Goal: Navigation & Orientation: Find specific page/section

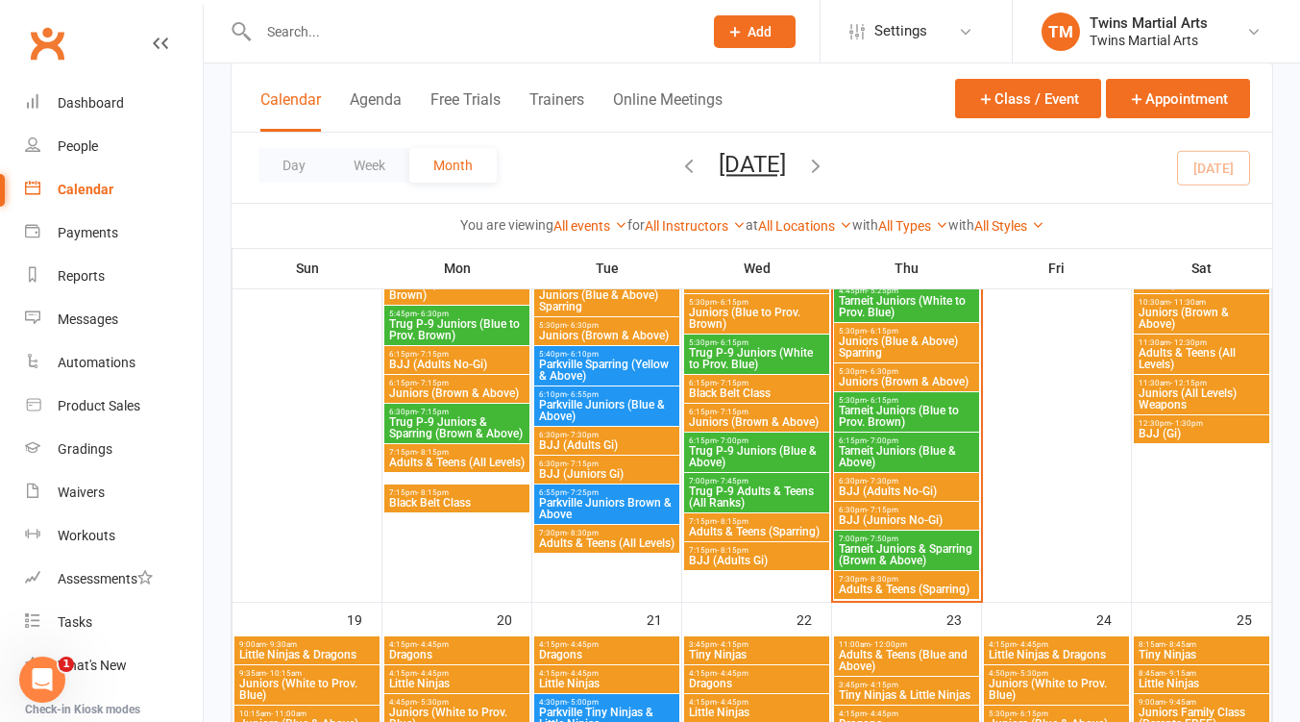
scroll to position [1538, 0]
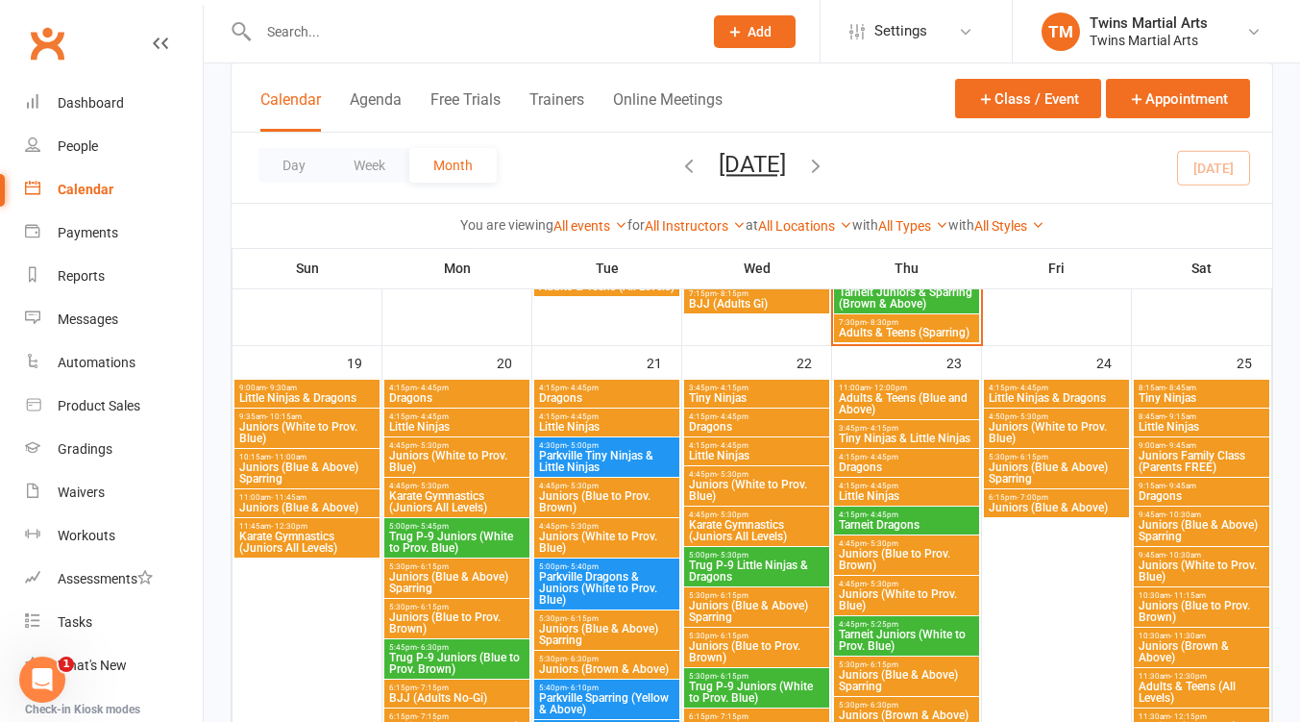
click at [457, 389] on span "4:15pm - 4:45pm" at bounding box center [456, 387] width 137 height 9
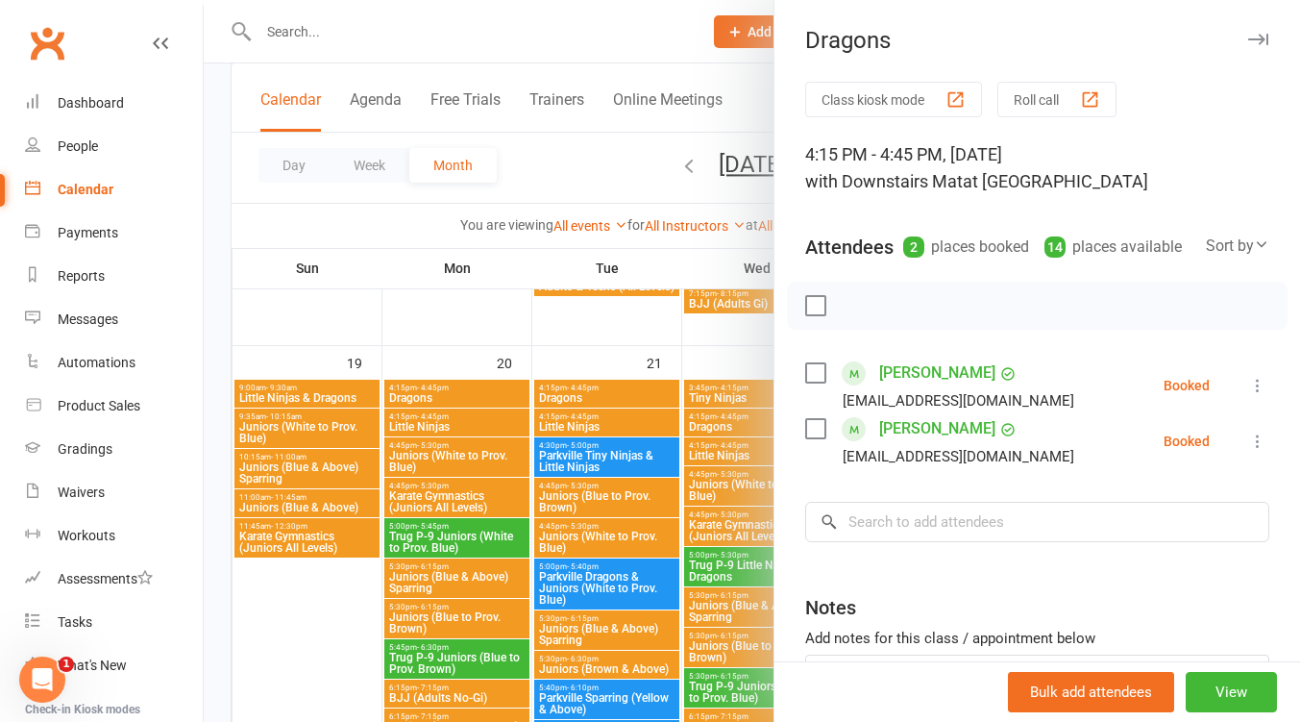
click at [449, 422] on div at bounding box center [752, 361] width 1097 height 722
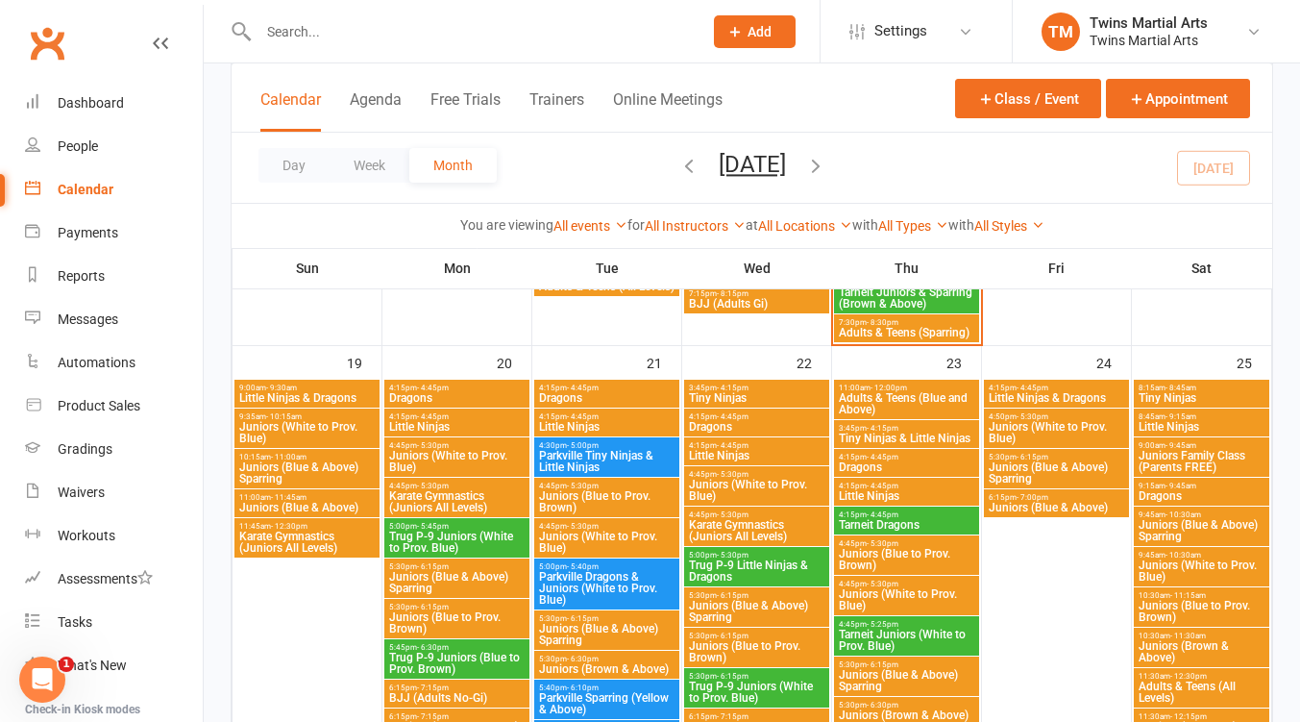
click at [447, 422] on span "Little Ninjas" at bounding box center [456, 427] width 137 height 12
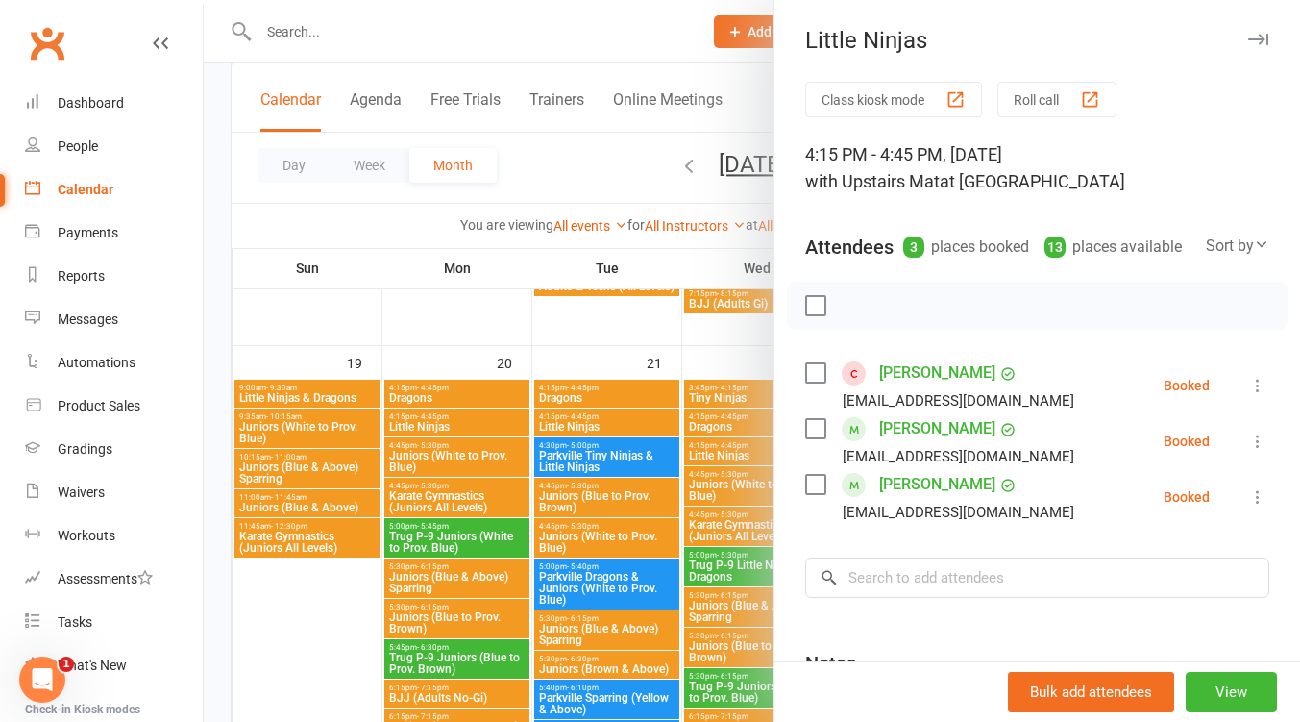
click at [447, 422] on div at bounding box center [752, 361] width 1097 height 722
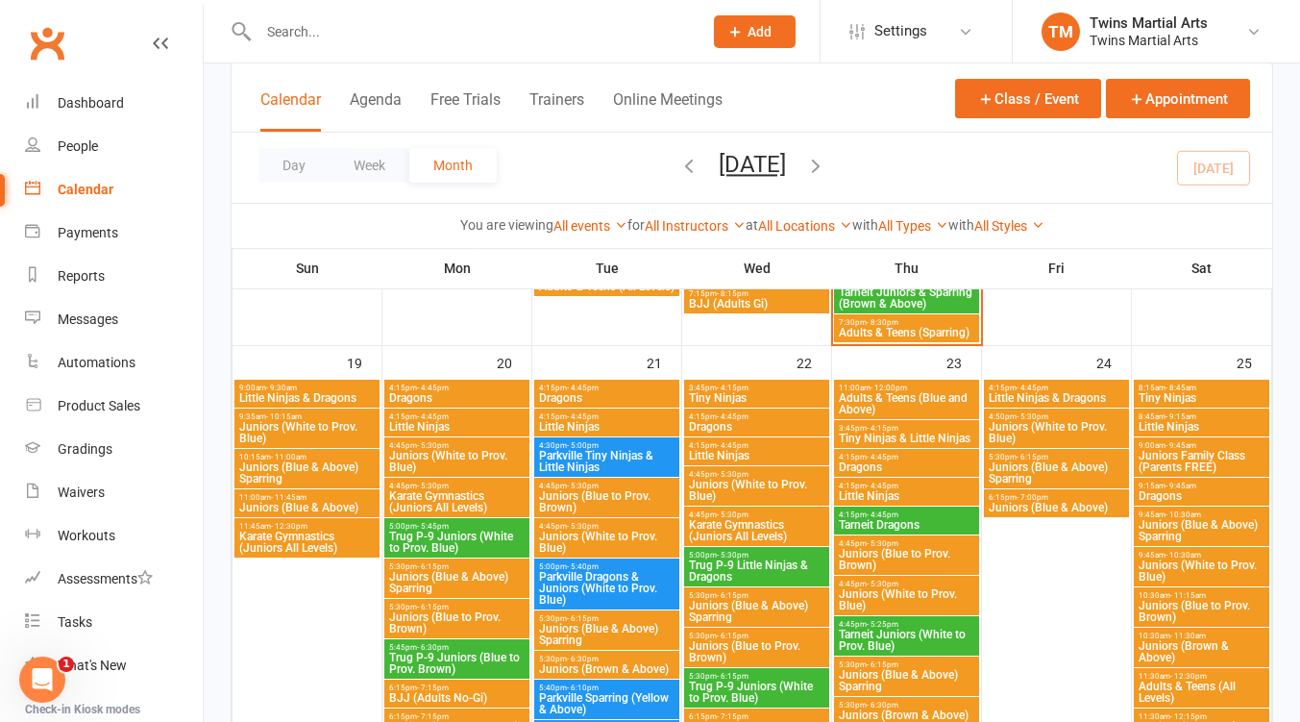
click at [459, 458] on span "Juniors (White to Prov. Blue)" at bounding box center [456, 461] width 137 height 23
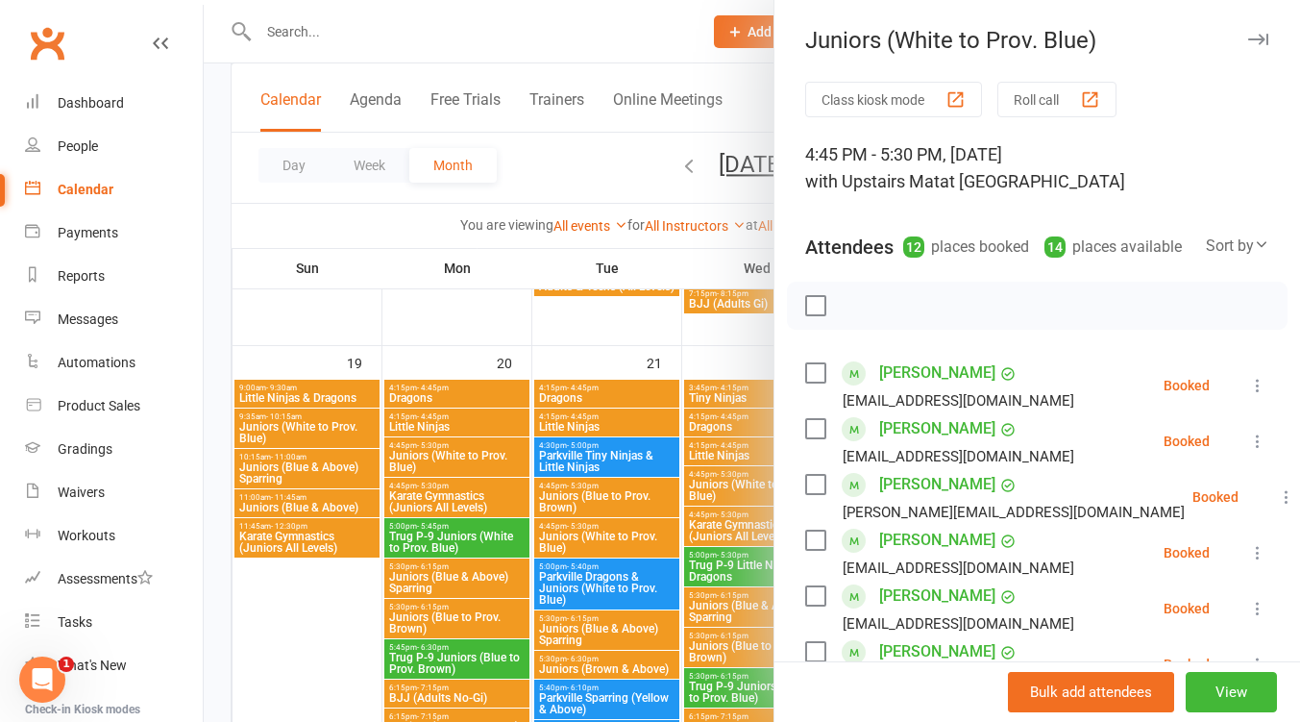
click at [459, 458] on div at bounding box center [752, 361] width 1097 height 722
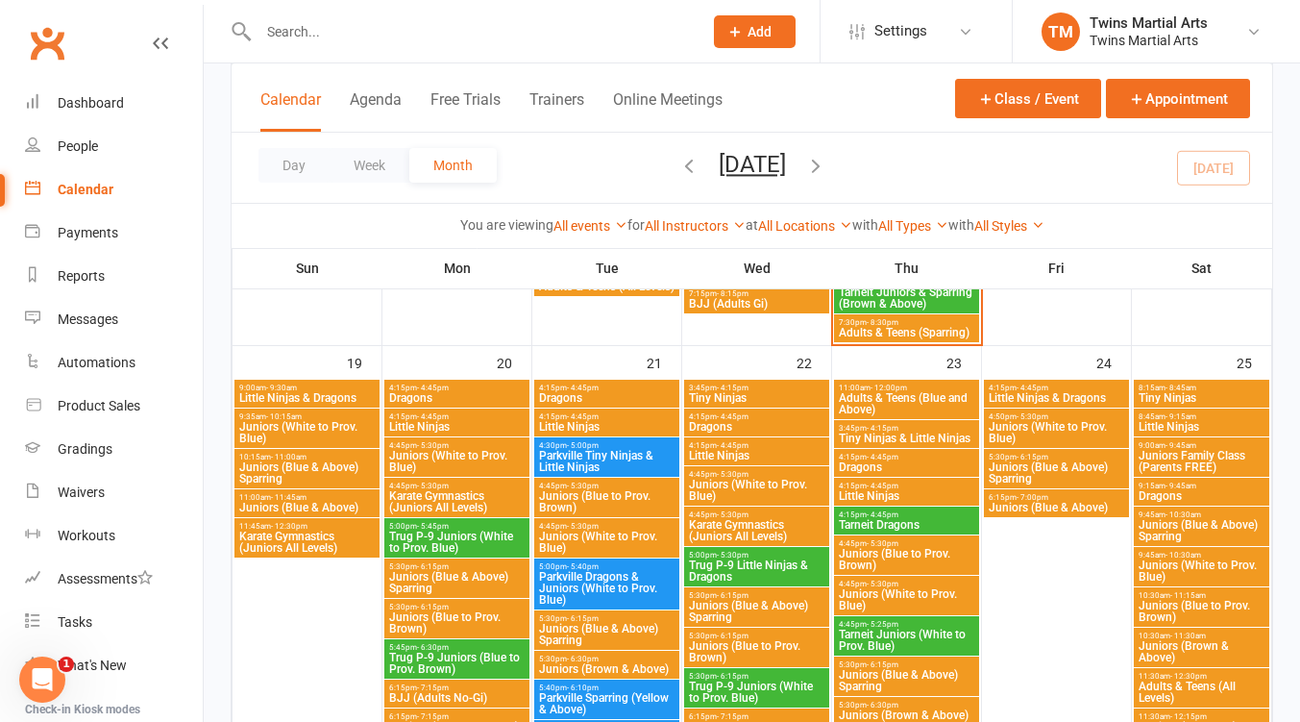
click at [462, 492] on span "Karate Gymnastics (Juniors All Levels)" at bounding box center [456, 501] width 137 height 23
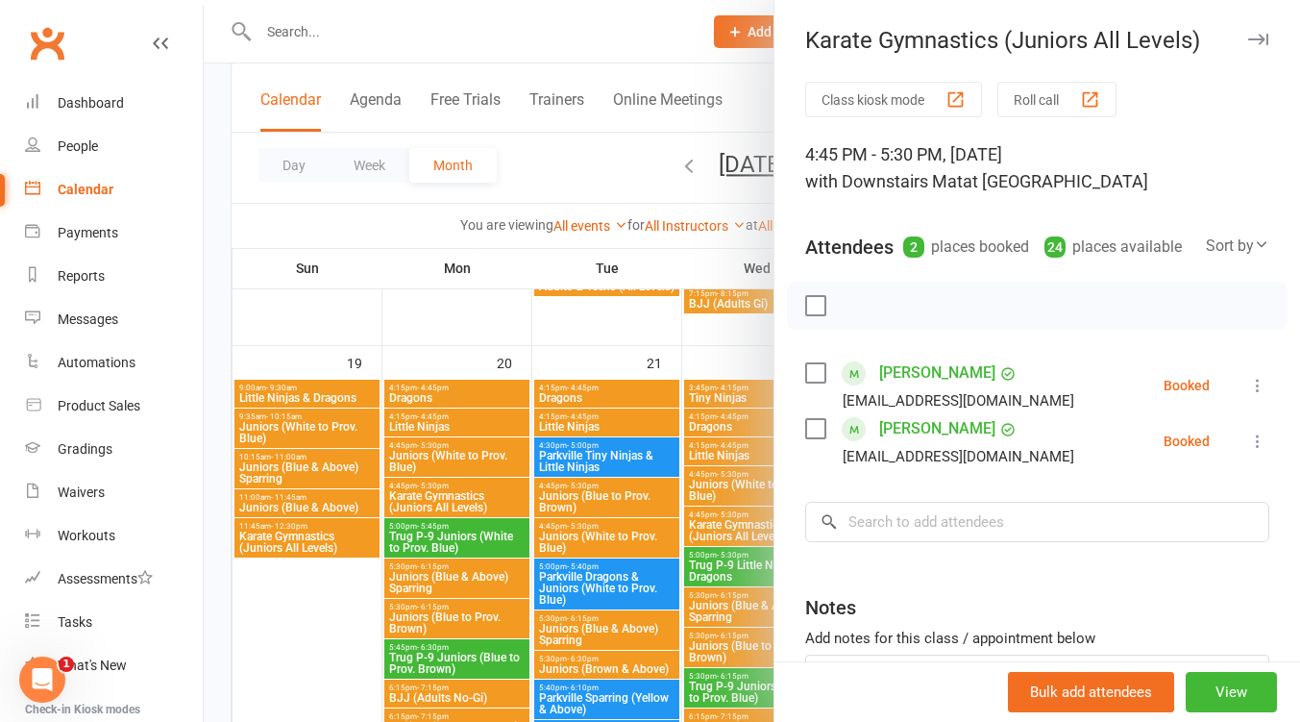
click at [462, 492] on div at bounding box center [752, 361] width 1097 height 722
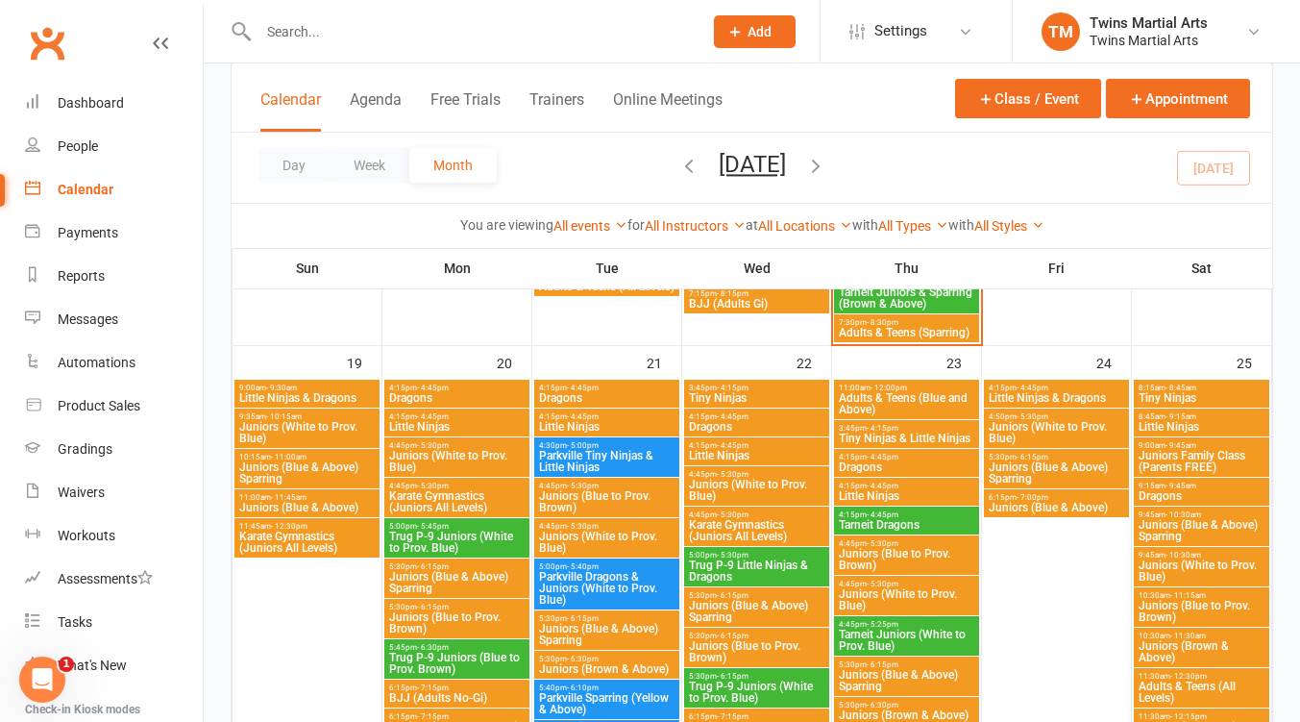
click at [461, 463] on span "Juniors (White to Prov. Blue)" at bounding box center [456, 461] width 137 height 23
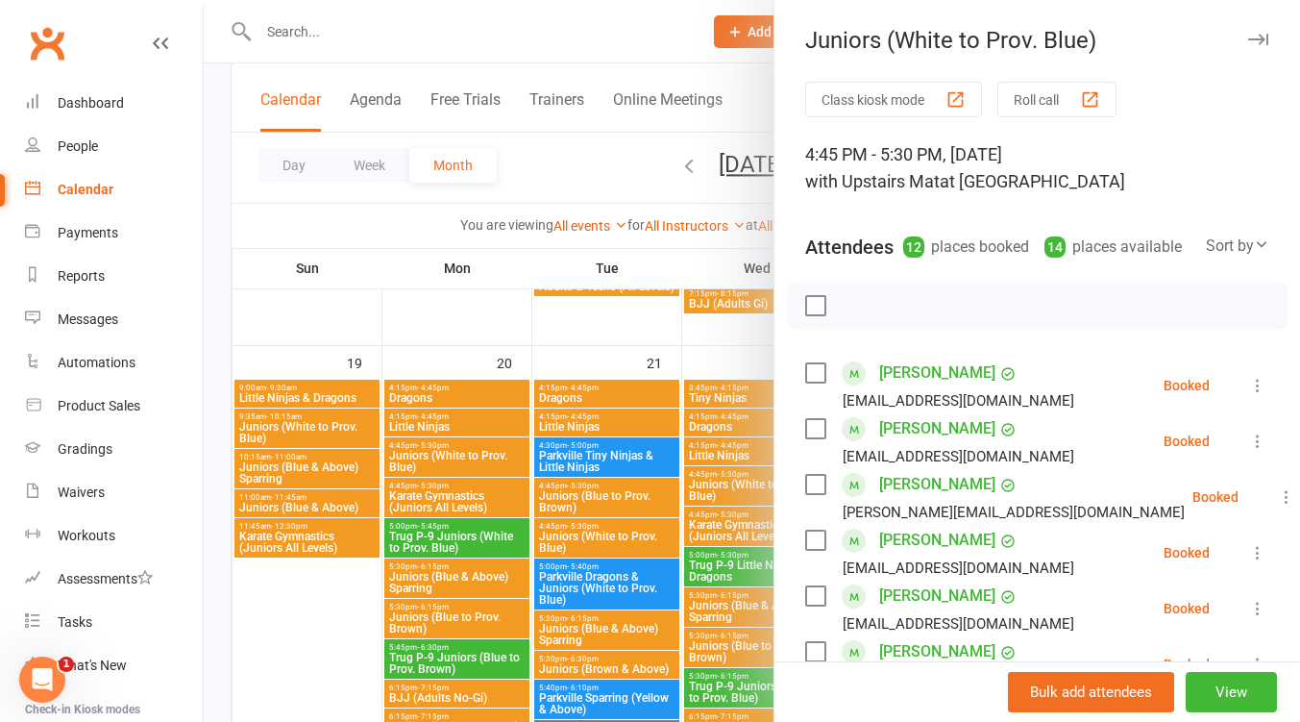
click at [461, 463] on div at bounding box center [752, 361] width 1097 height 722
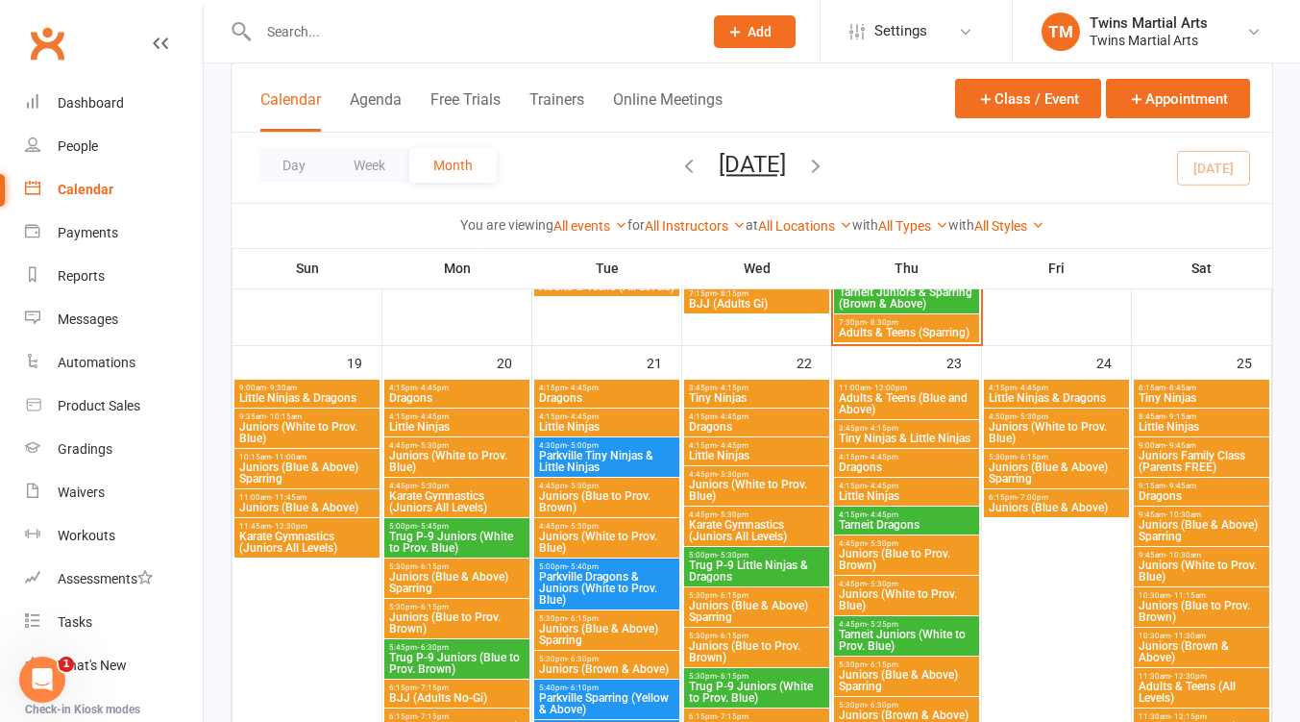
click at [441, 582] on span "Juniors (Blue & Above) Sparring" at bounding box center [456, 582] width 137 height 23
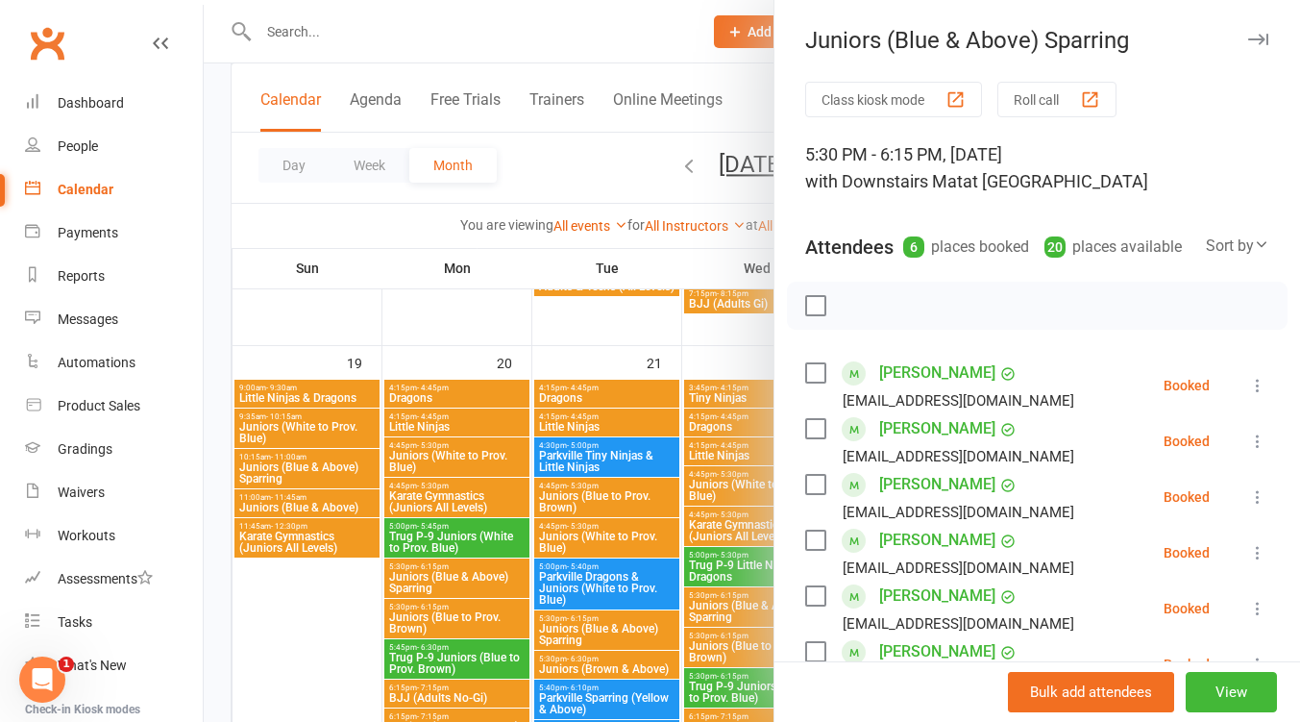
drag, startPoint x: 446, startPoint y: 579, endPoint x: 448, endPoint y: 590, distance: 11.7
click at [446, 578] on div at bounding box center [752, 361] width 1097 height 722
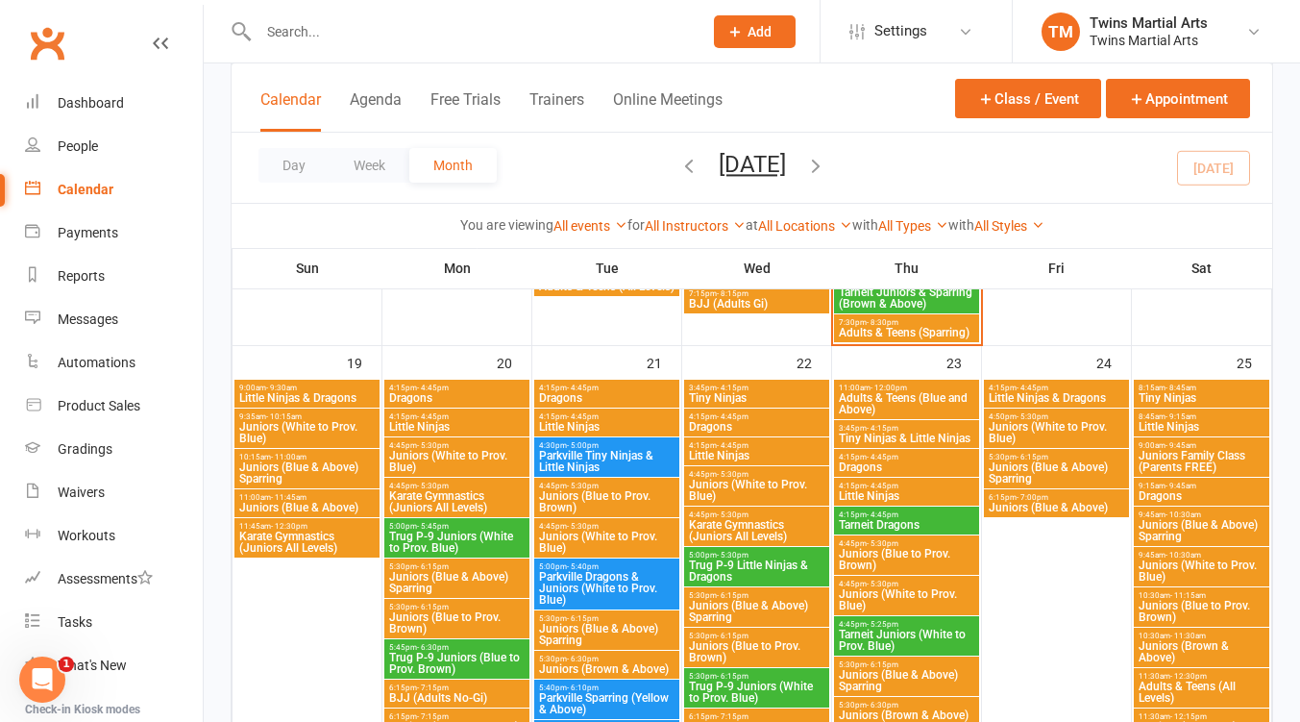
click at [459, 623] on span "Juniors (Blue to Prov. Brown)" at bounding box center [456, 622] width 137 height 23
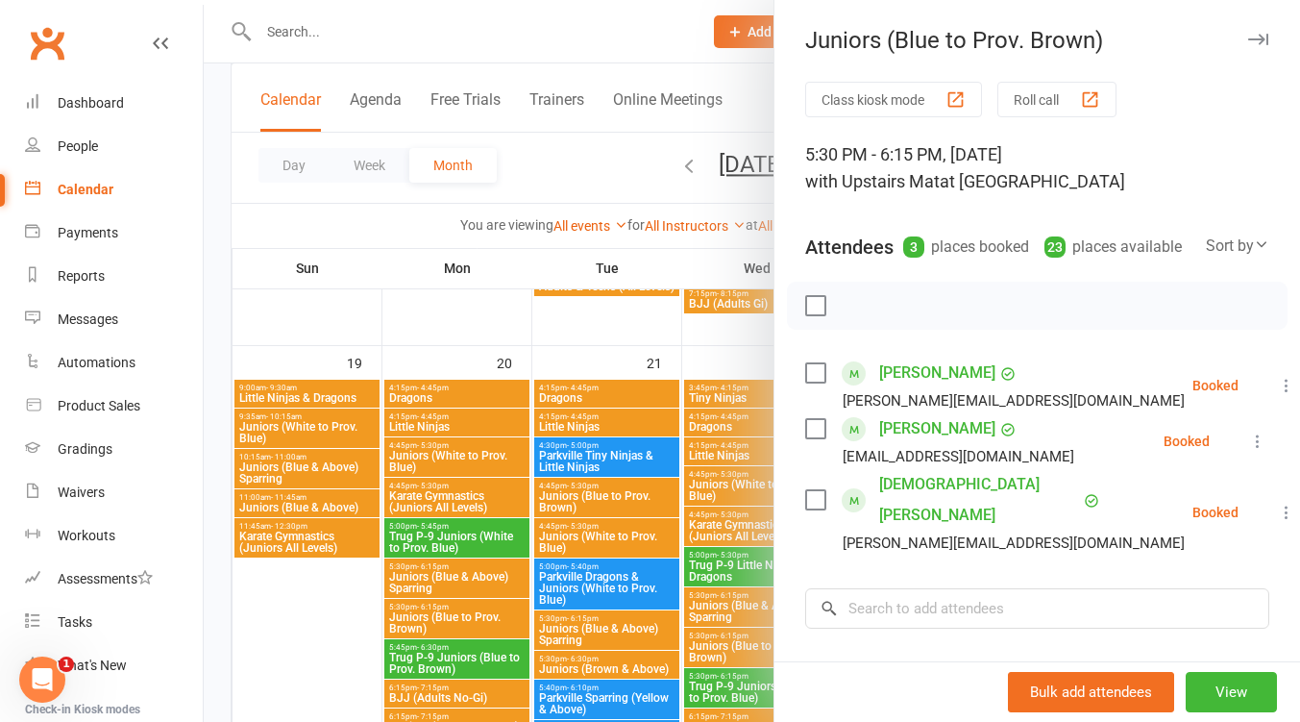
click at [462, 613] on div at bounding box center [752, 361] width 1097 height 722
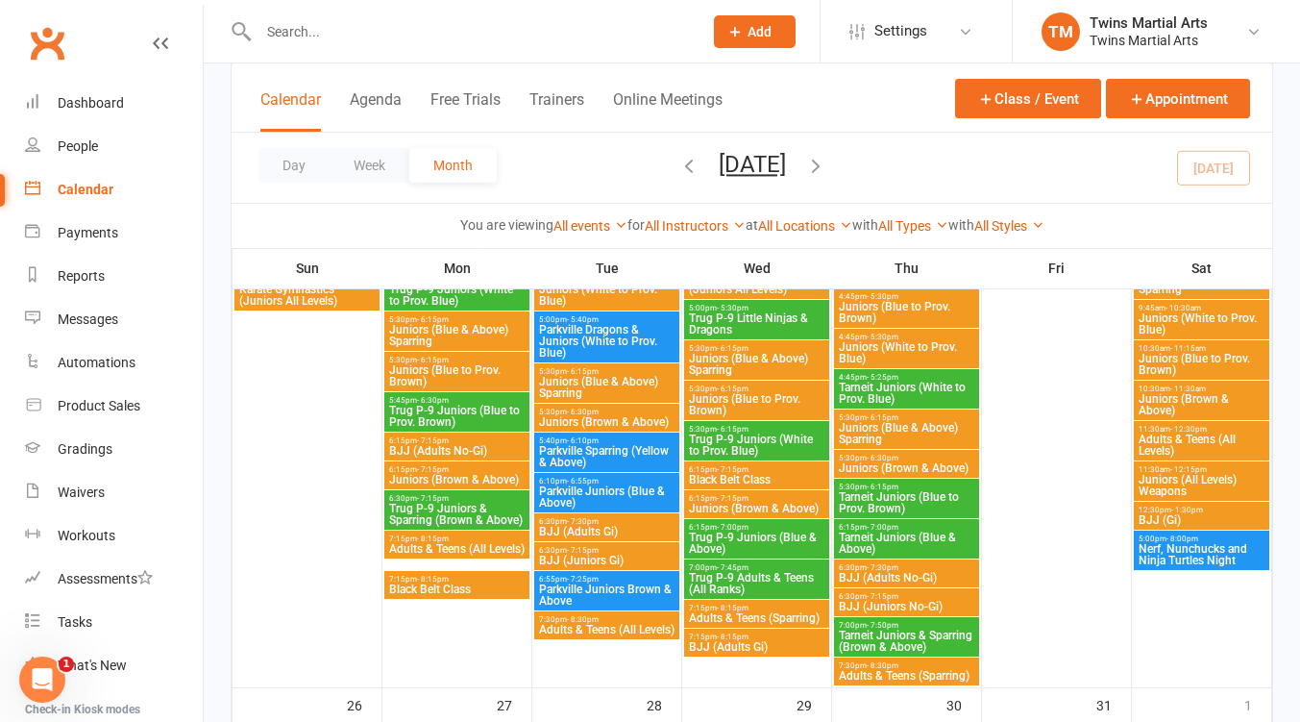
scroll to position [1793, 0]
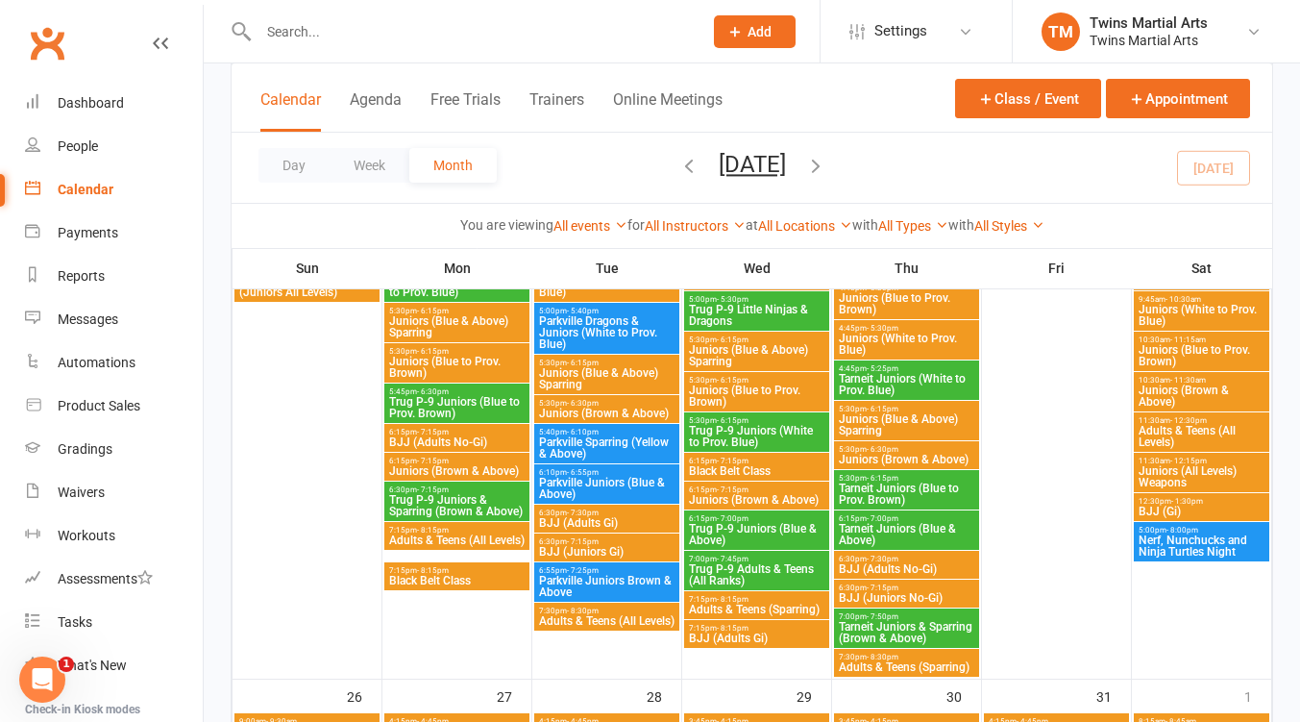
click at [469, 442] on span "BJJ (Adults No-Gi)" at bounding box center [456, 442] width 137 height 12
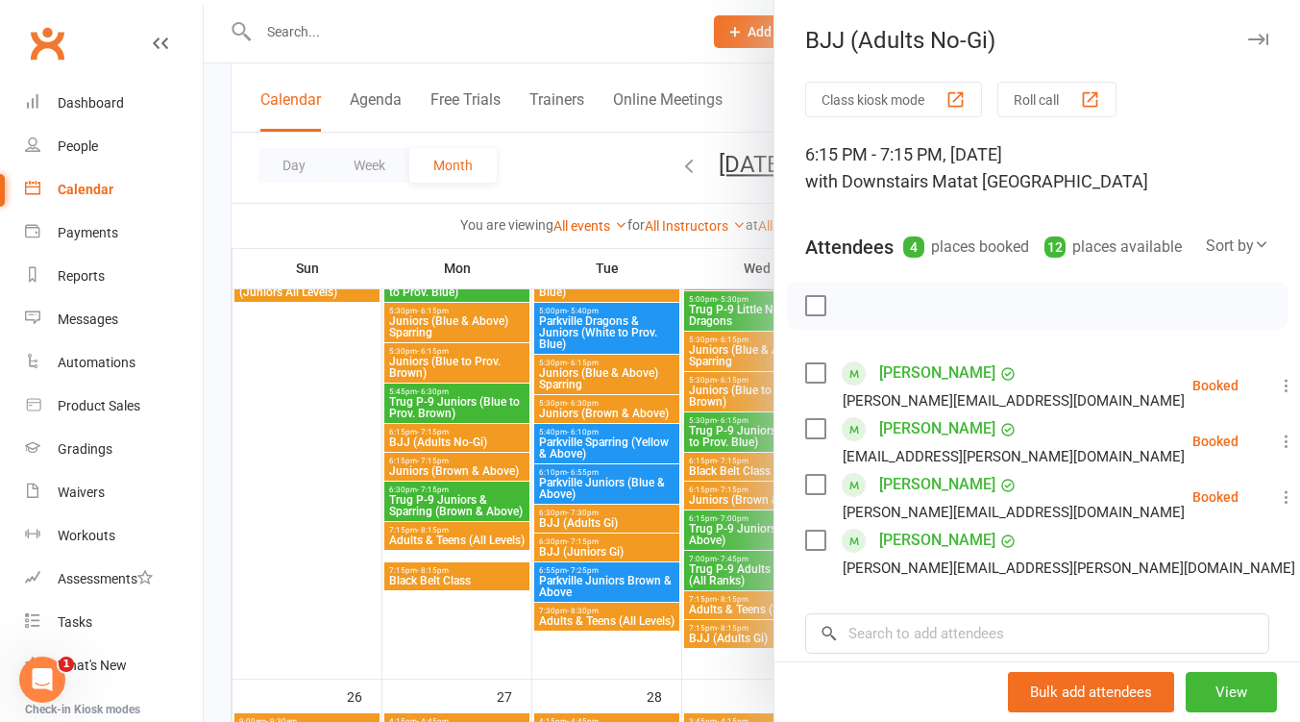
click at [469, 442] on div at bounding box center [752, 361] width 1097 height 722
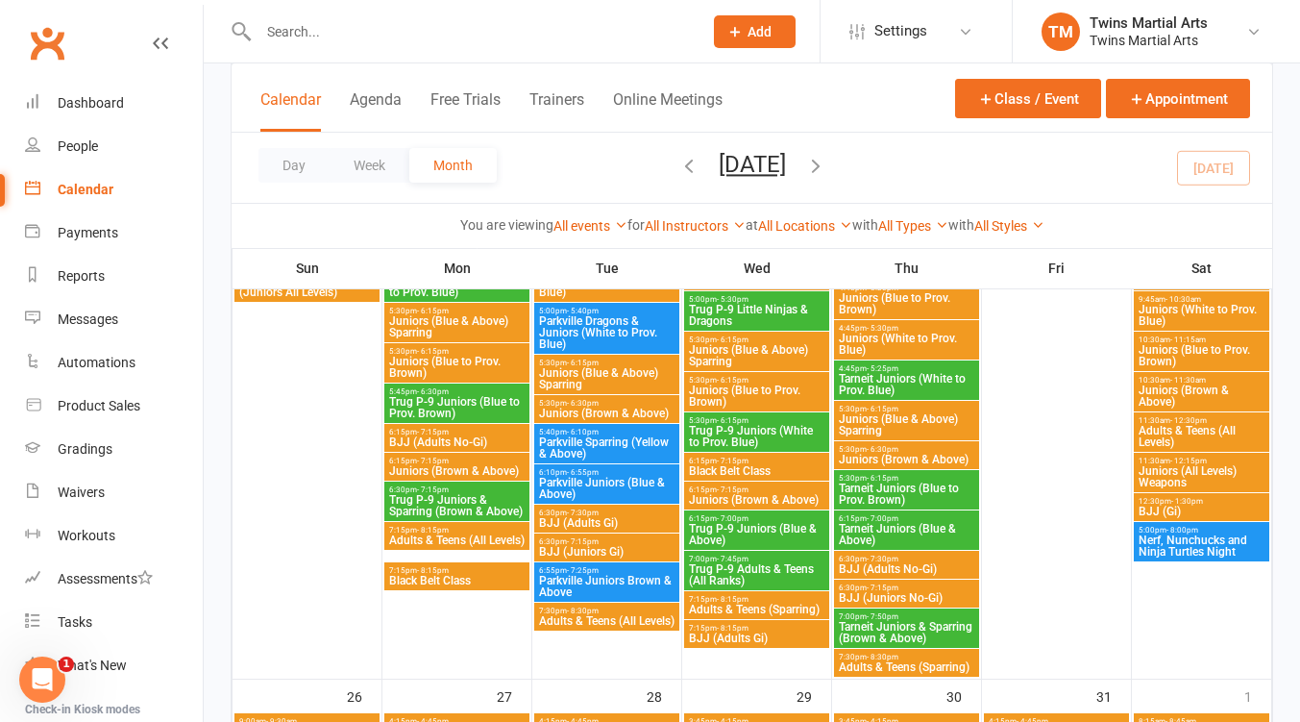
click at [482, 476] on span "Juniors (Brown & Above)" at bounding box center [456, 471] width 137 height 12
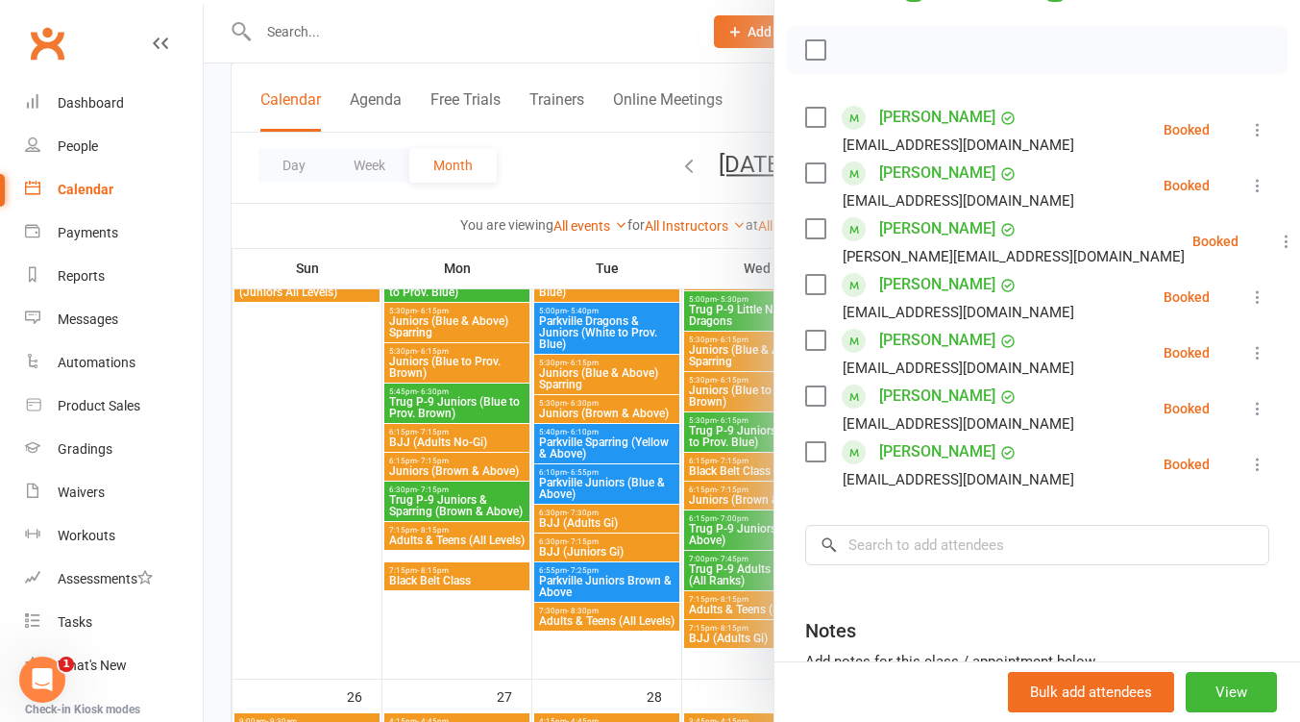
click at [453, 543] on div at bounding box center [752, 361] width 1097 height 722
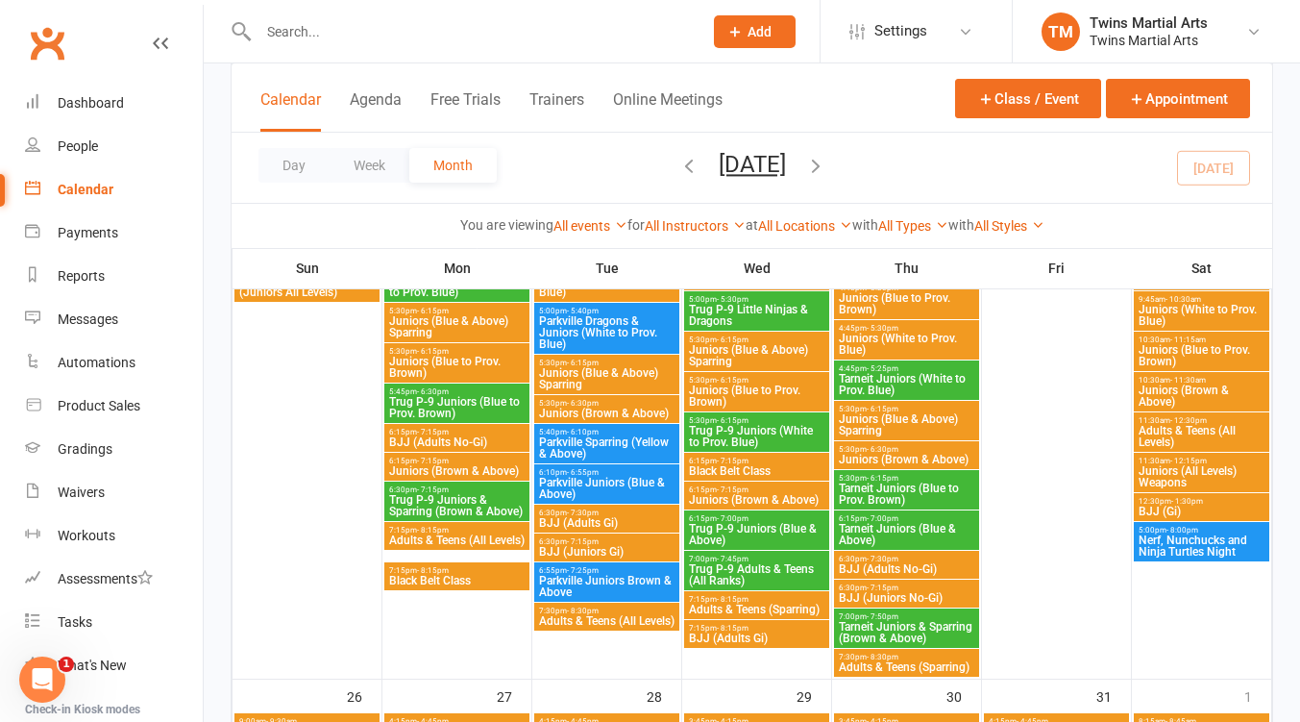
click at [453, 543] on span "Adults & Teens (All Levels)" at bounding box center [456, 540] width 137 height 12
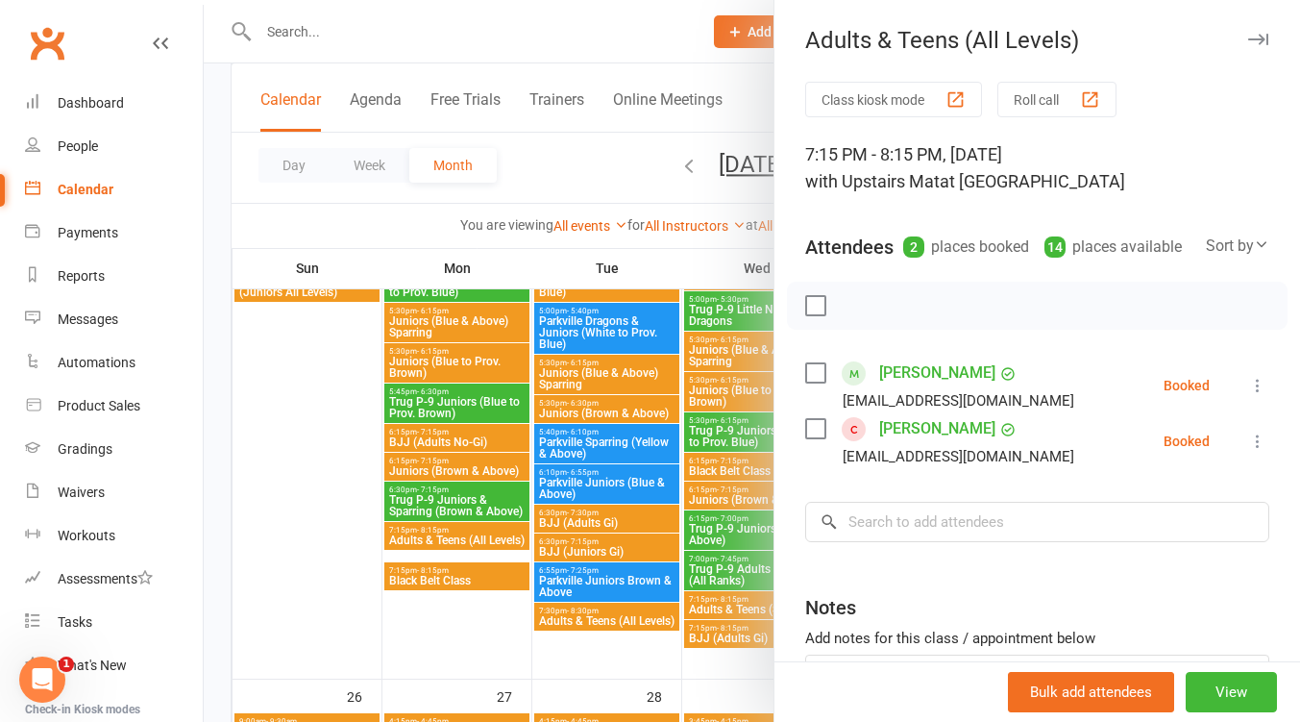
click at [453, 543] on div at bounding box center [752, 361] width 1097 height 722
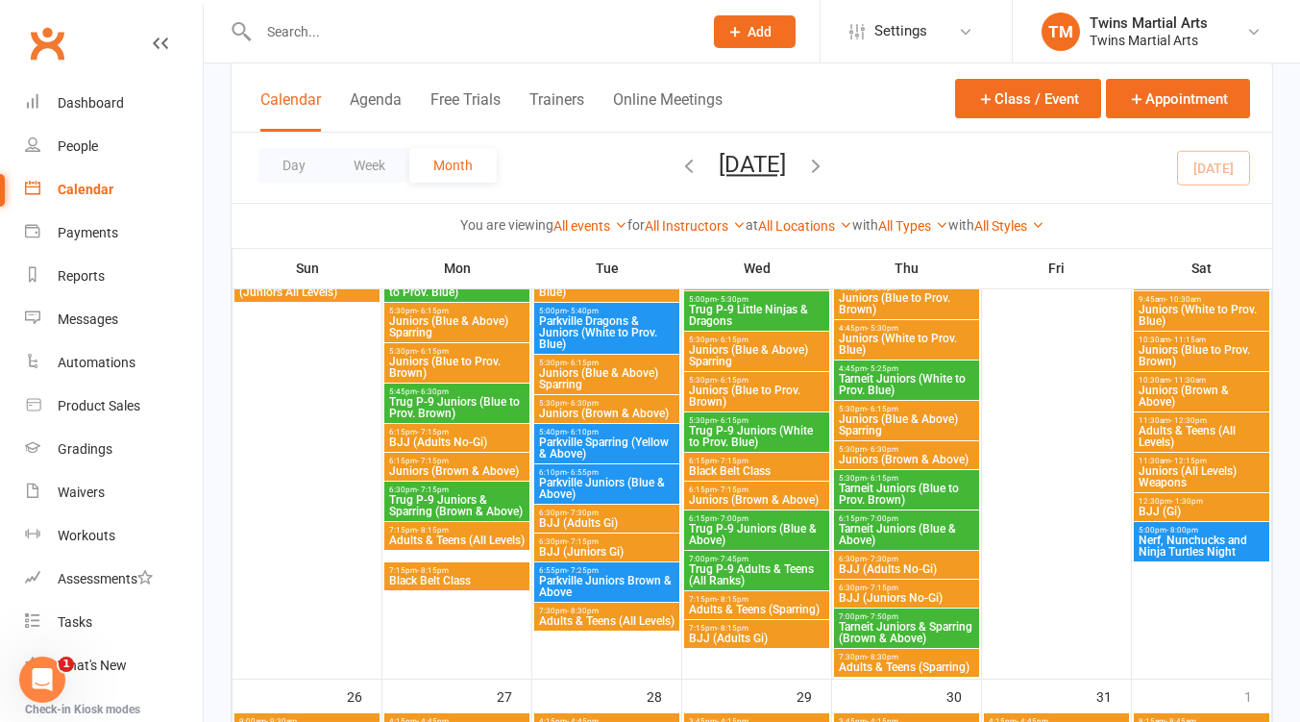
click at [456, 575] on span "Black Belt Class" at bounding box center [456, 581] width 137 height 12
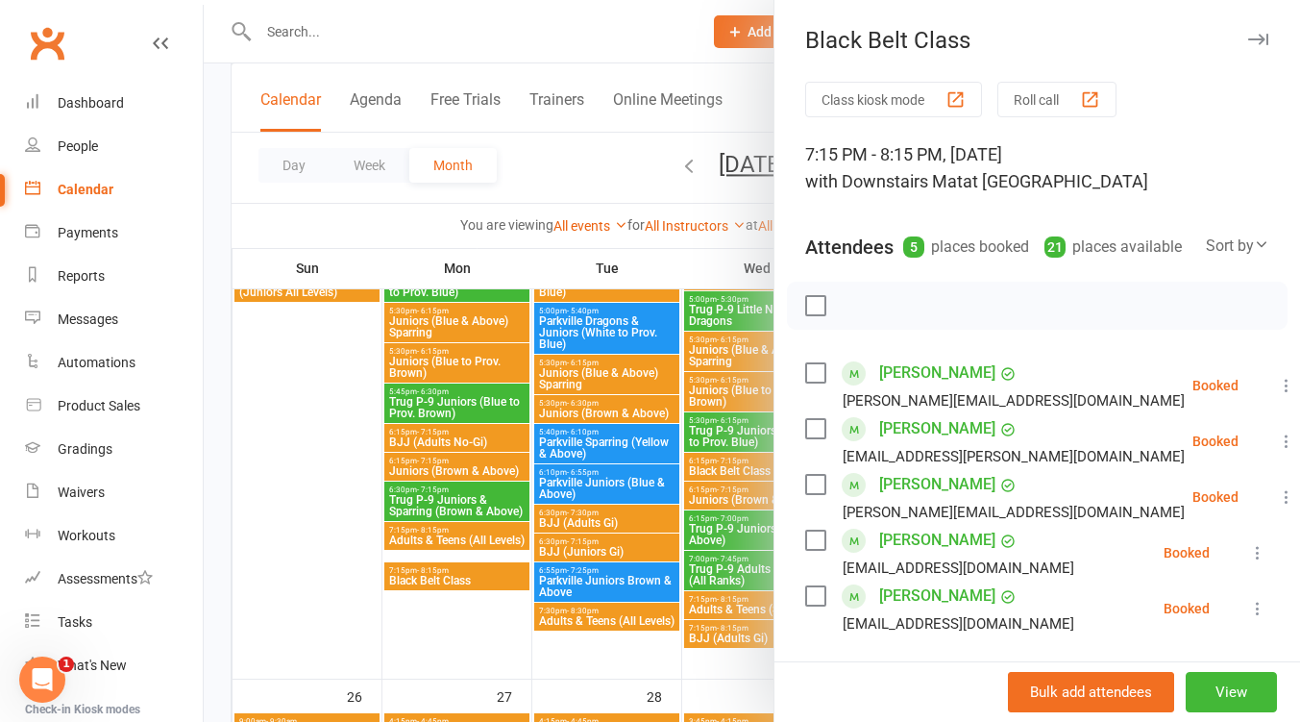
click at [456, 574] on div at bounding box center [752, 361] width 1097 height 722
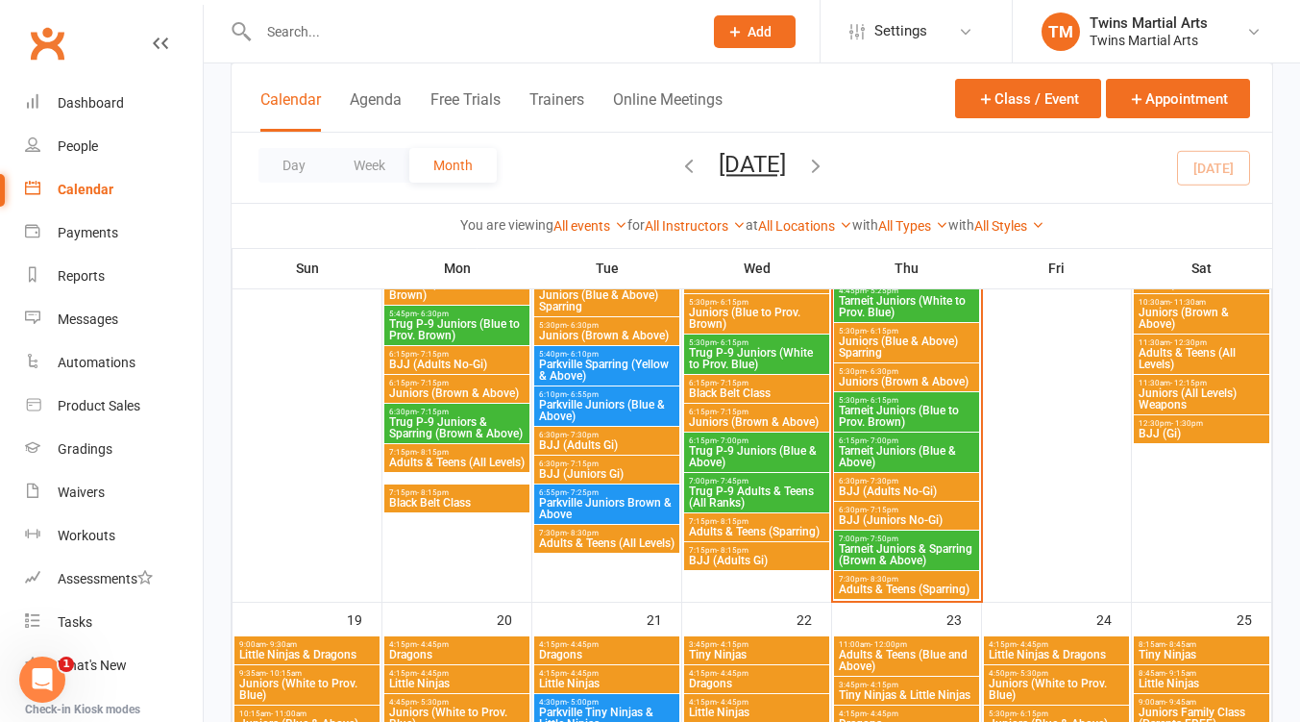
scroll to position [1538, 0]
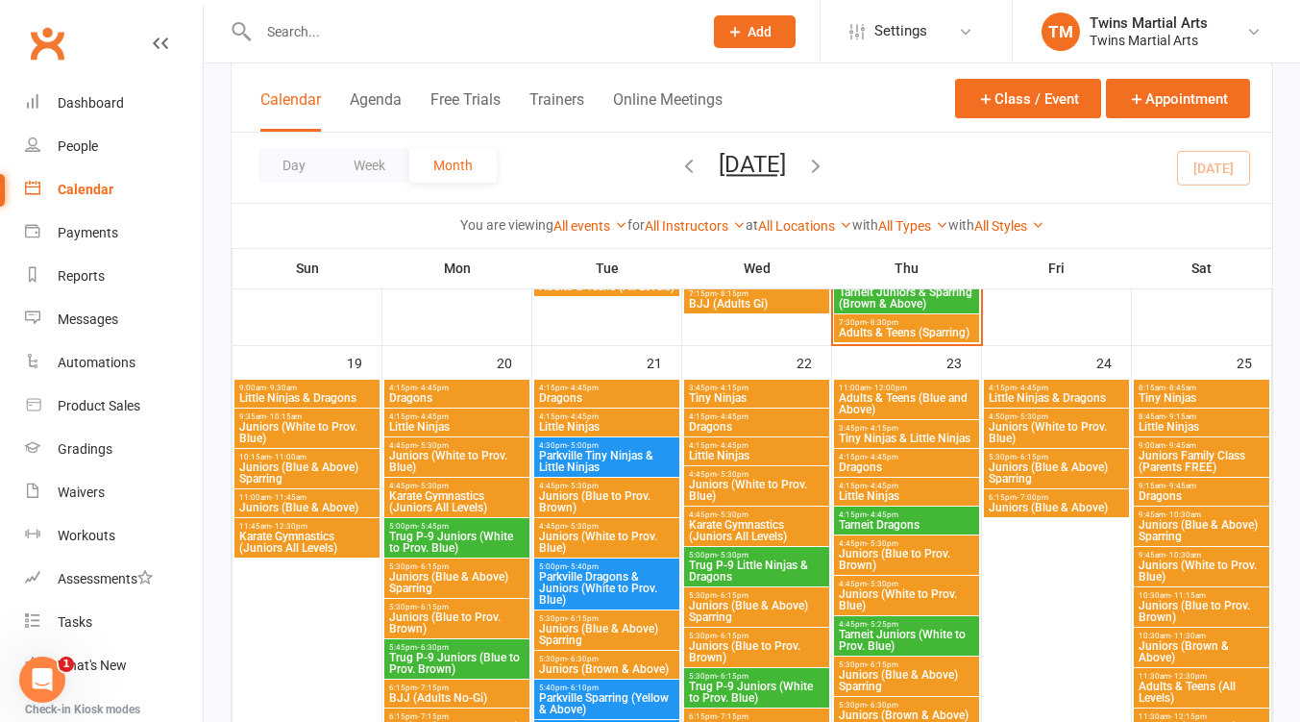
click at [743, 451] on span "Little Ninjas" at bounding box center [756, 456] width 137 height 12
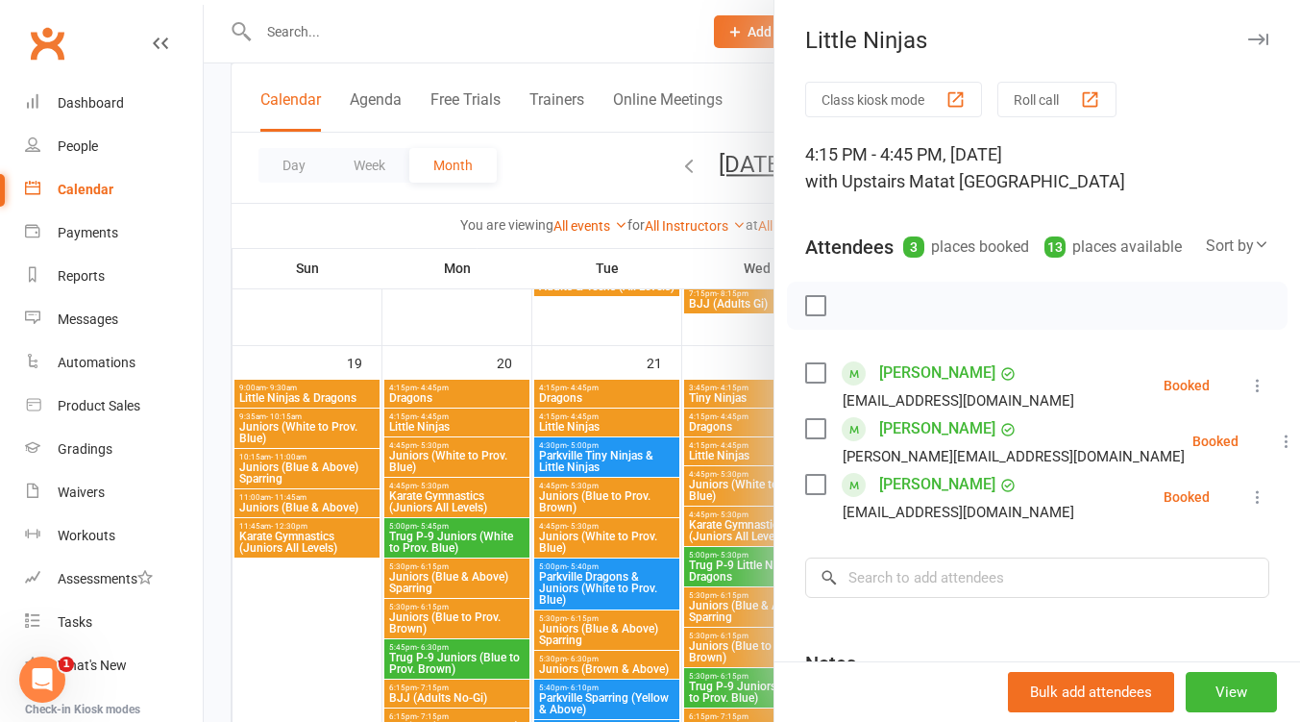
click at [736, 451] on div at bounding box center [752, 361] width 1097 height 722
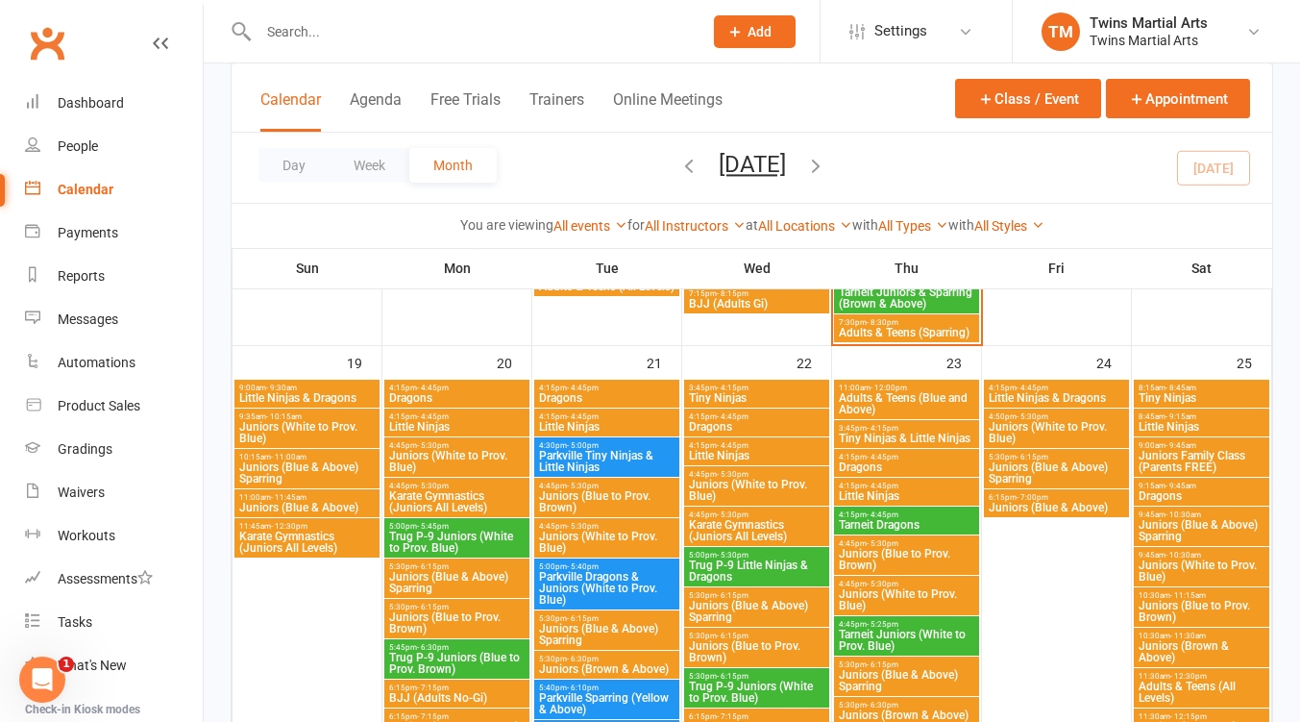
click at [739, 425] on span "Dragons" at bounding box center [756, 427] width 137 height 12
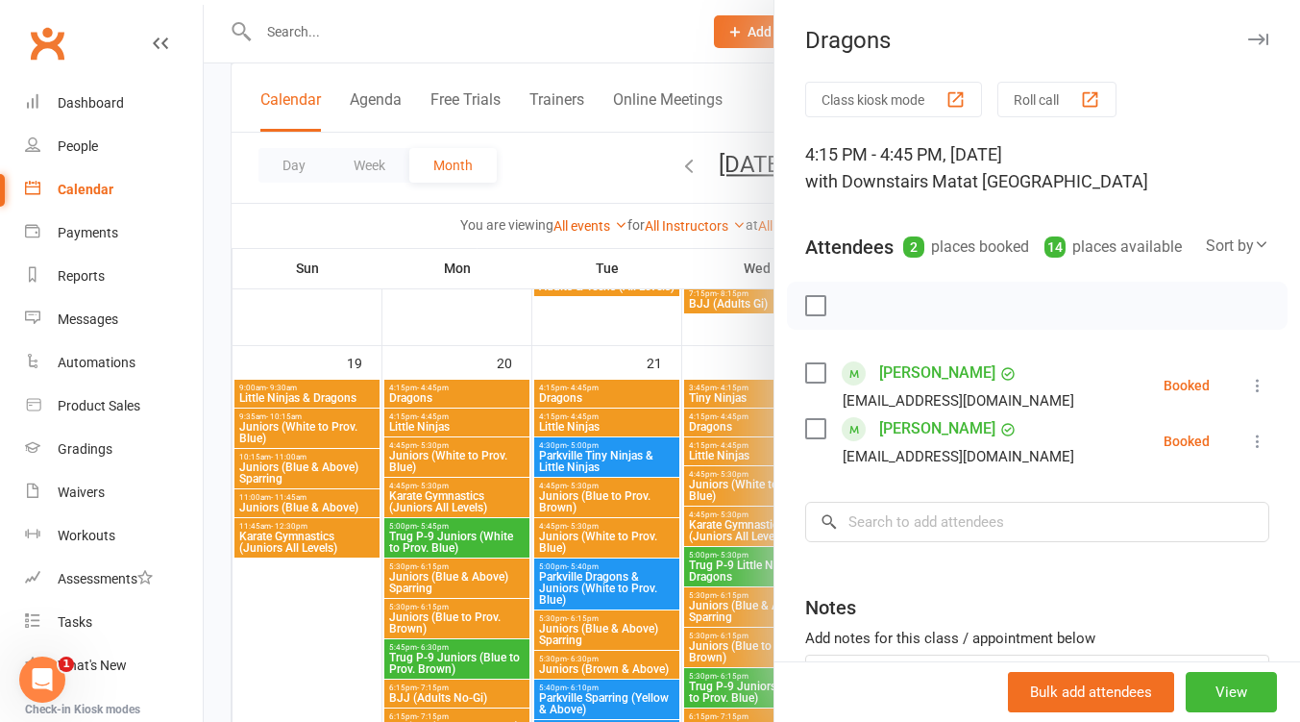
click at [726, 424] on div at bounding box center [752, 361] width 1097 height 722
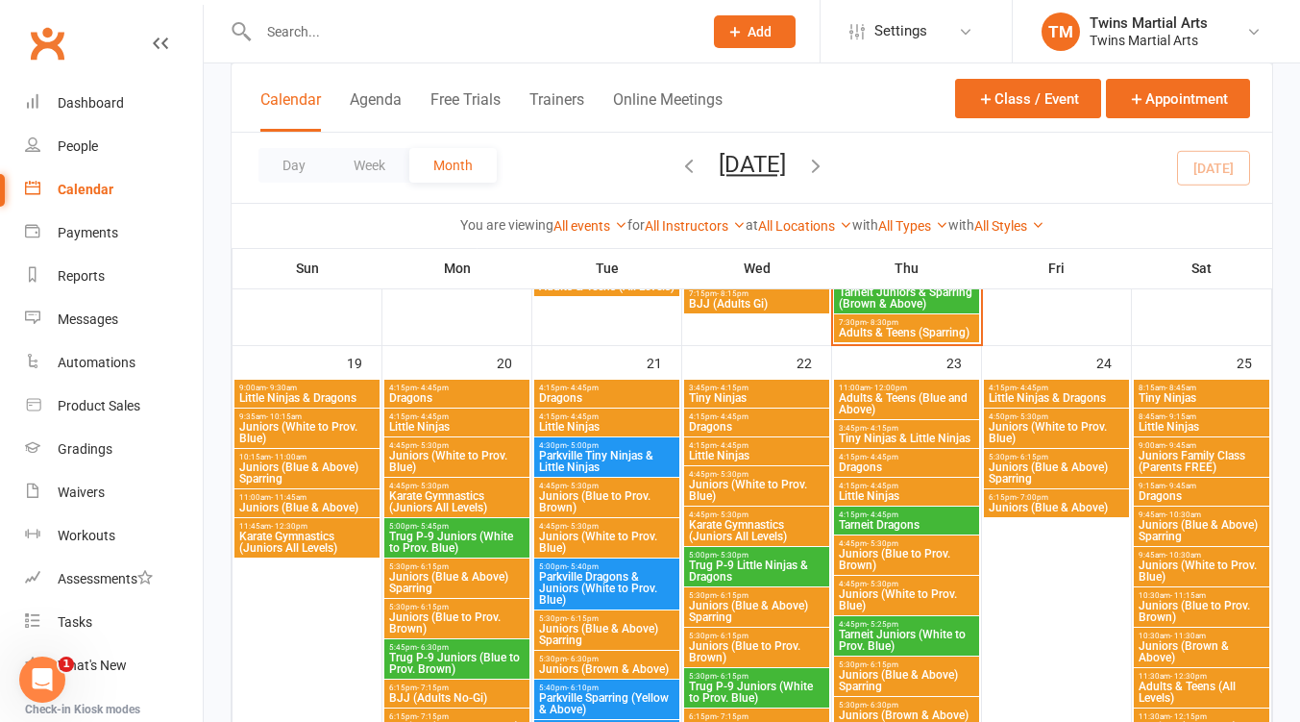
click at [743, 452] on span "Little Ninjas" at bounding box center [756, 456] width 137 height 12
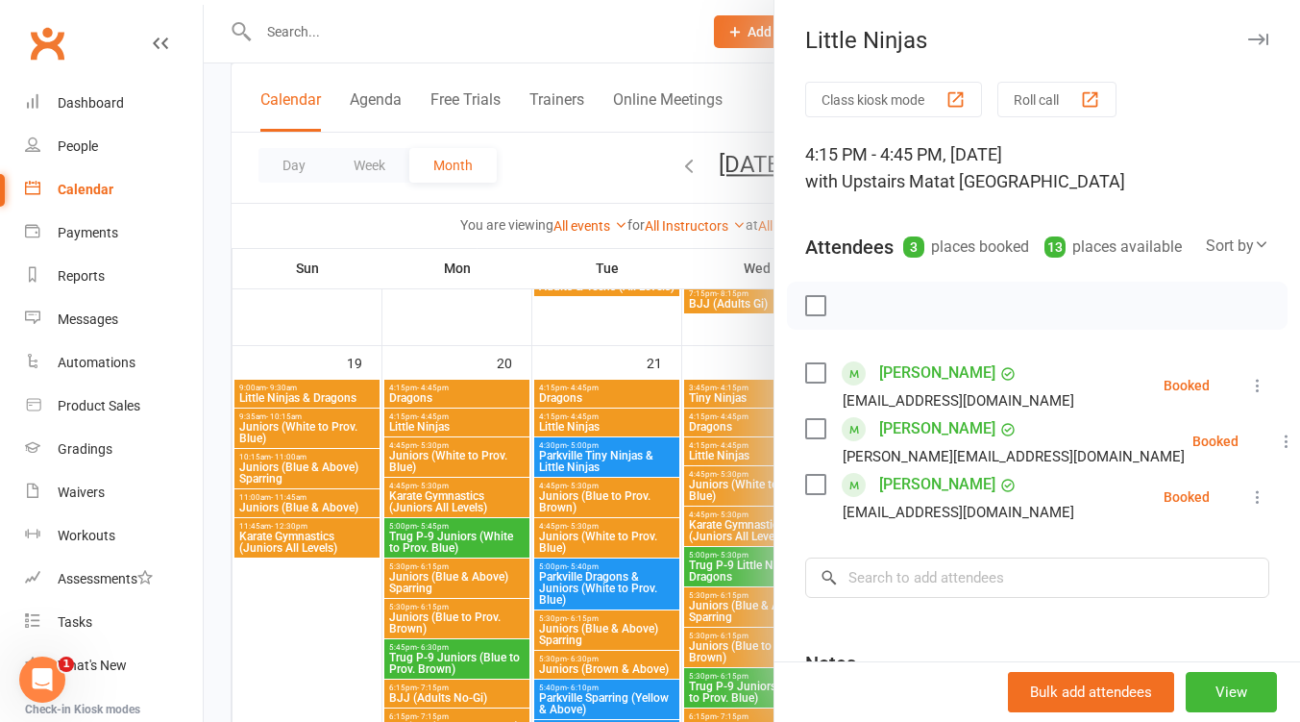
click at [734, 451] on div at bounding box center [752, 361] width 1097 height 722
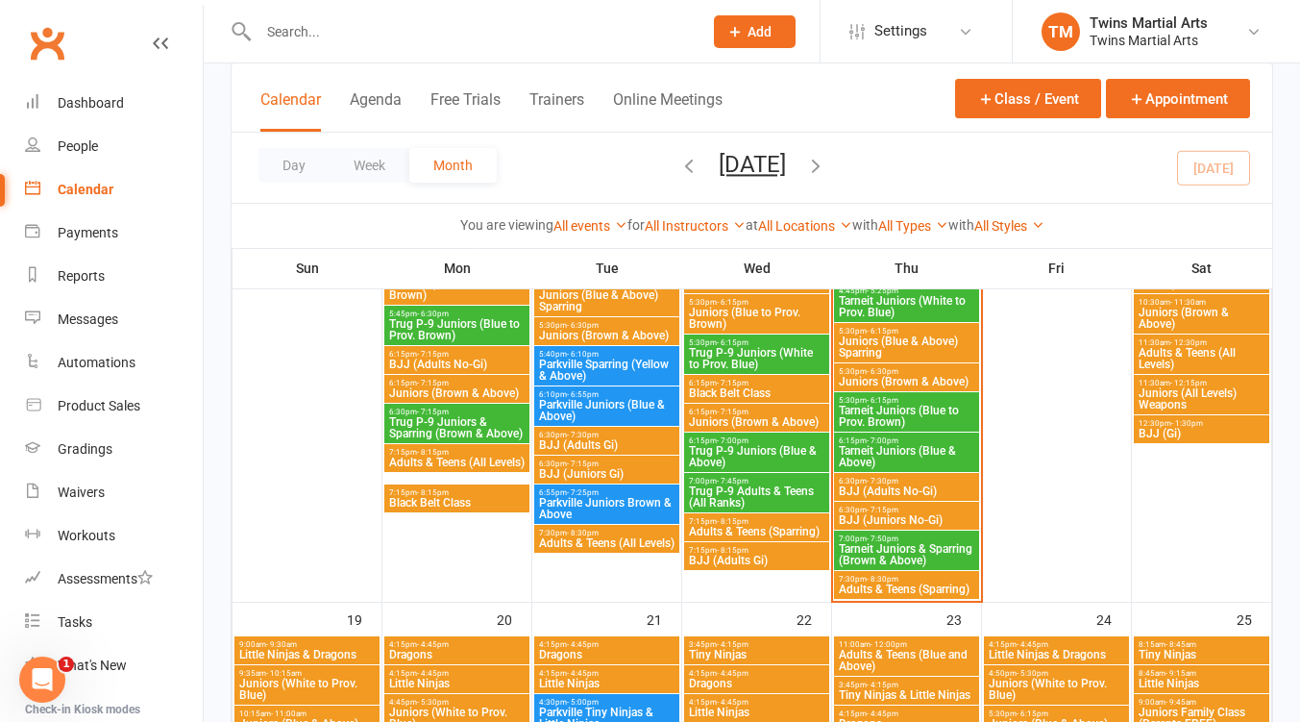
scroll to position [1025, 0]
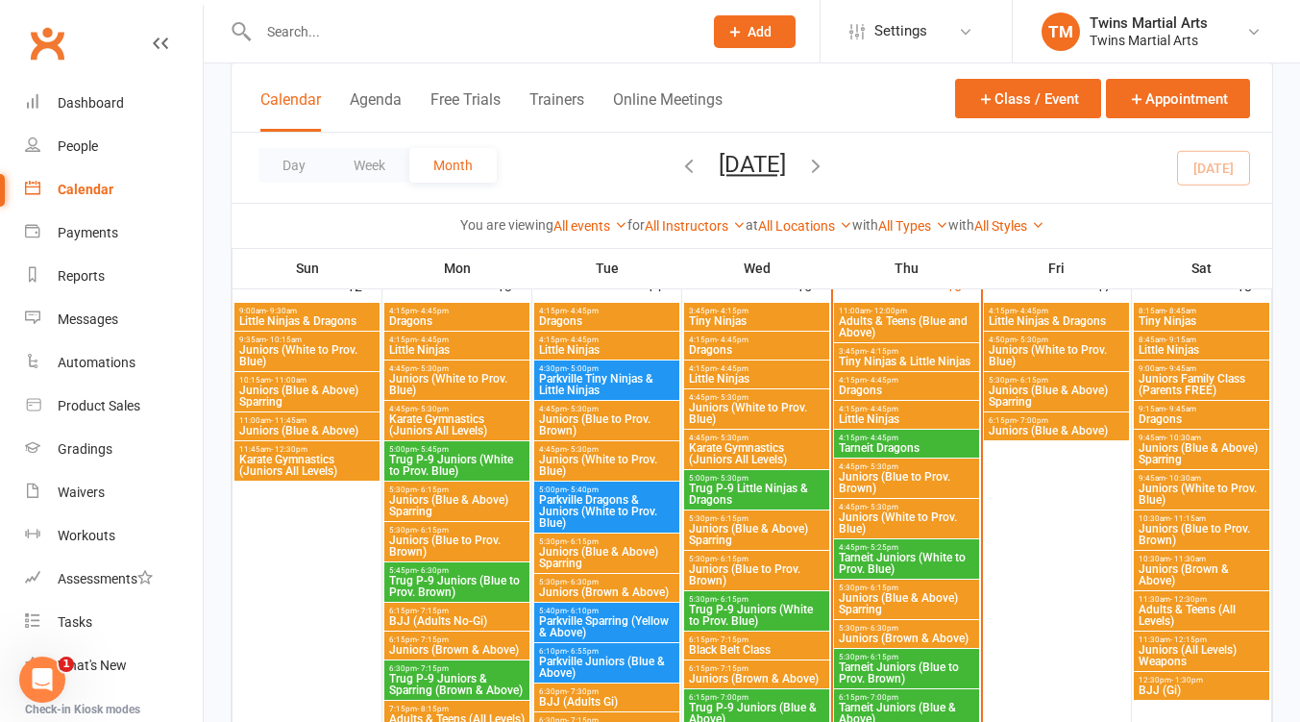
click at [748, 373] on span "Little Ninjas" at bounding box center [756, 379] width 137 height 12
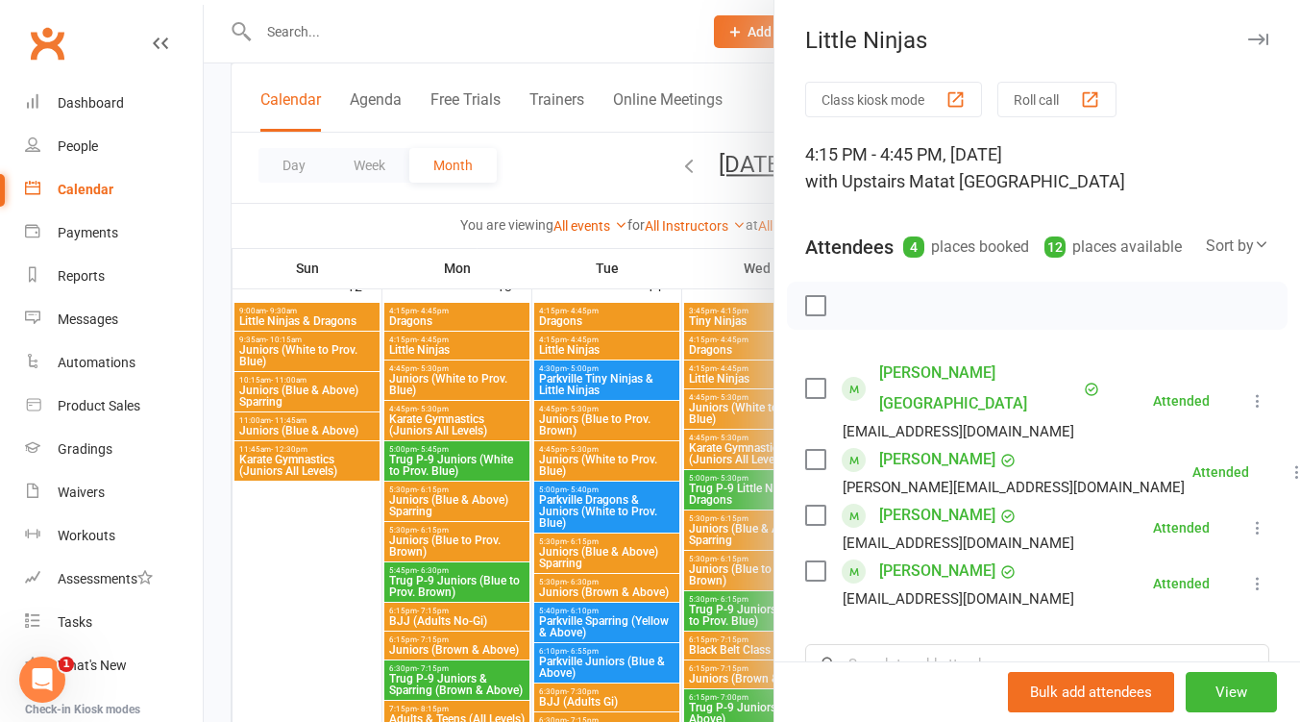
click at [747, 372] on div at bounding box center [752, 361] width 1097 height 722
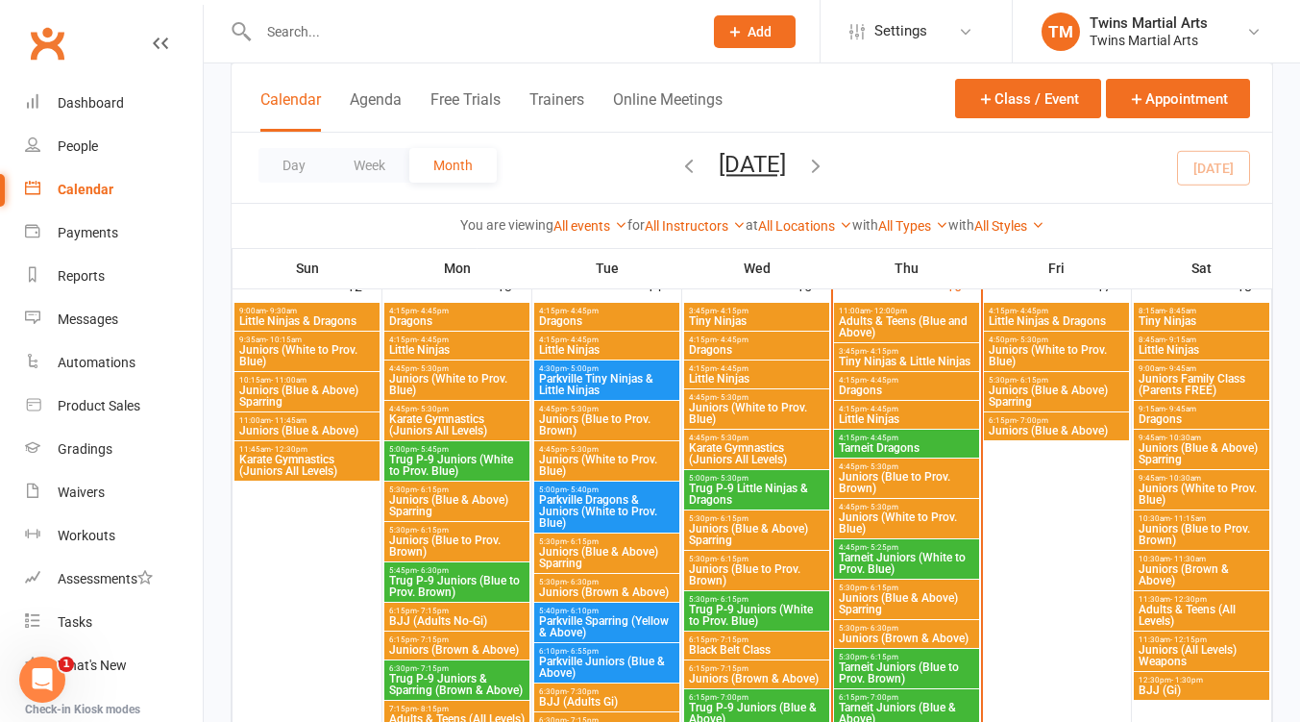
click at [747, 345] on span "Dragons" at bounding box center [756, 350] width 137 height 12
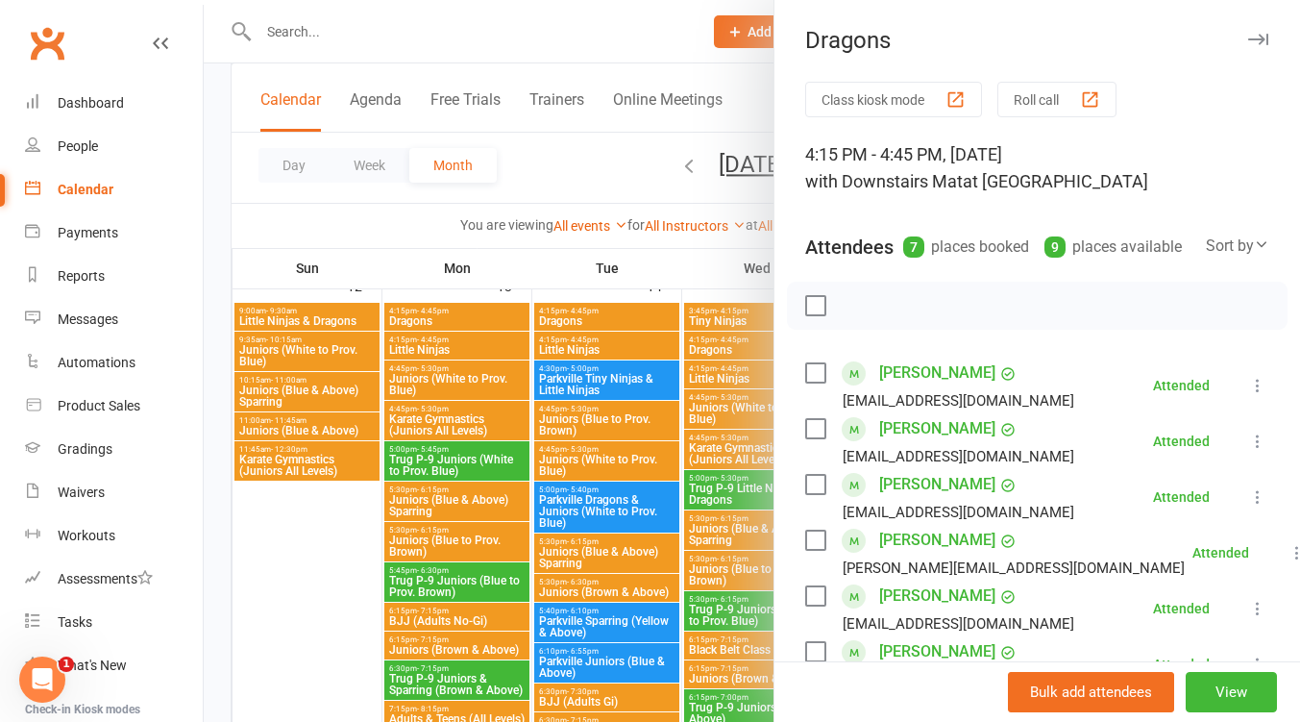
click at [745, 344] on div at bounding box center [752, 361] width 1097 height 722
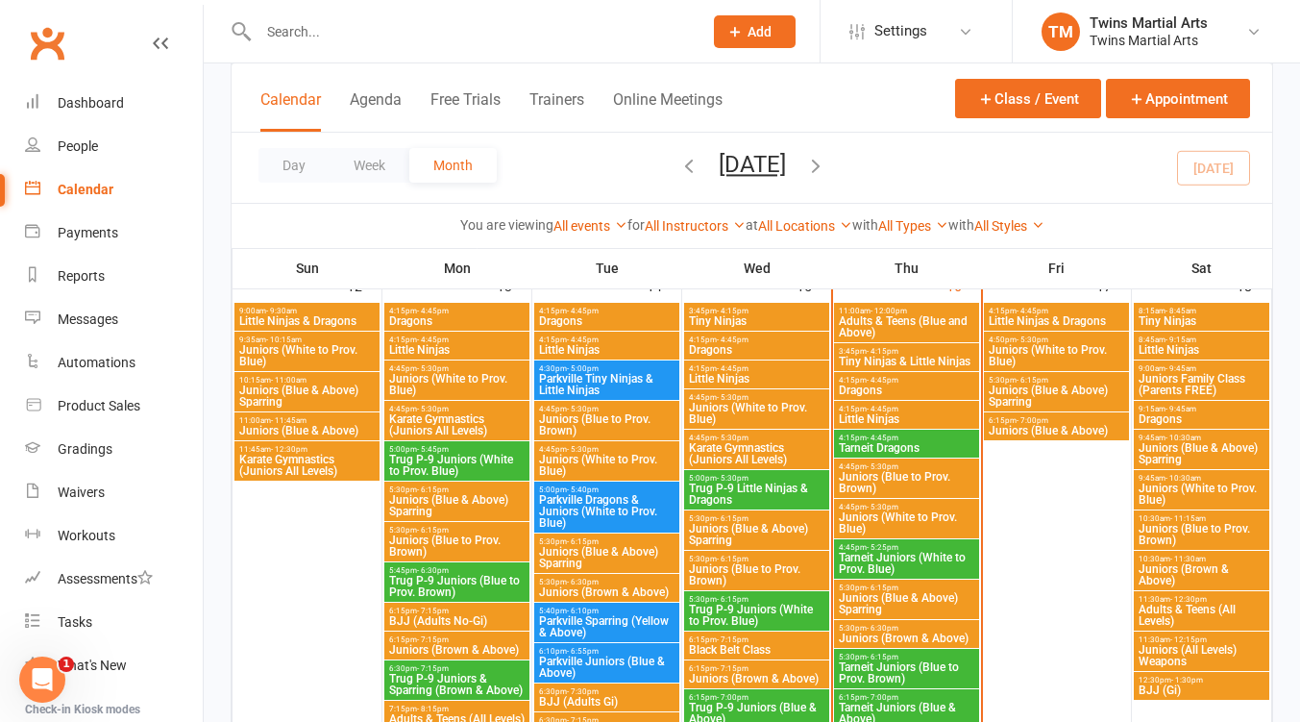
click at [748, 374] on span "Little Ninjas" at bounding box center [756, 379] width 137 height 12
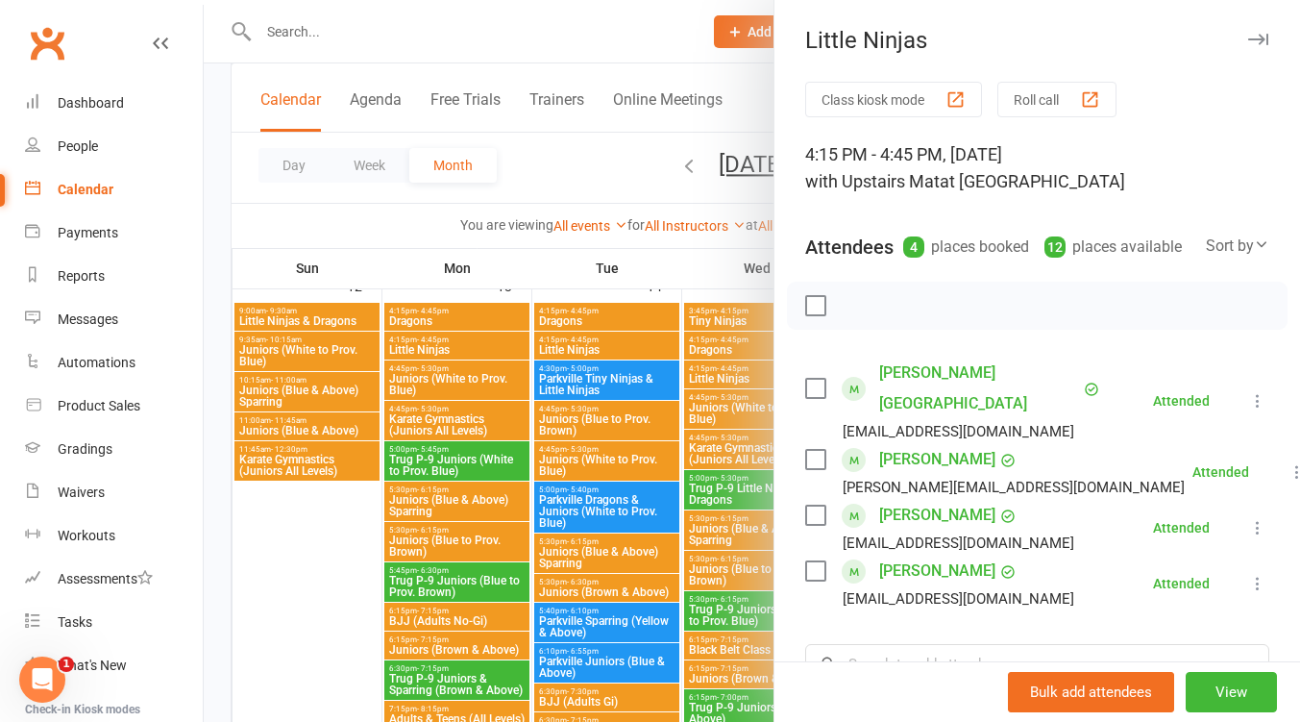
click at [748, 374] on div at bounding box center [752, 361] width 1097 height 722
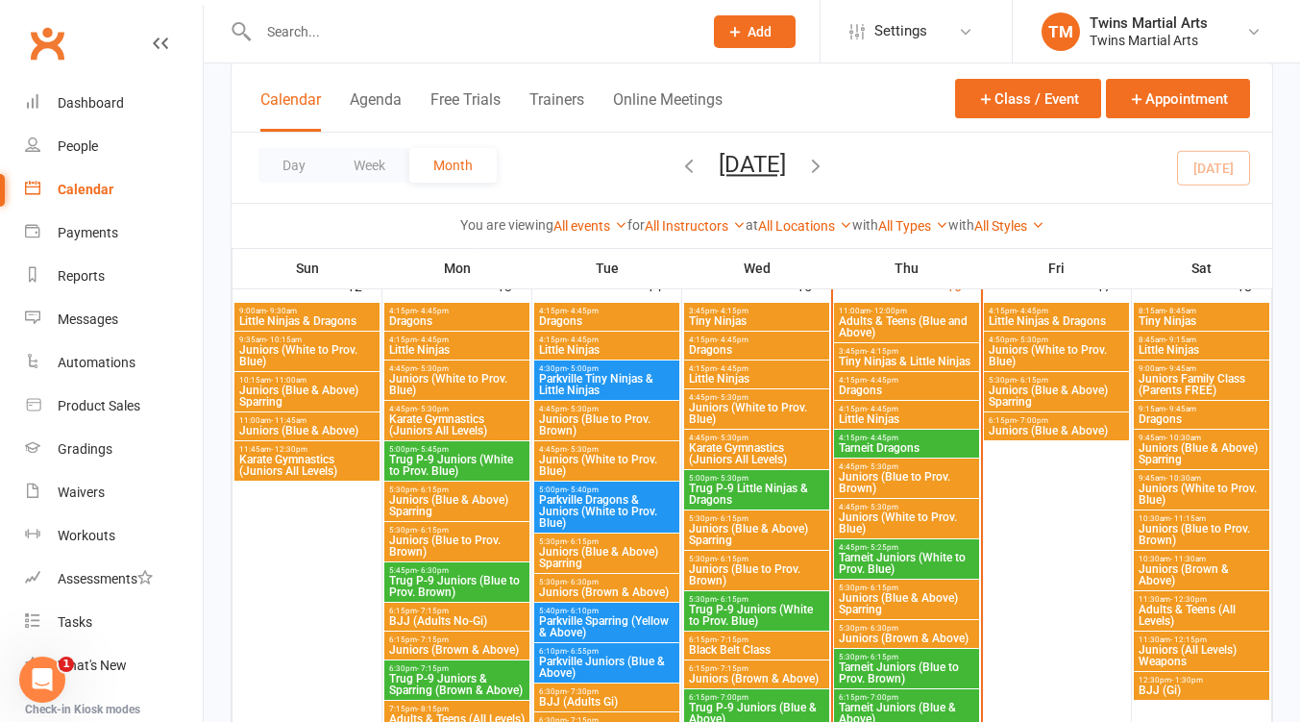
click at [749, 347] on span "Dragons" at bounding box center [756, 350] width 137 height 12
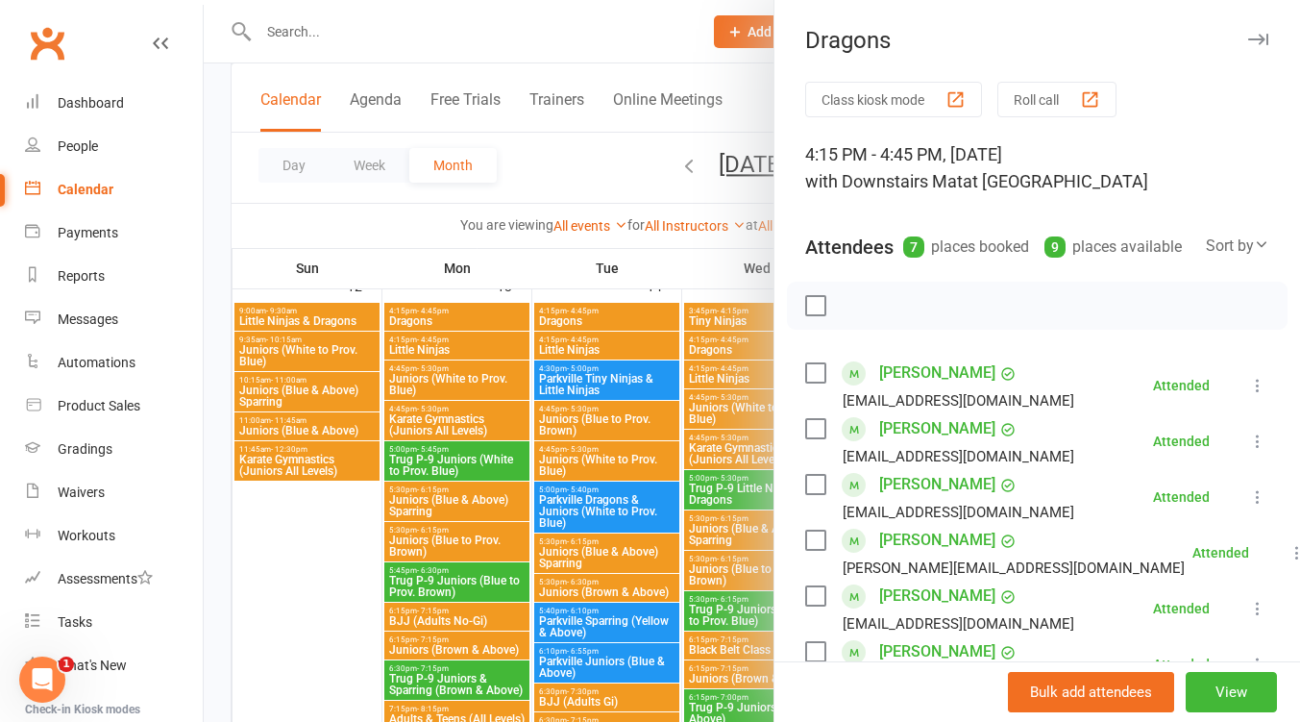
click at [736, 351] on div at bounding box center [752, 361] width 1097 height 722
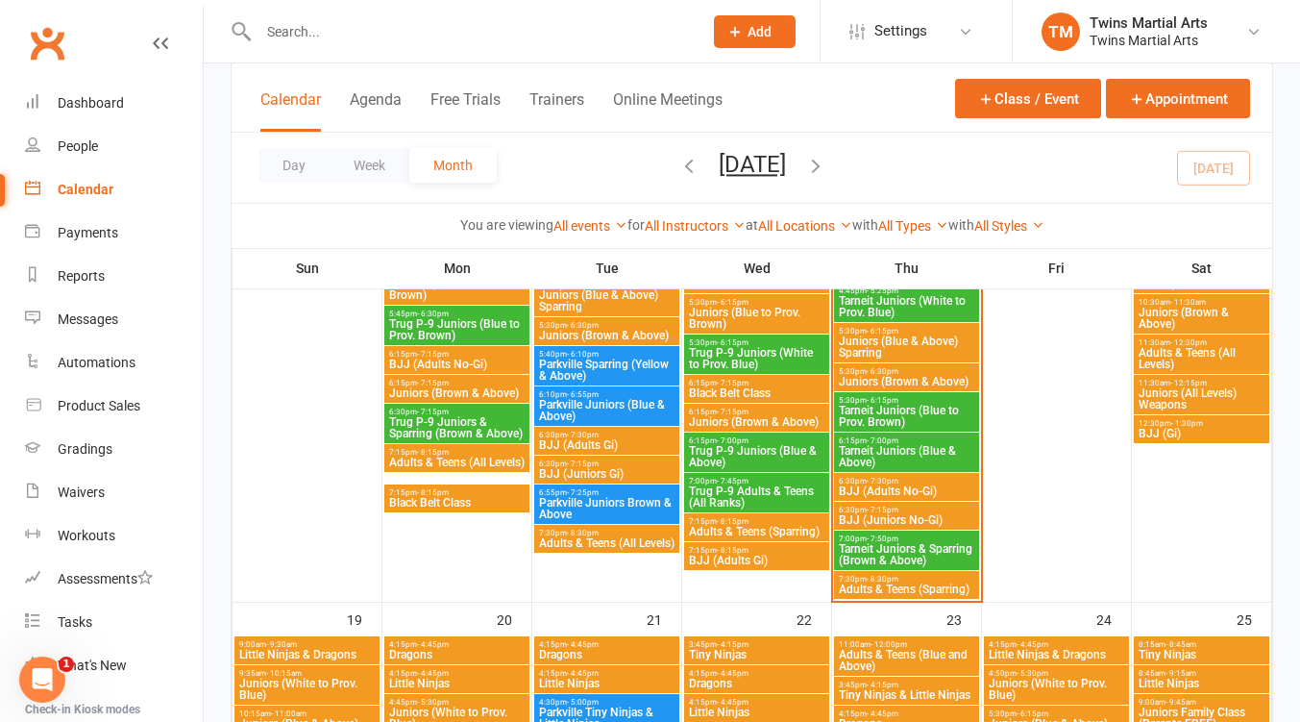
scroll to position [1538, 0]
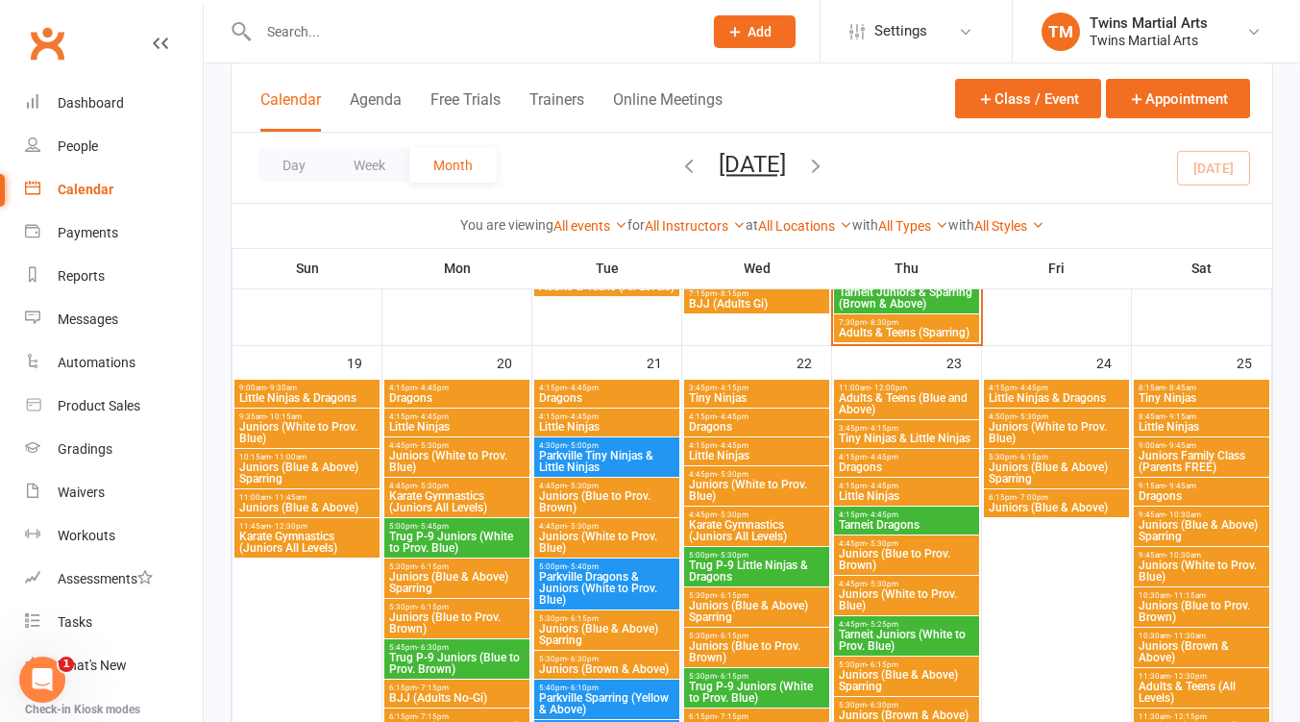
click at [757, 483] on span "Juniors (White to Prov. Blue)" at bounding box center [756, 490] width 137 height 23
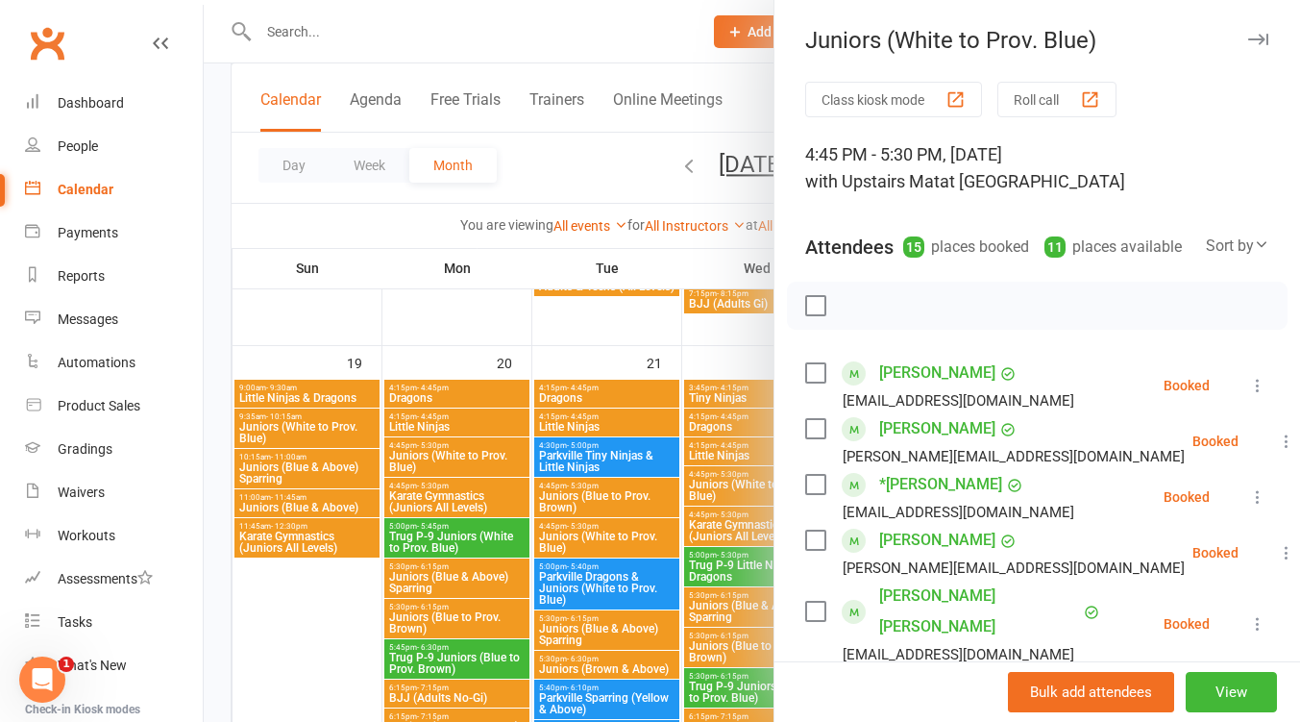
click at [742, 486] on div at bounding box center [752, 361] width 1097 height 722
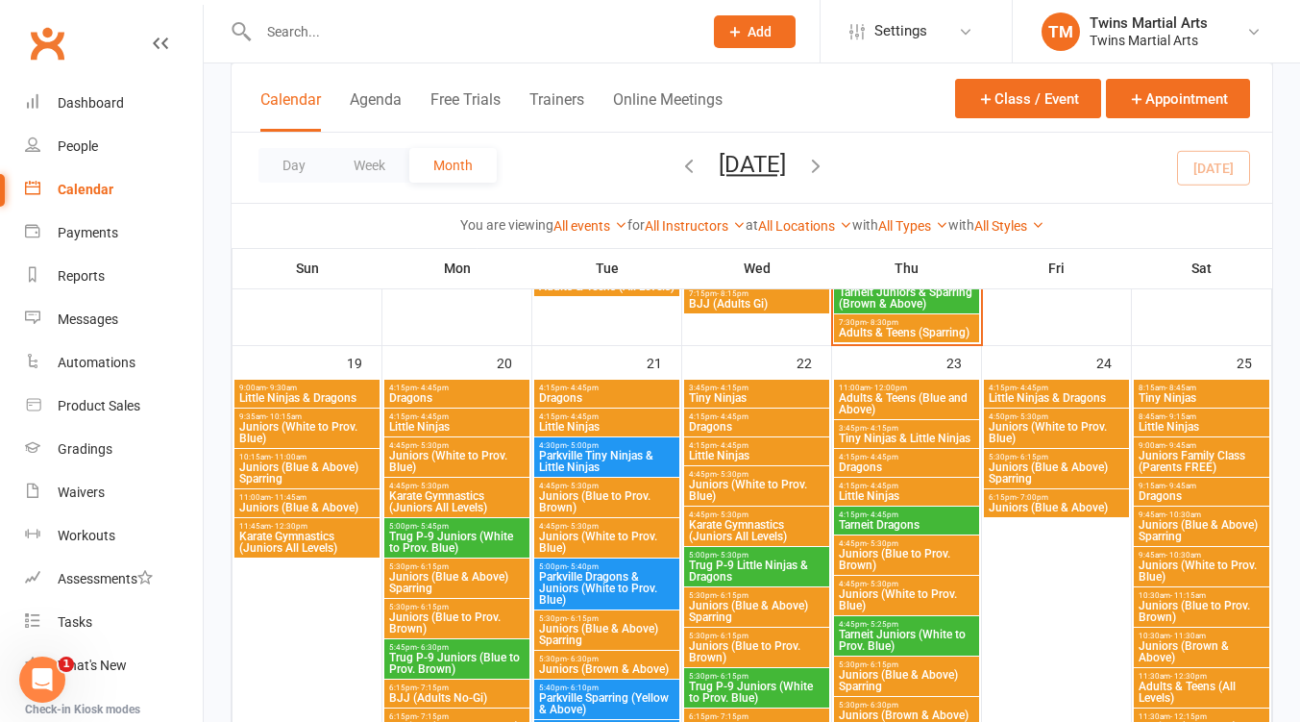
click at [768, 535] on span "Karate Gymnastics (Juniors All Levels)" at bounding box center [756, 530] width 137 height 23
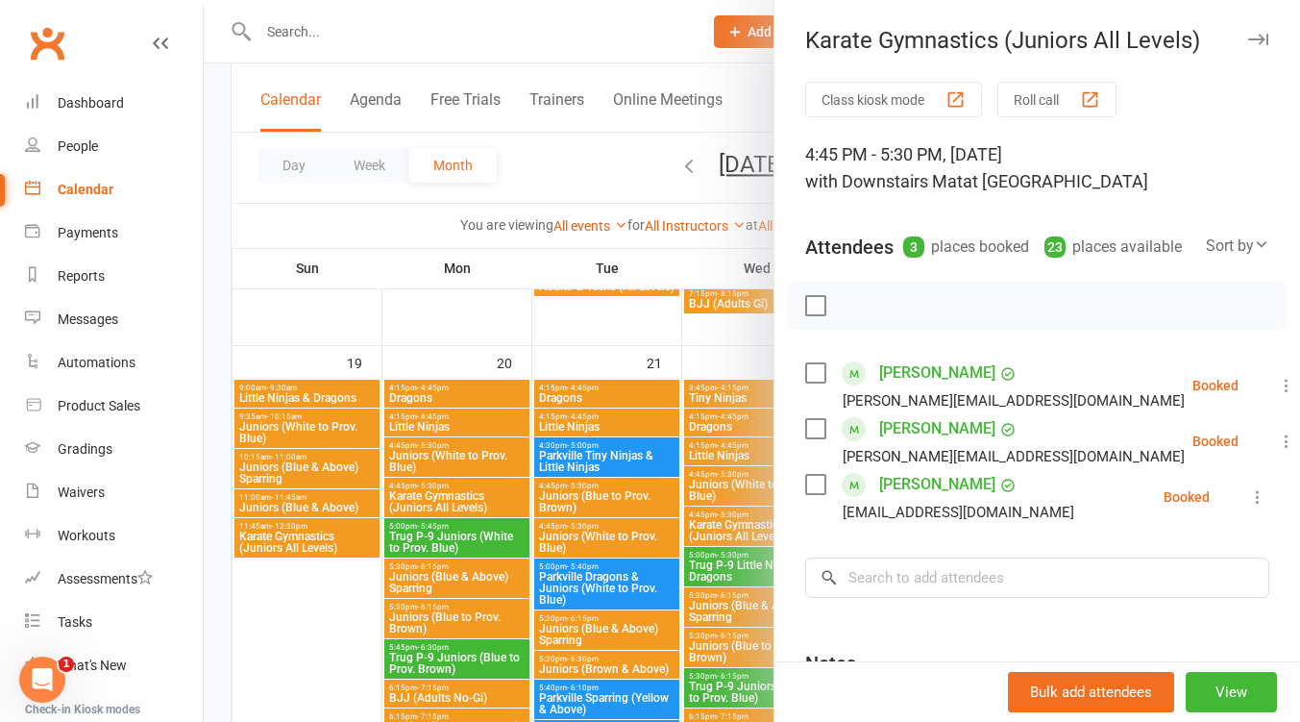
click at [754, 529] on div at bounding box center [752, 361] width 1097 height 722
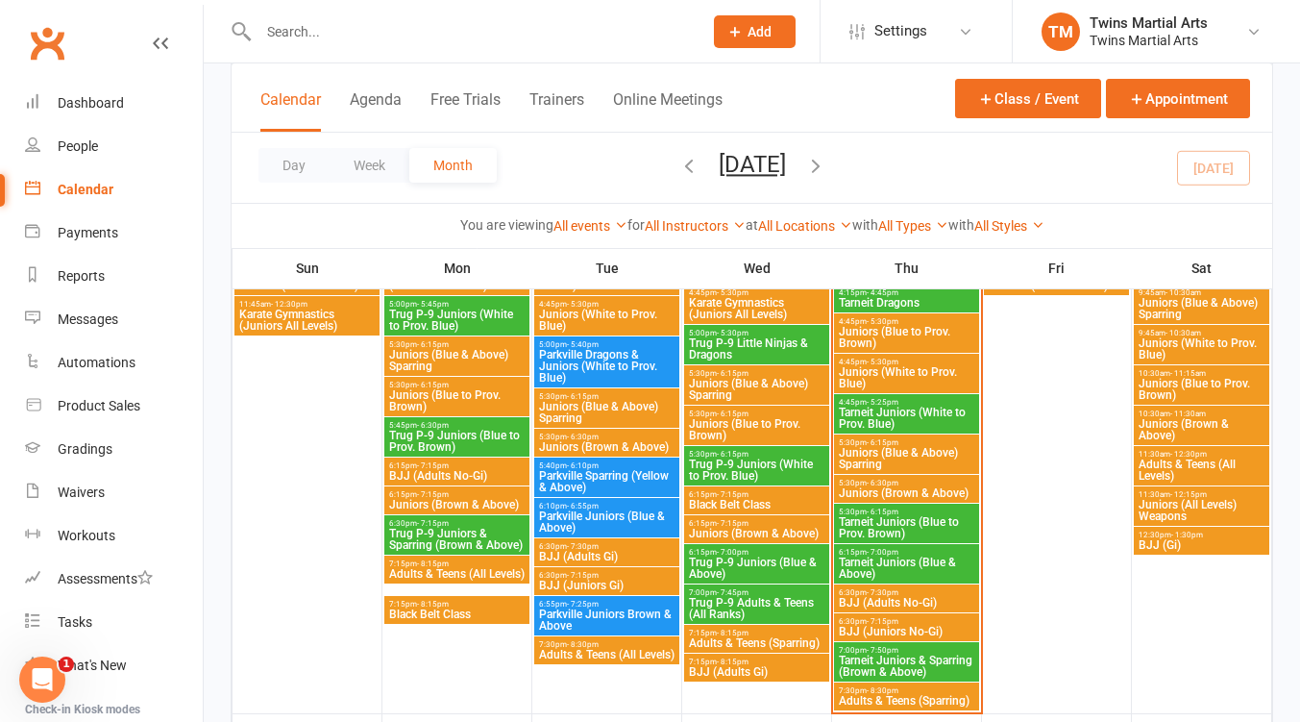
scroll to position [1025, 0]
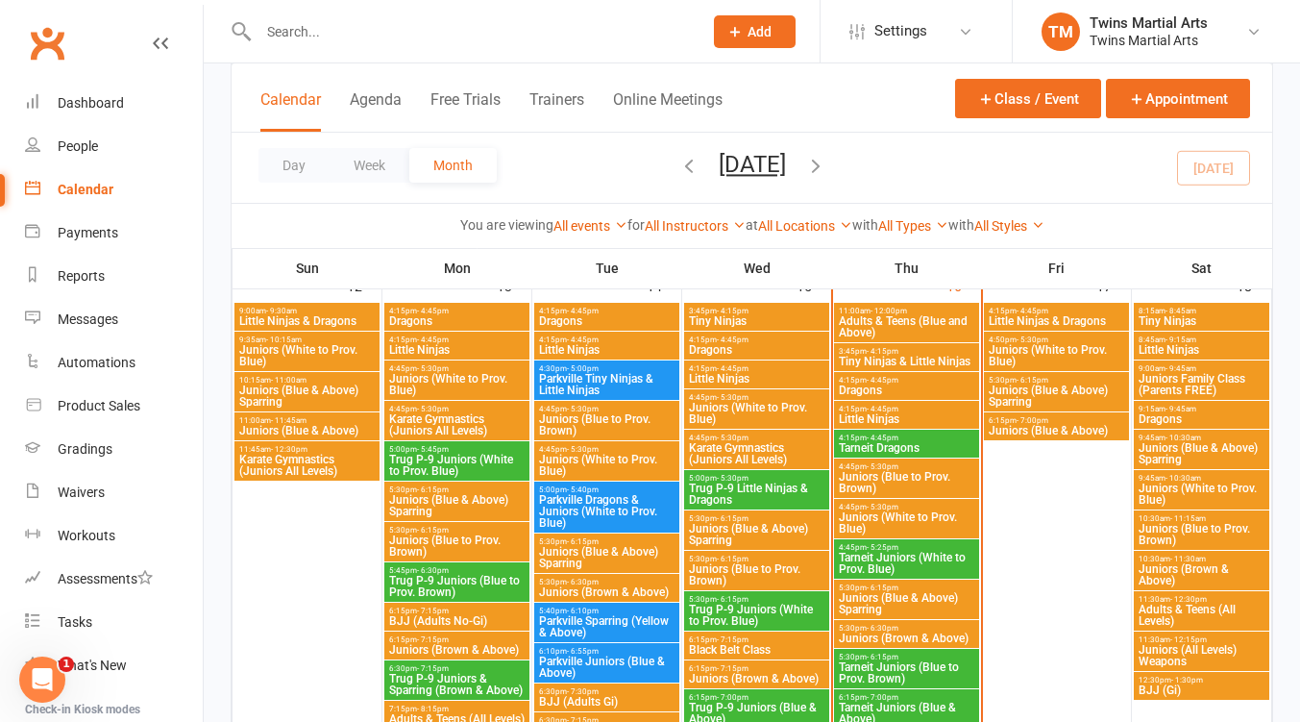
click at [750, 404] on span "Juniors (White to Prov. Blue)" at bounding box center [756, 413] width 137 height 23
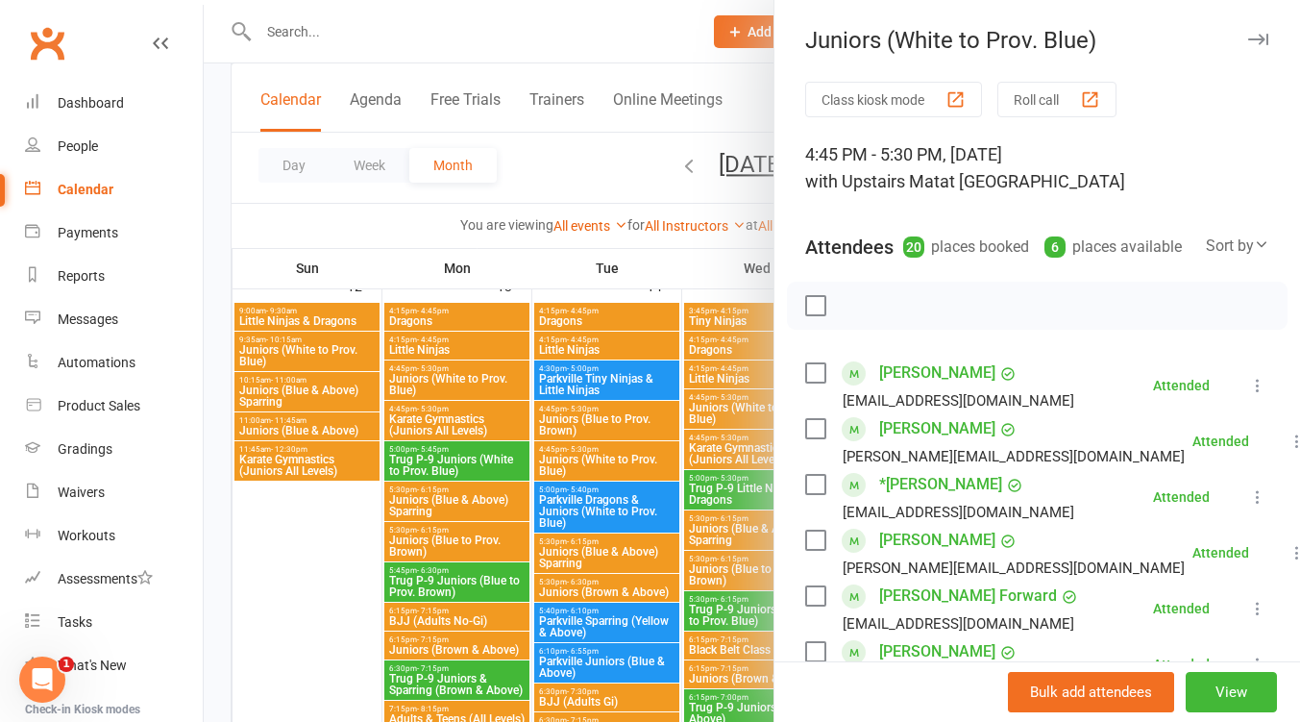
click at [739, 404] on div at bounding box center [752, 361] width 1097 height 722
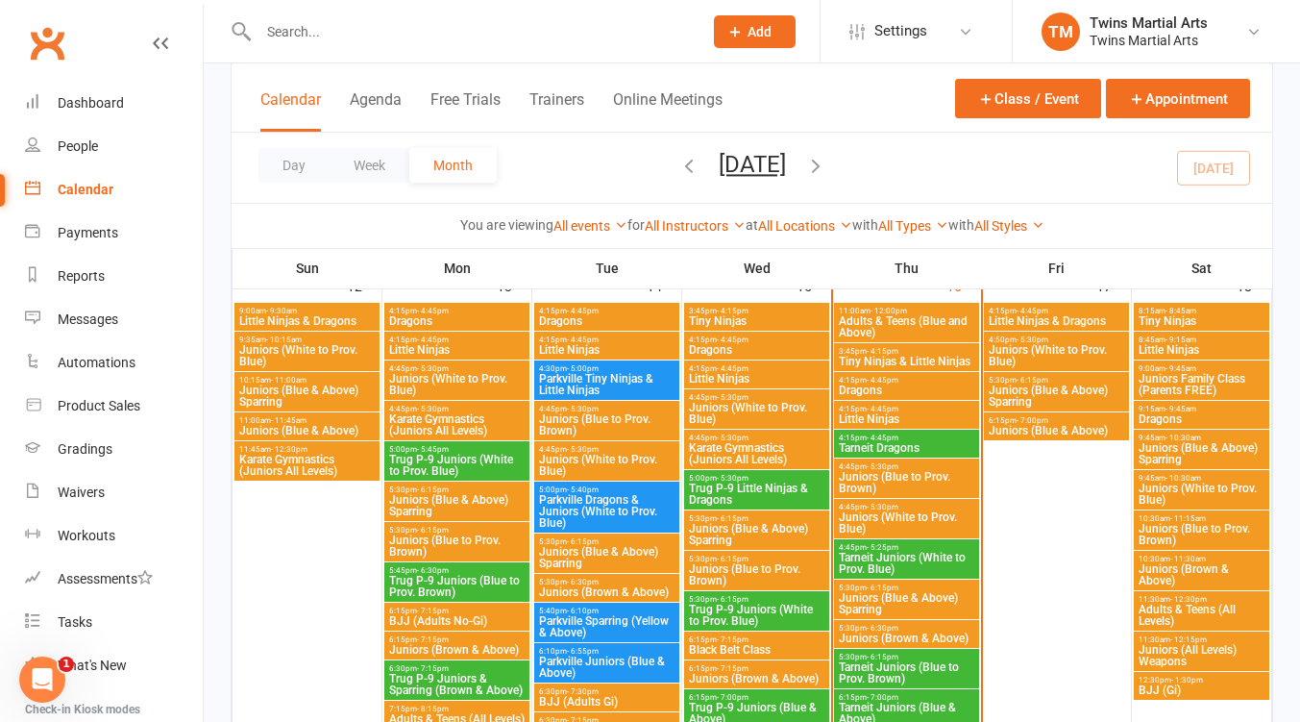
click at [749, 452] on span "Karate Gymnastics (Juniors All Levels)" at bounding box center [756, 453] width 137 height 23
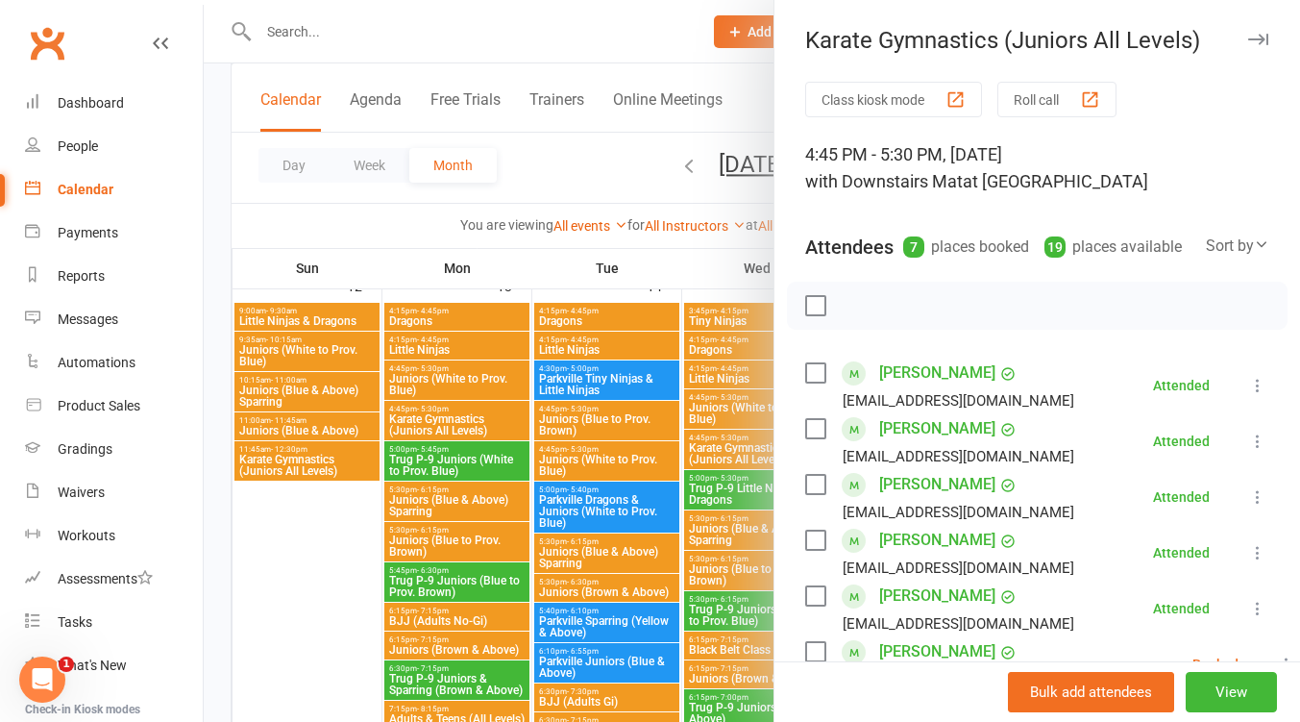
click at [738, 446] on div at bounding box center [752, 361] width 1097 height 722
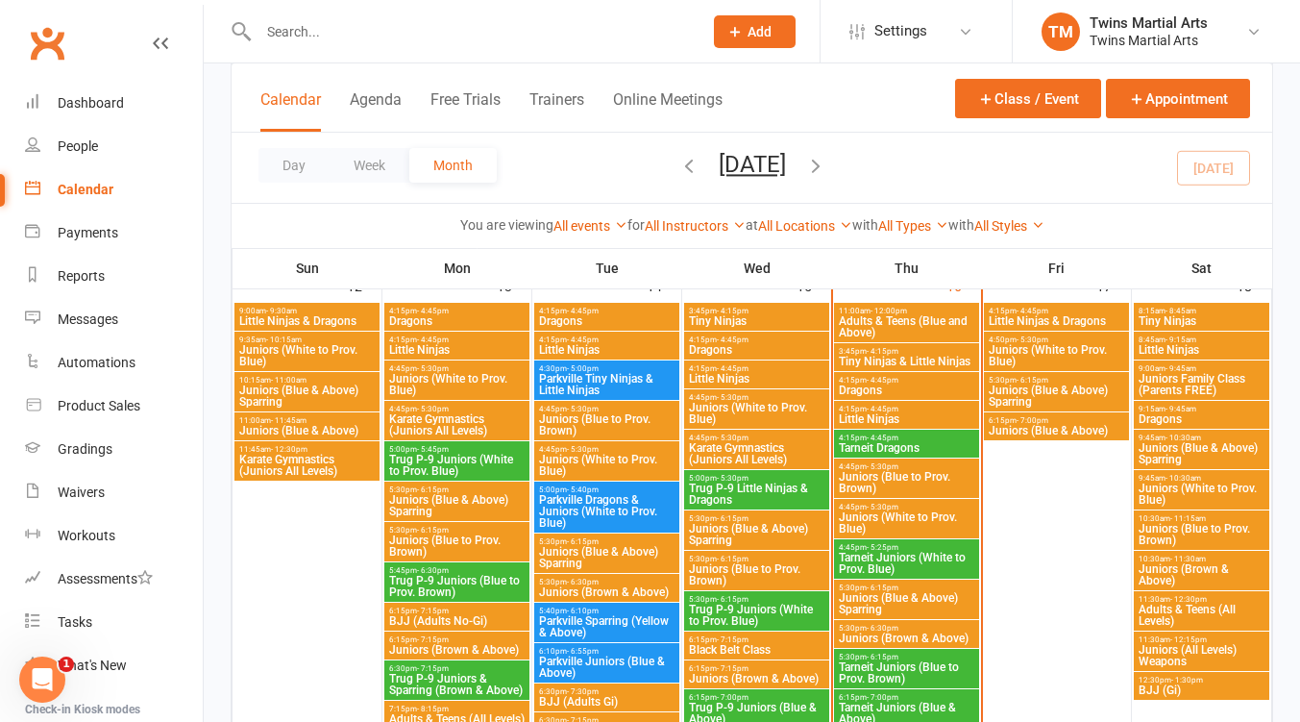
click at [482, 378] on span "Juniors (White to Prov. Blue)" at bounding box center [456, 384] width 137 height 23
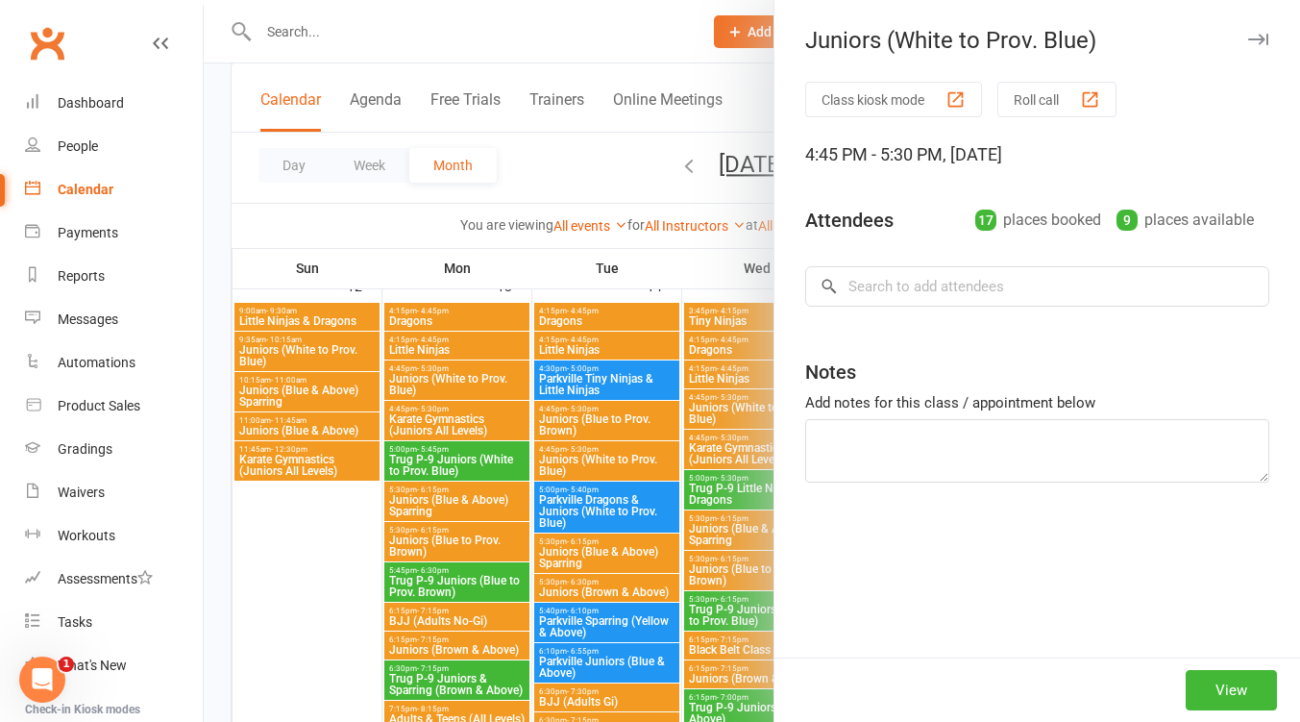
click at [493, 380] on div at bounding box center [752, 361] width 1097 height 722
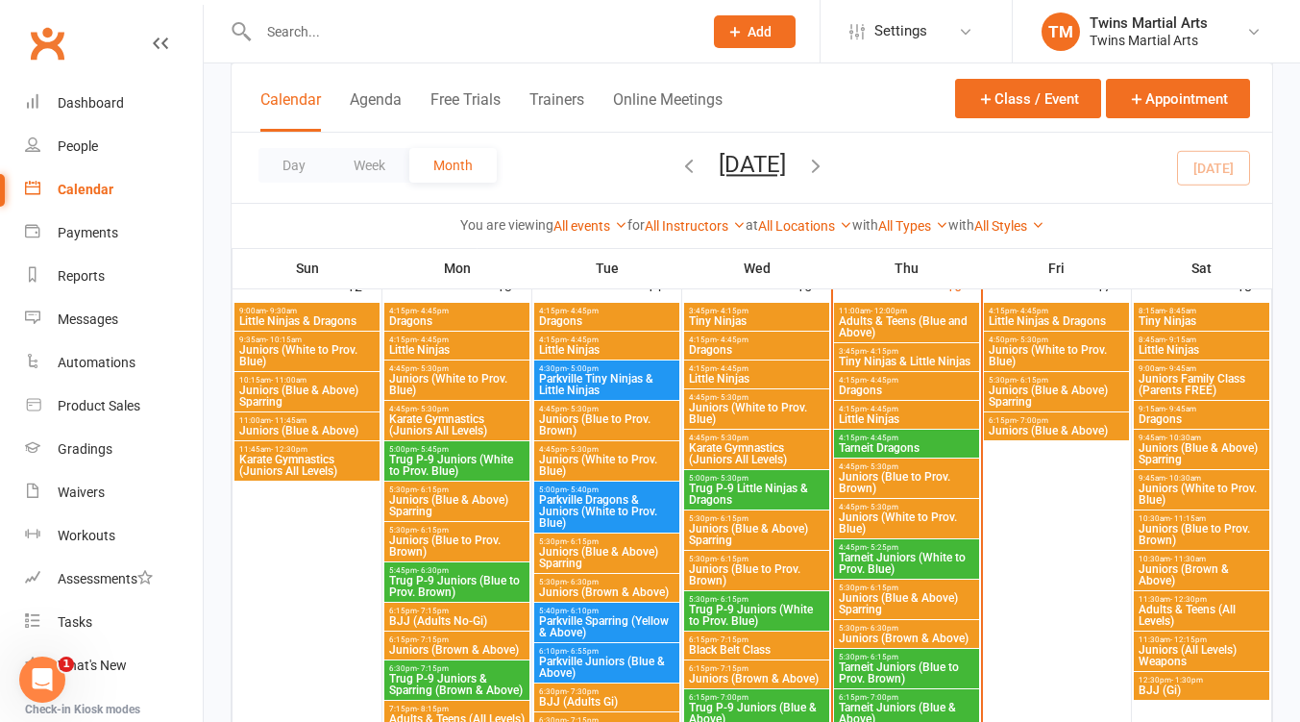
click at [482, 421] on span "Karate Gymnastics (Juniors All Levels)" at bounding box center [456, 424] width 137 height 23
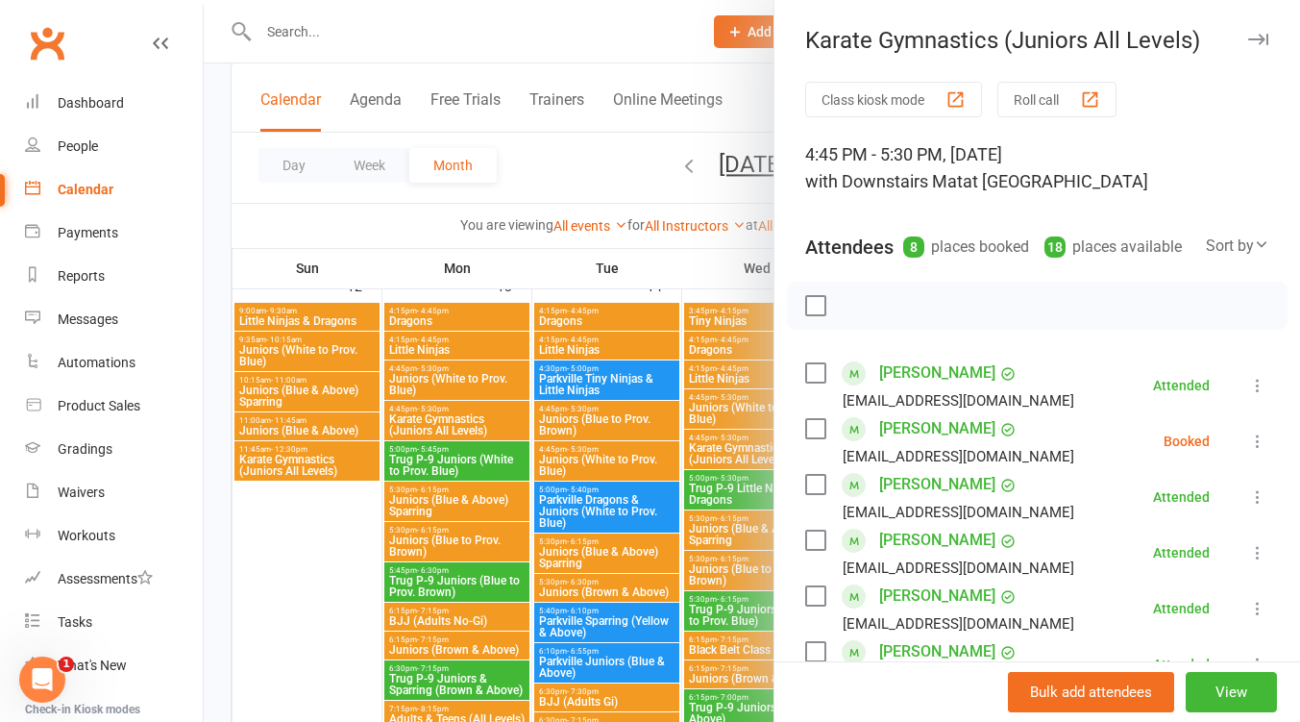
click at [487, 418] on div at bounding box center [752, 361] width 1097 height 722
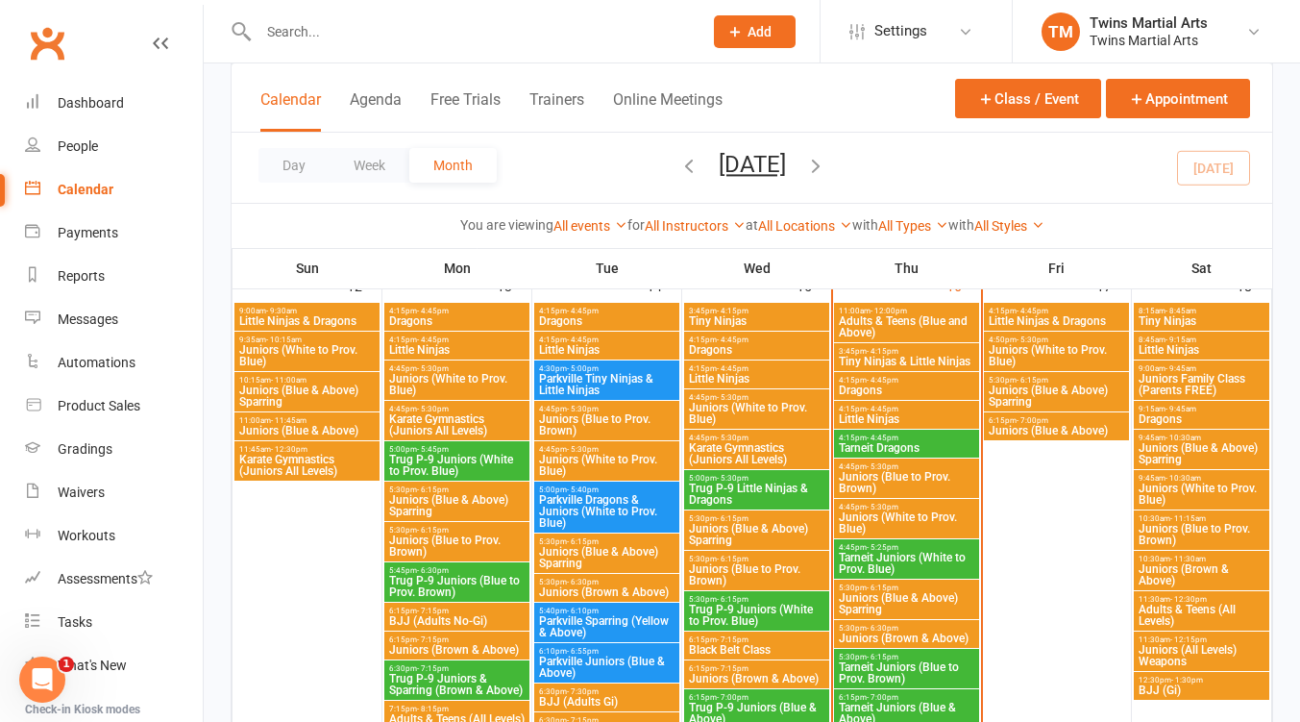
click at [472, 378] on span "Juniors (White to Prov. Blue)" at bounding box center [456, 384] width 137 height 23
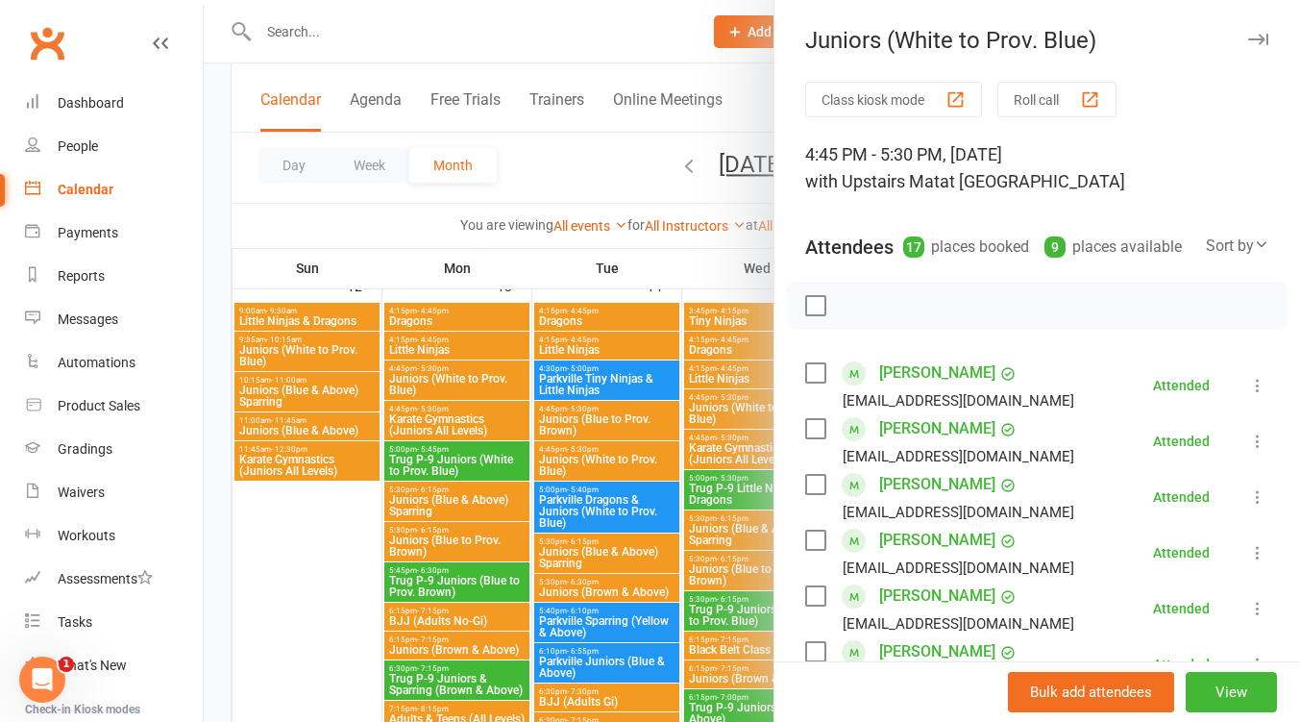
click at [471, 380] on div at bounding box center [752, 361] width 1097 height 722
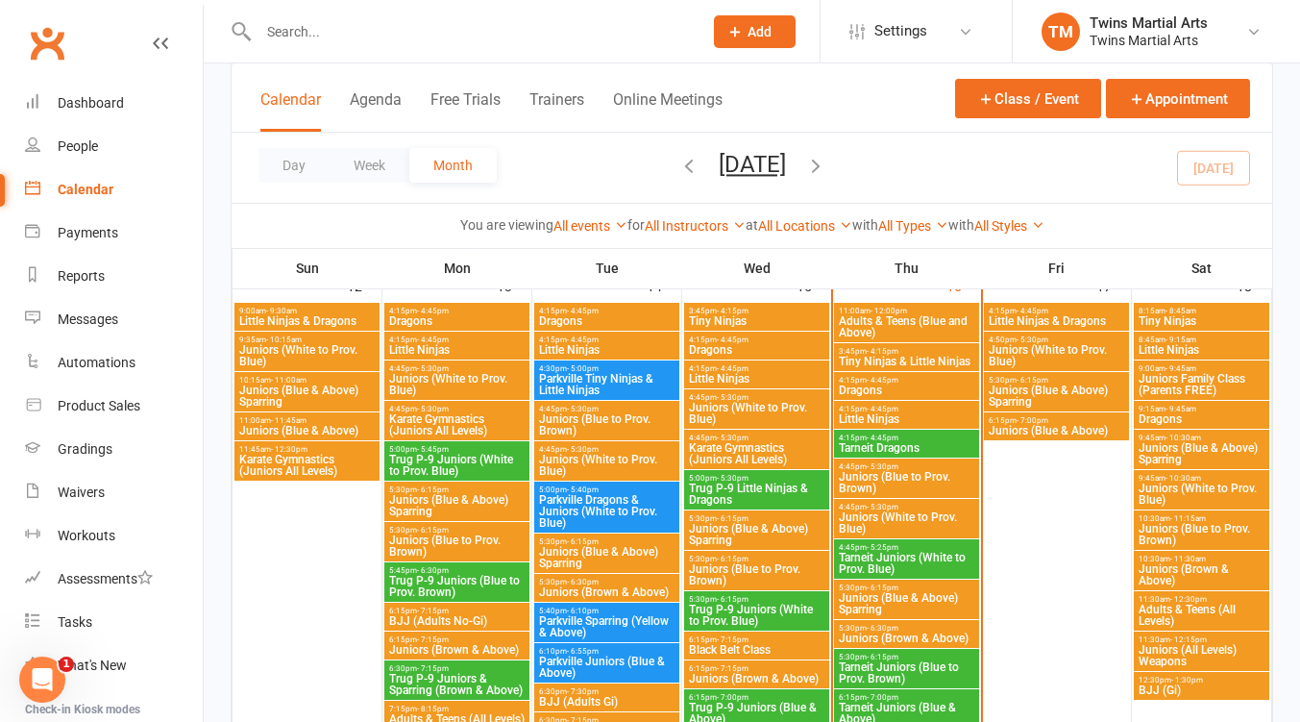
click at [474, 414] on span "Karate Gymnastics (Juniors All Levels)" at bounding box center [456, 424] width 137 height 23
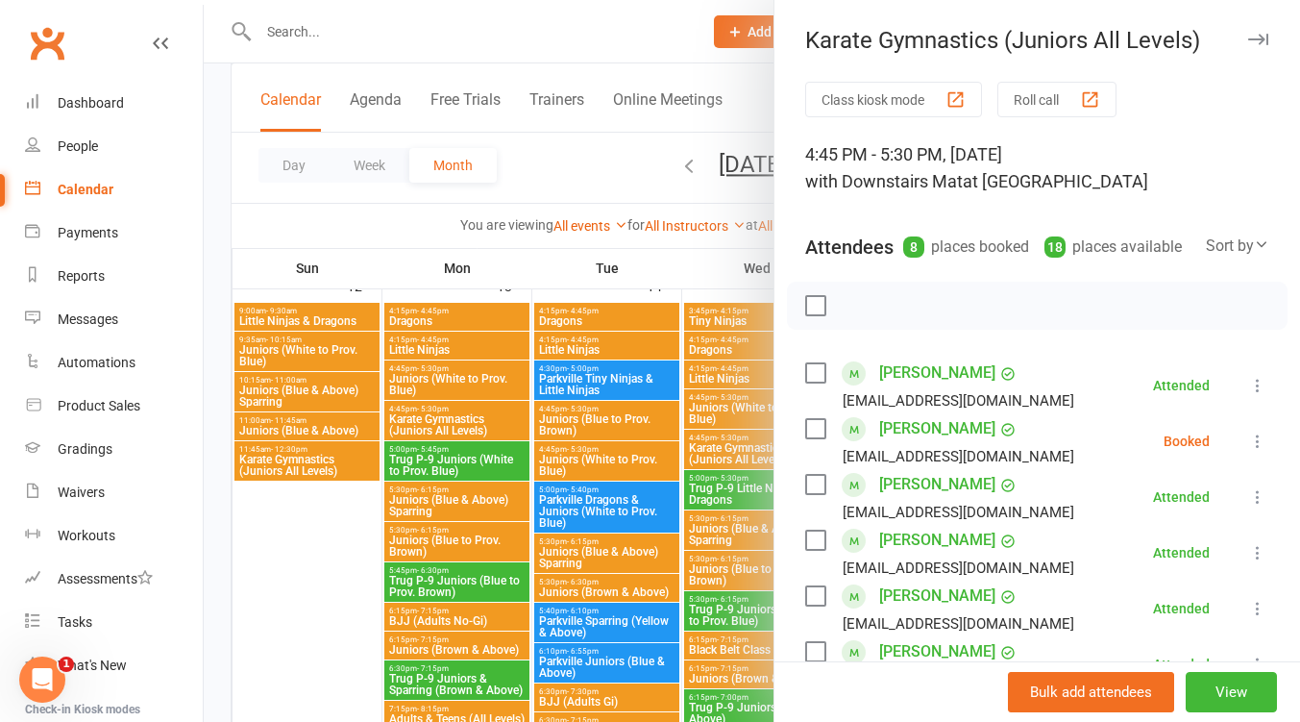
click at [462, 417] on div at bounding box center [752, 361] width 1097 height 722
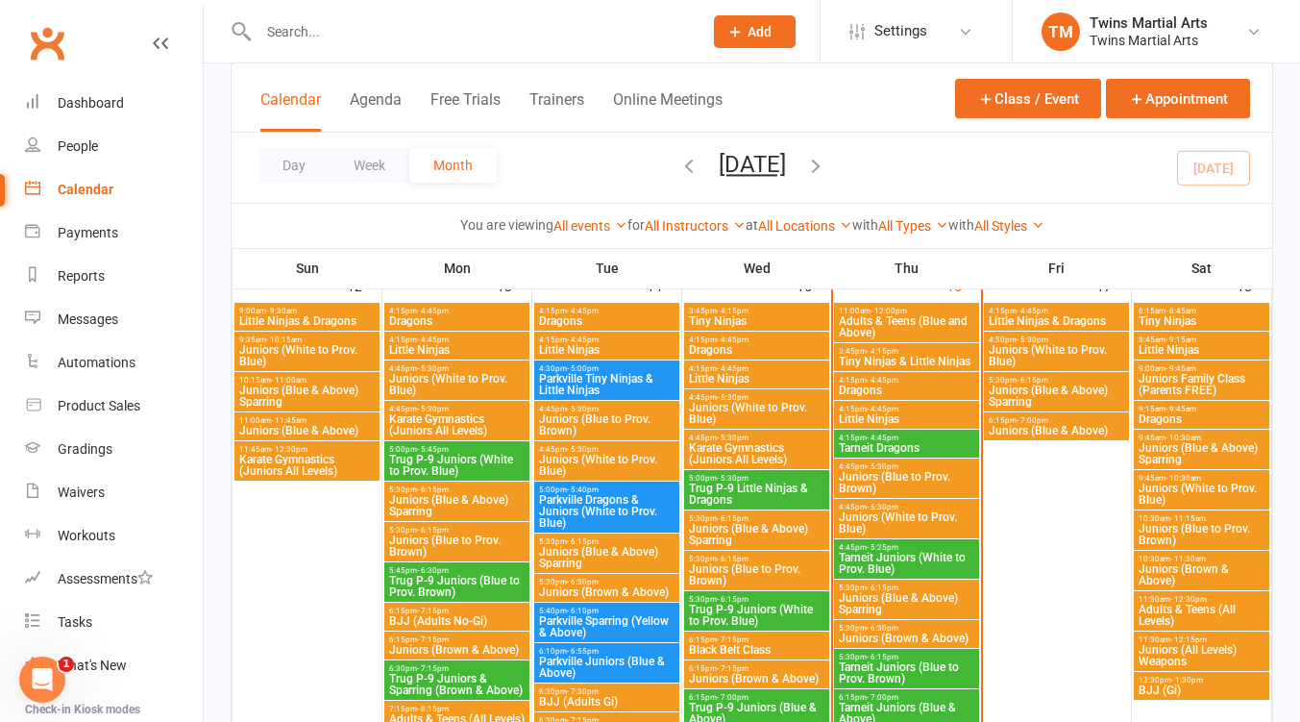
click at [465, 490] on span "5:30pm - 6:15pm" at bounding box center [456, 489] width 137 height 9
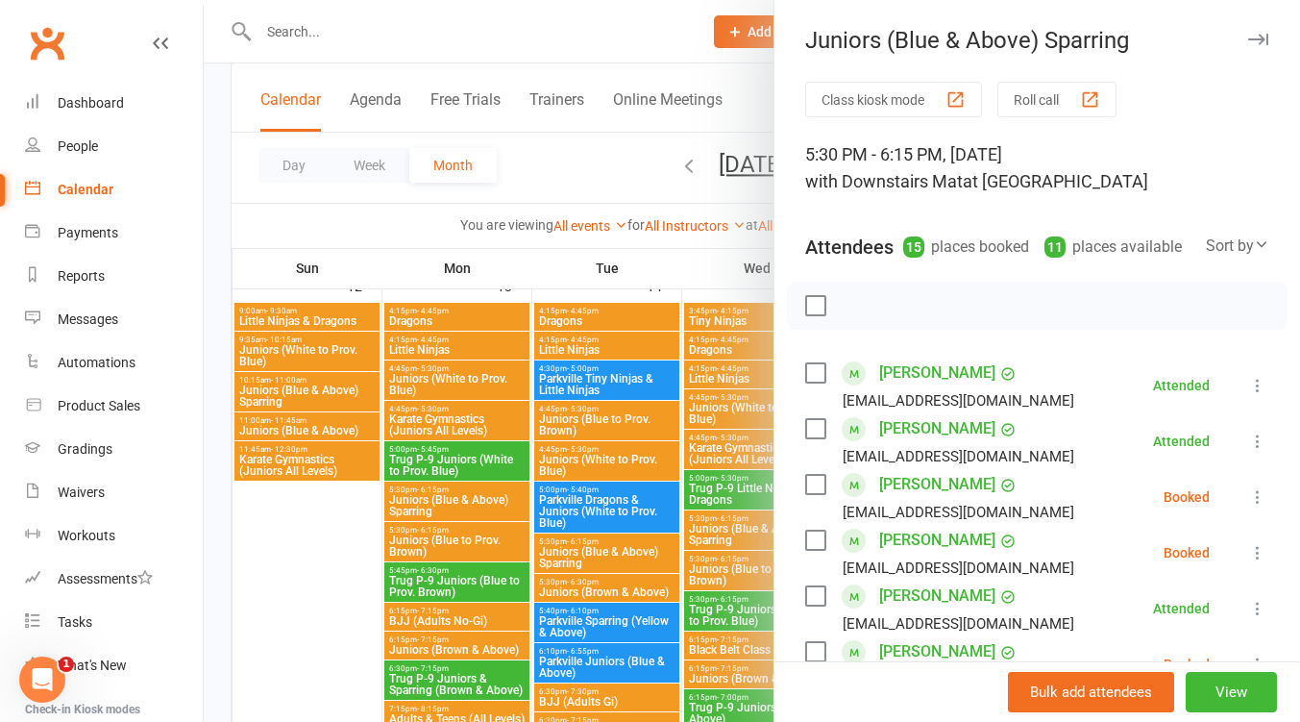
click at [469, 495] on div at bounding box center [752, 361] width 1097 height 722
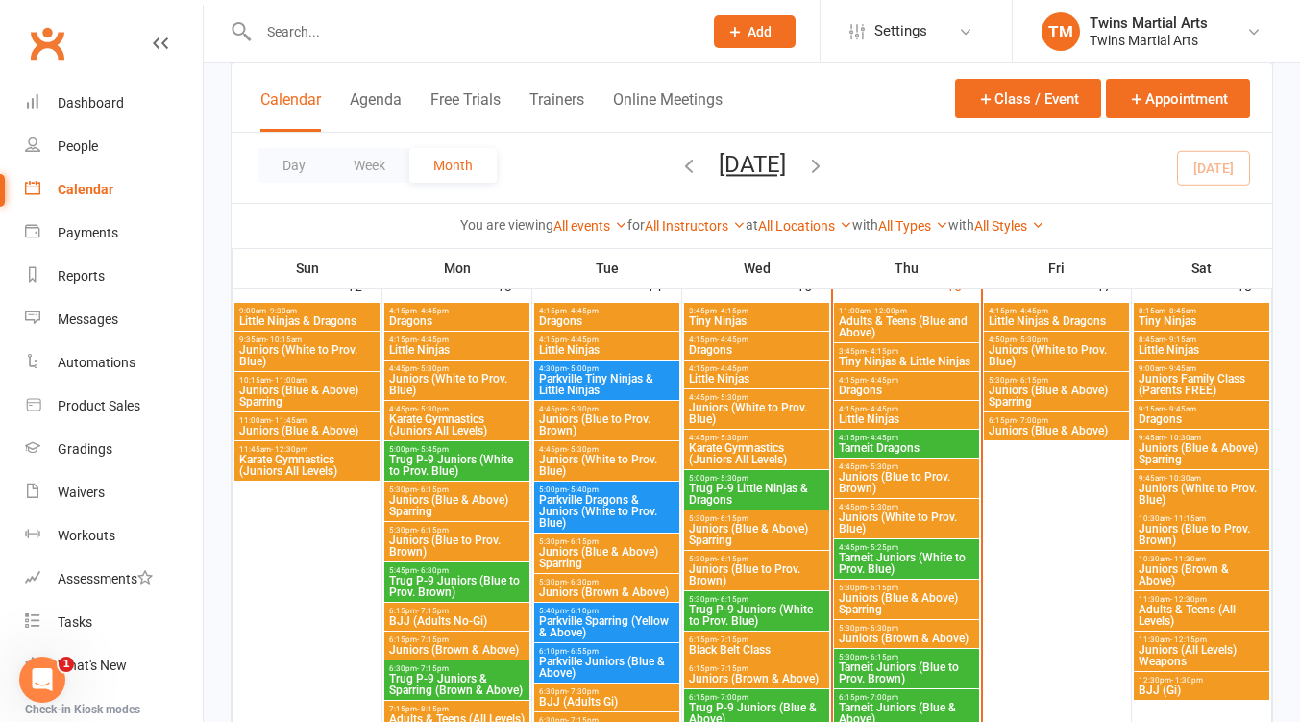
click at [459, 542] on span "Juniors (Blue to Prov. Brown)" at bounding box center [456, 545] width 137 height 23
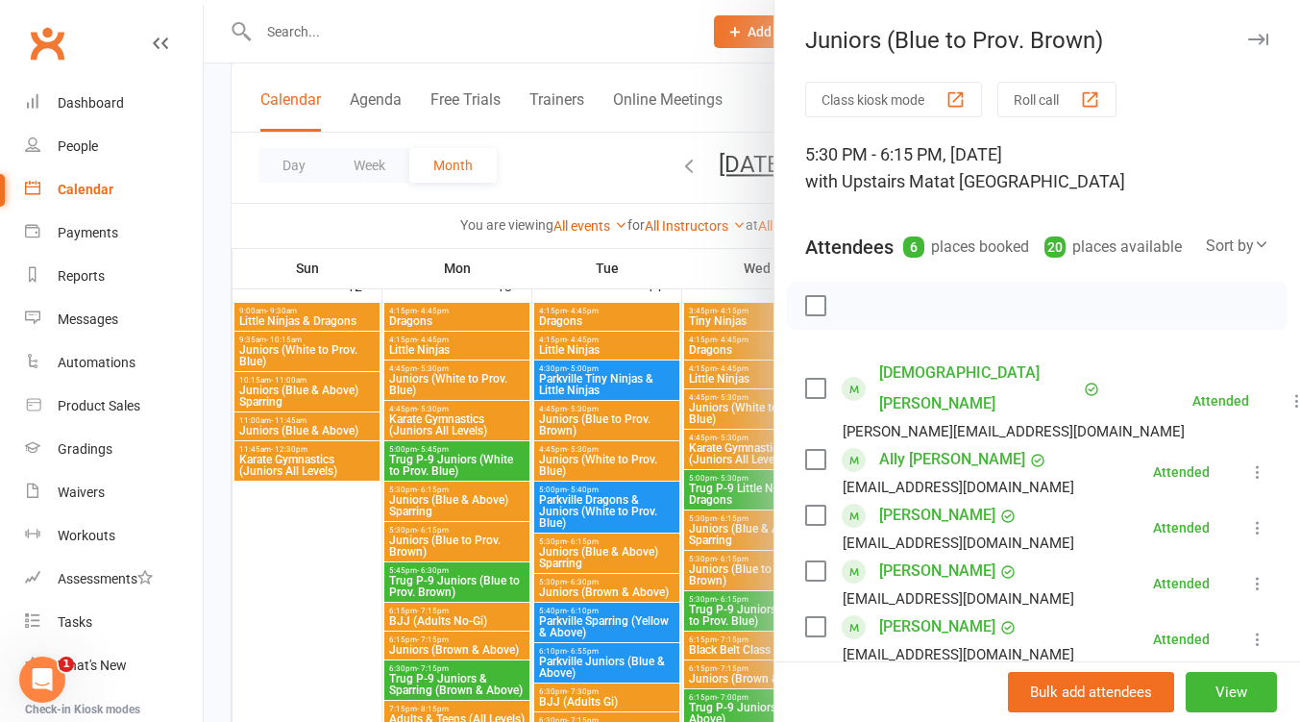
click at [461, 538] on div at bounding box center [752, 361] width 1097 height 722
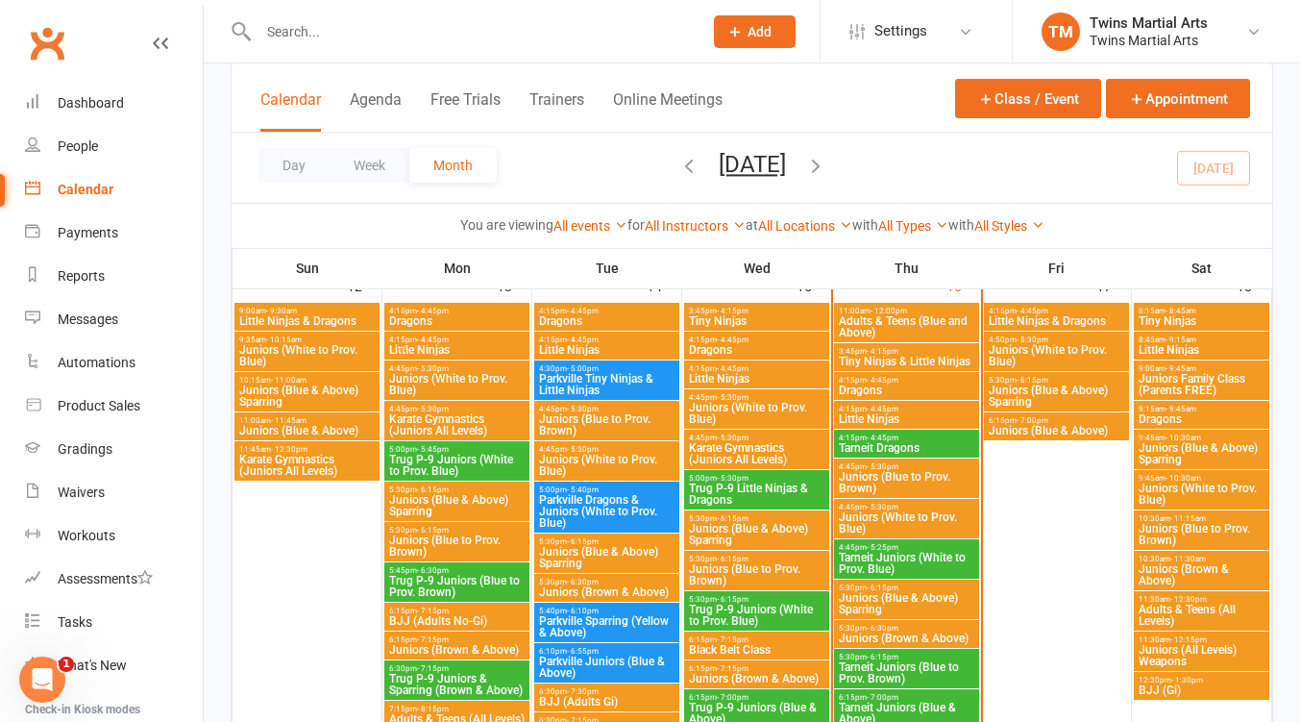
click at [477, 409] on span "4:45pm - 5:30pm" at bounding box center [456, 409] width 137 height 9
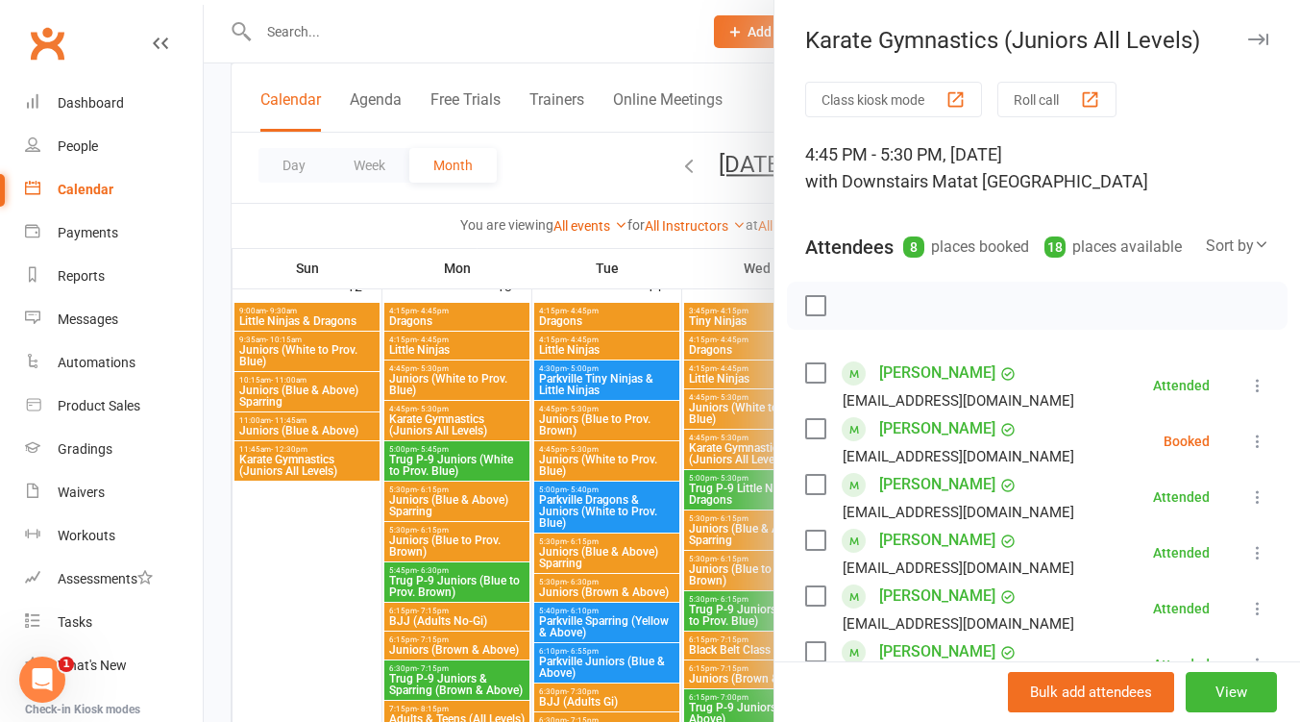
click at [478, 373] on div at bounding box center [752, 361] width 1097 height 722
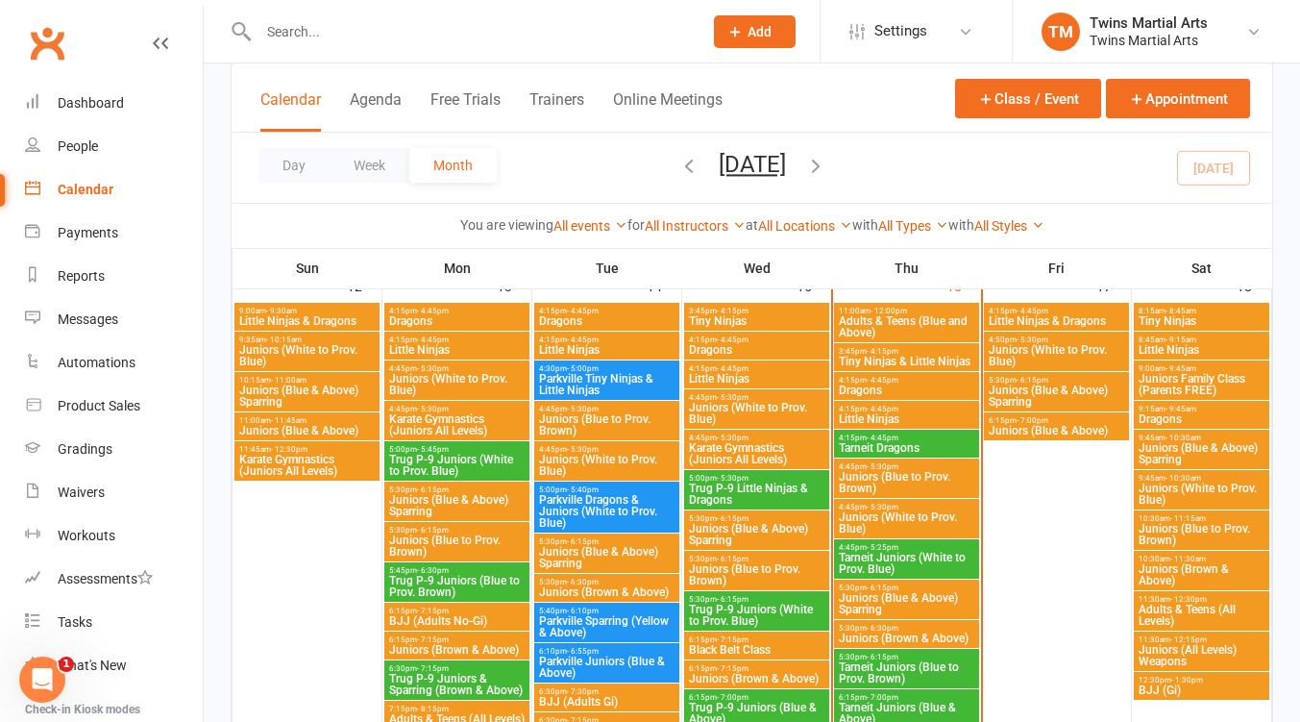
click at [481, 374] on span "Juniors (White to Prov. Blue)" at bounding box center [456, 384] width 137 height 23
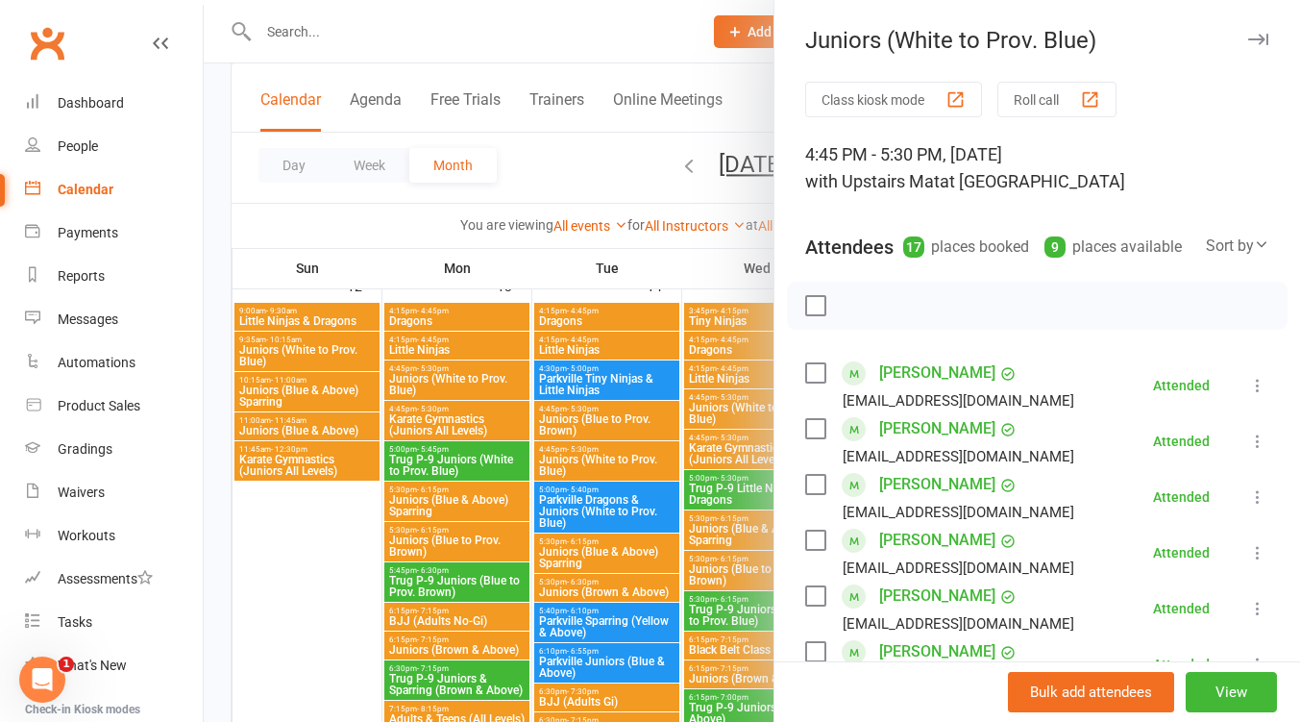
click at [481, 374] on div at bounding box center [752, 361] width 1097 height 722
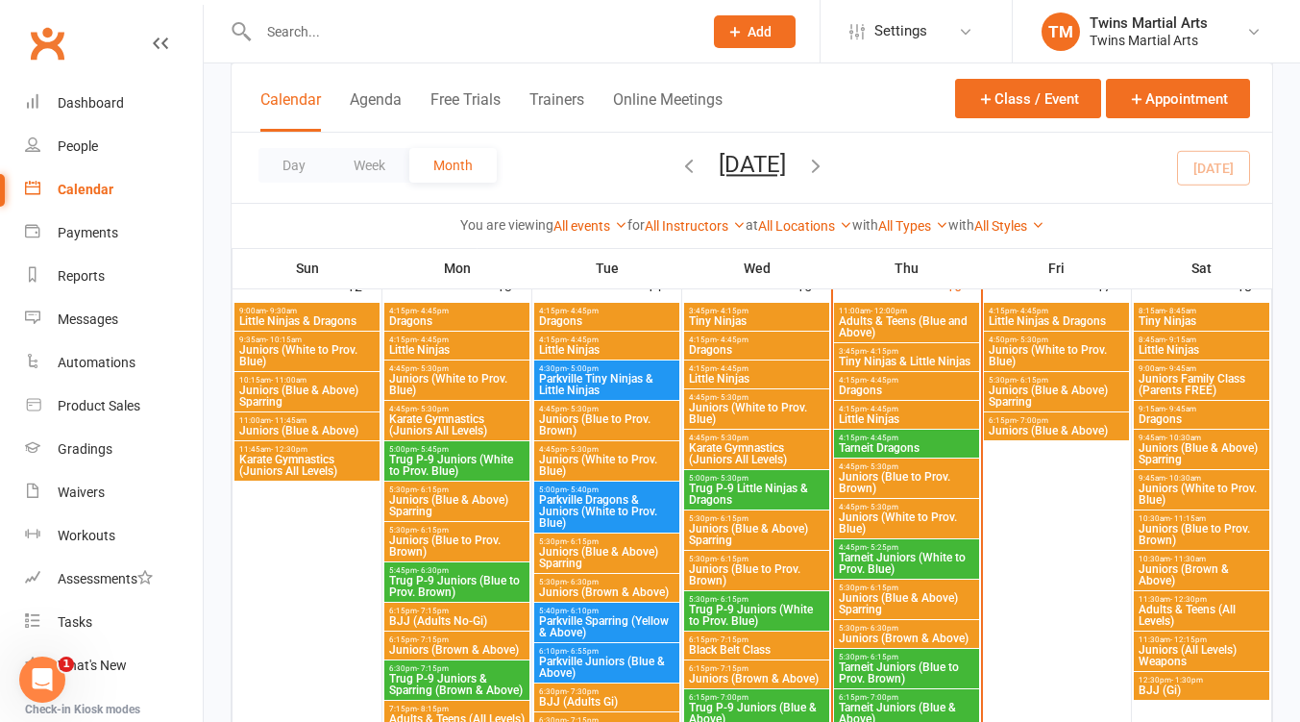
click at [460, 387] on span "Juniors (White to Prov. Blue)" at bounding box center [456, 384] width 137 height 23
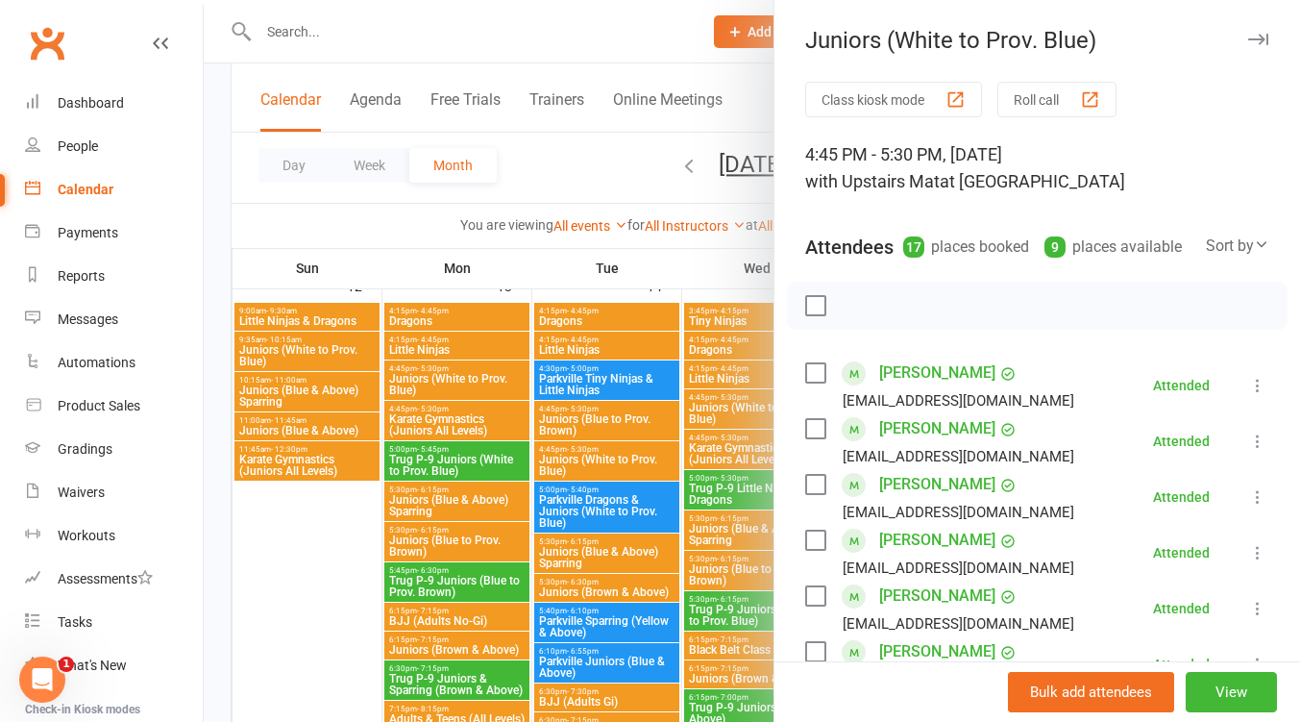
click at [456, 421] on div at bounding box center [752, 361] width 1097 height 722
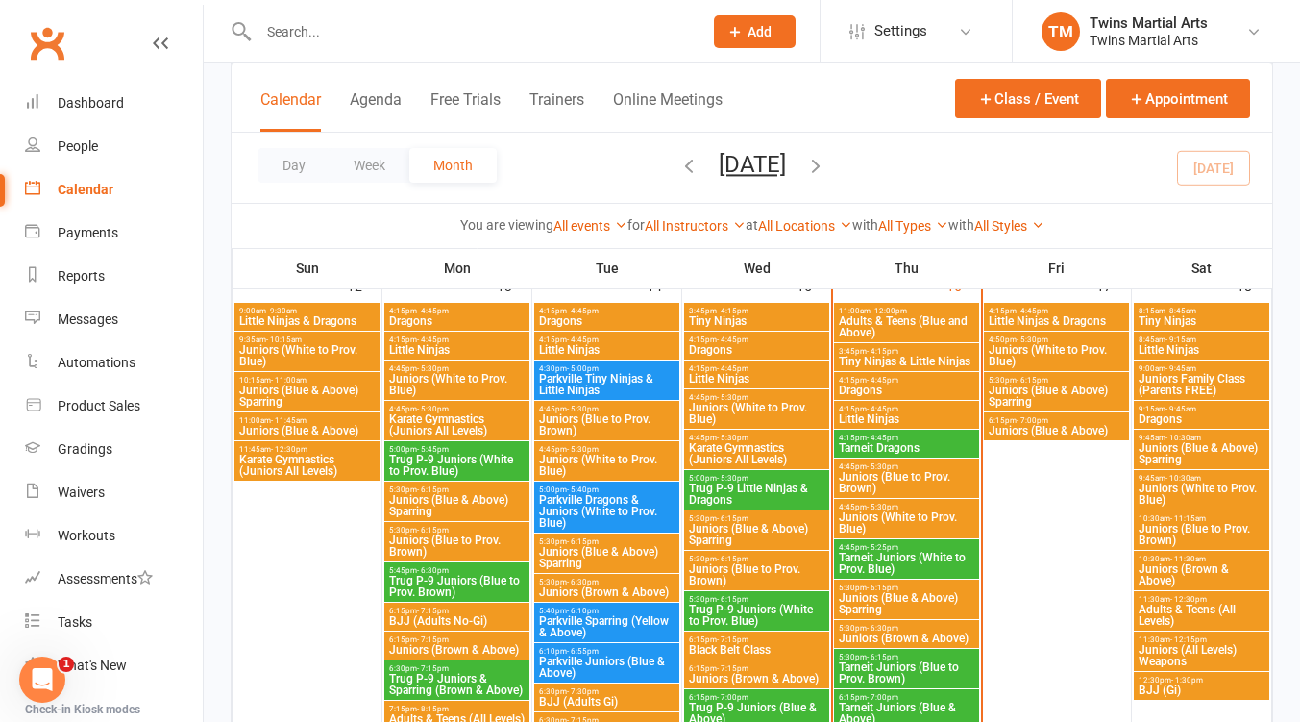
click at [456, 421] on span "Karate Gymnastics (Juniors All Levels)" at bounding box center [456, 424] width 137 height 23
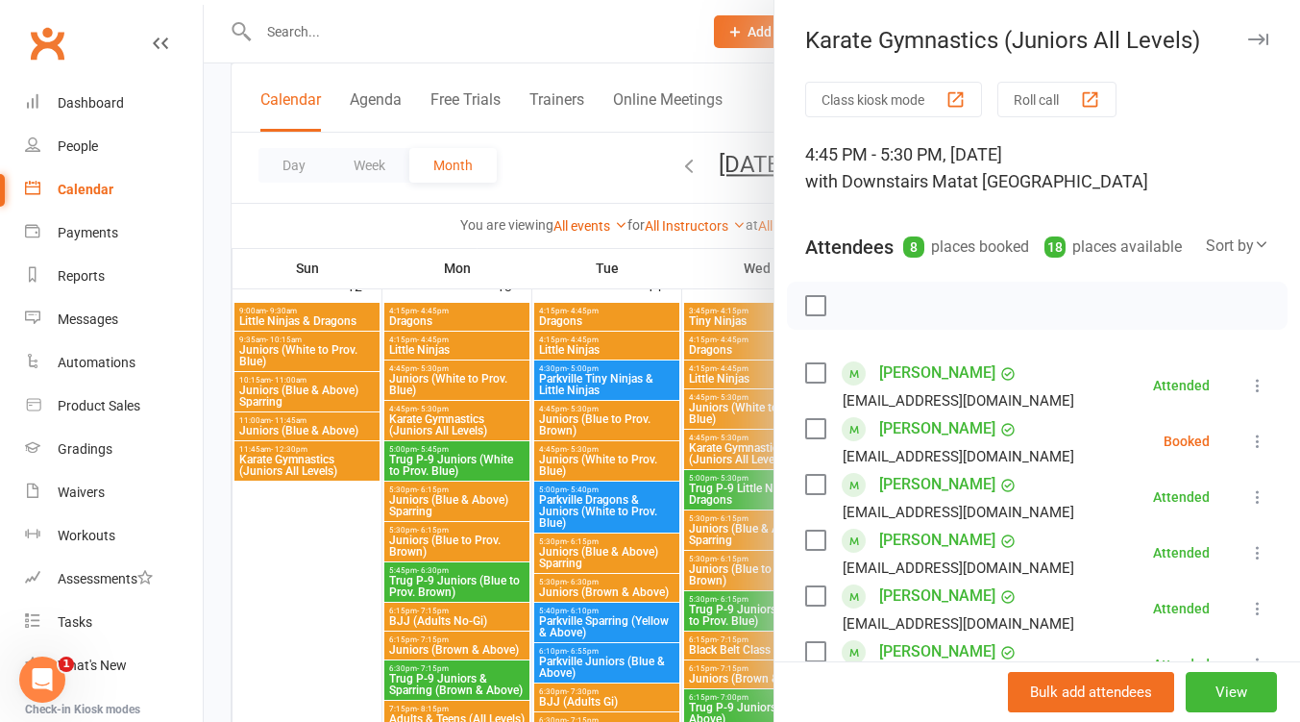
click at [456, 421] on div at bounding box center [752, 361] width 1097 height 722
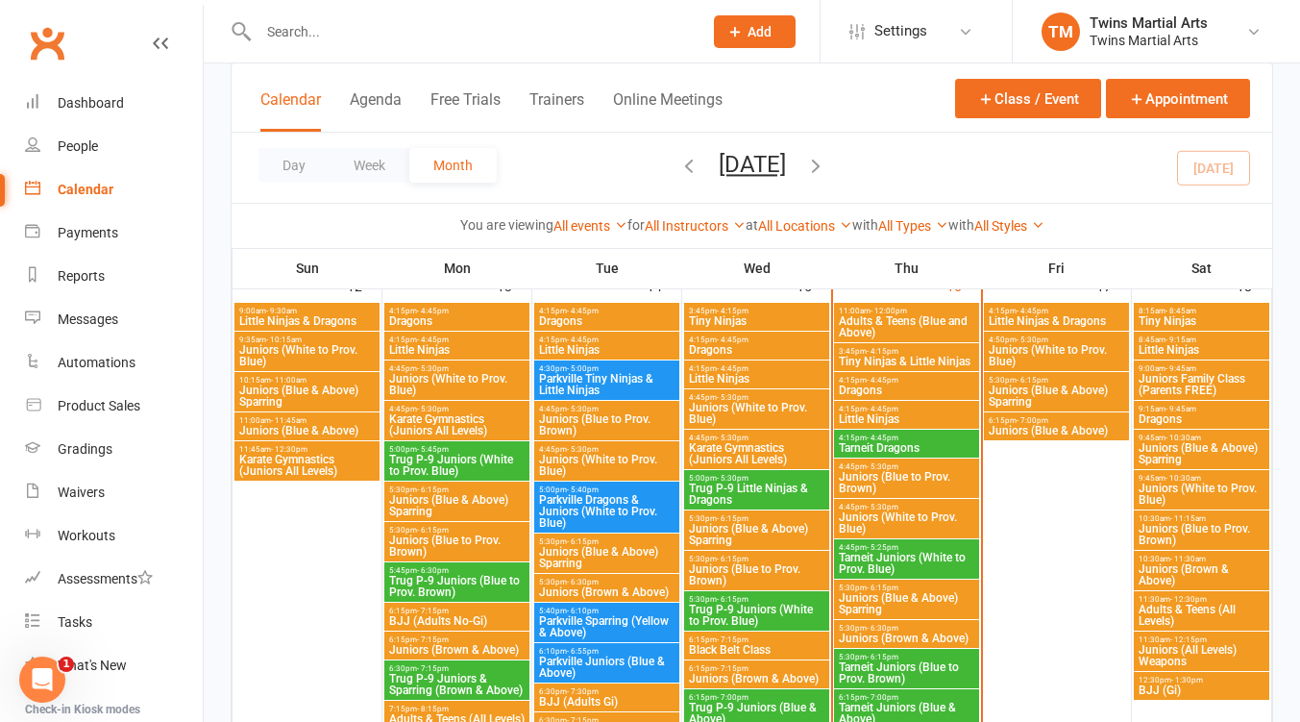
click at [465, 507] on span "Juniors (Blue & Above) Sparring" at bounding box center [456, 505] width 137 height 23
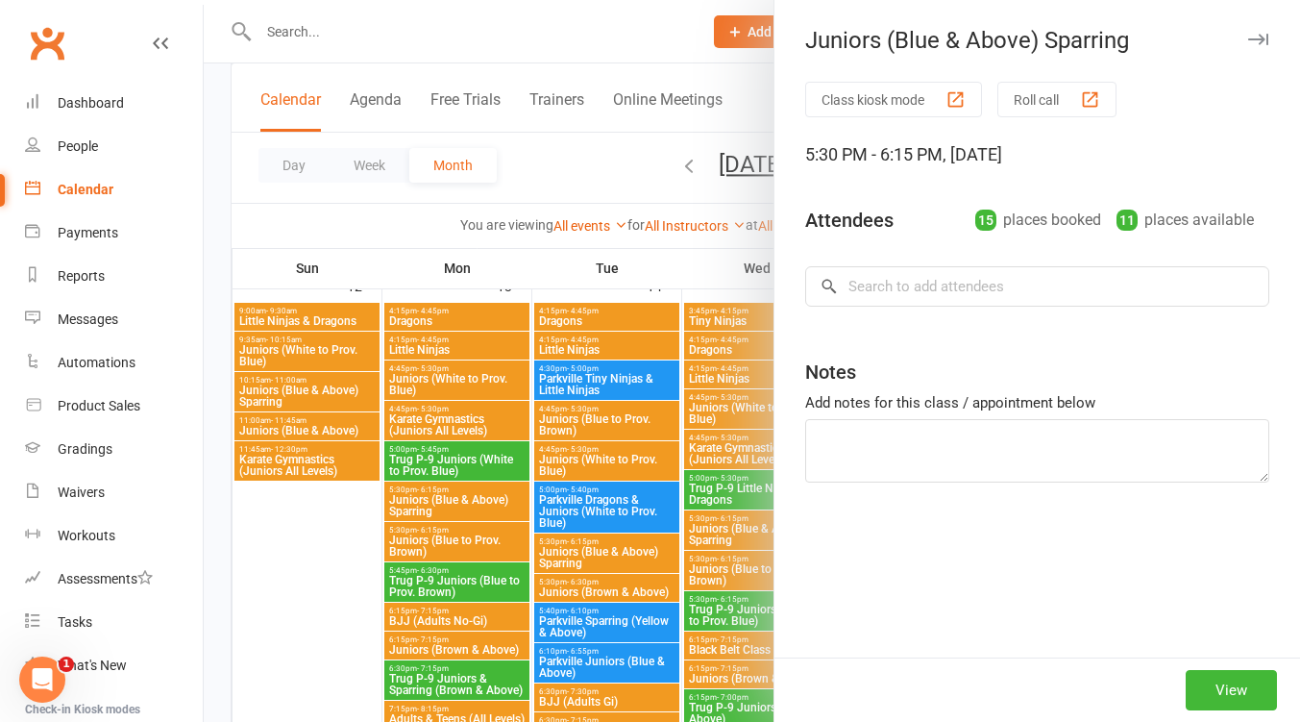
click at [465, 507] on div at bounding box center [752, 361] width 1097 height 722
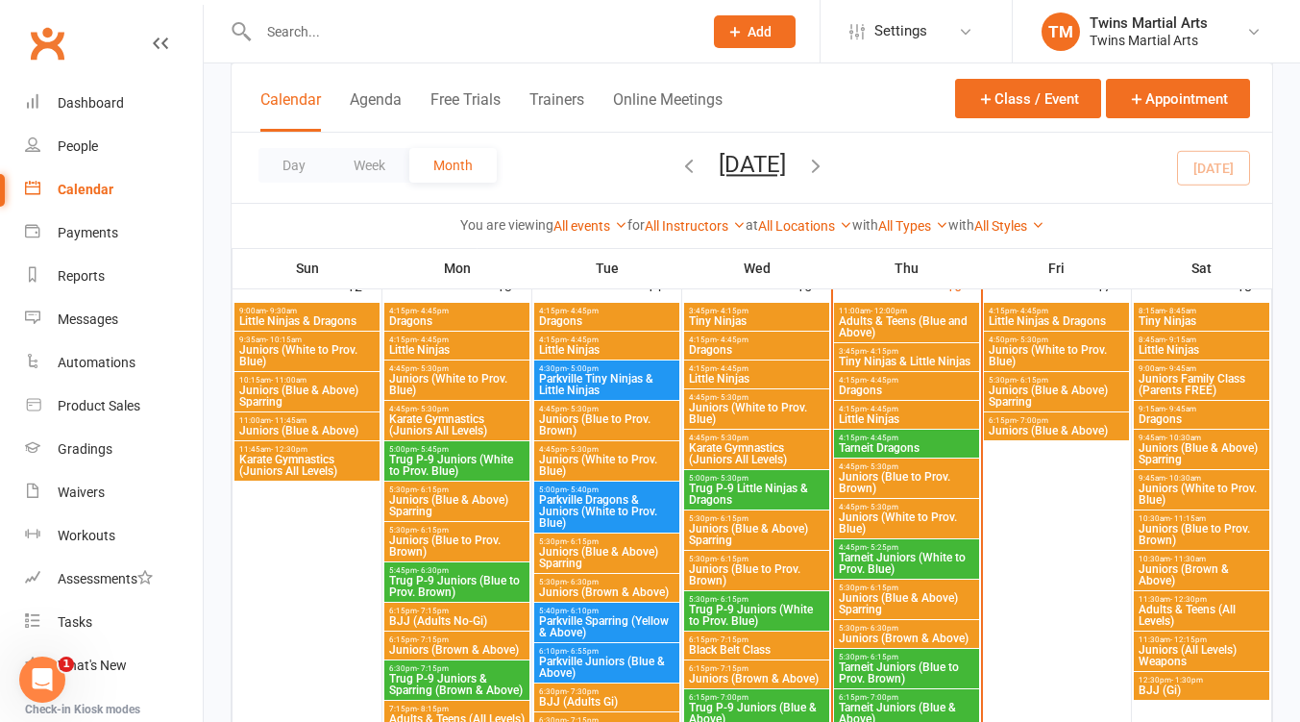
click at [468, 546] on span "Juniors (Blue to Prov. Brown)" at bounding box center [456, 545] width 137 height 23
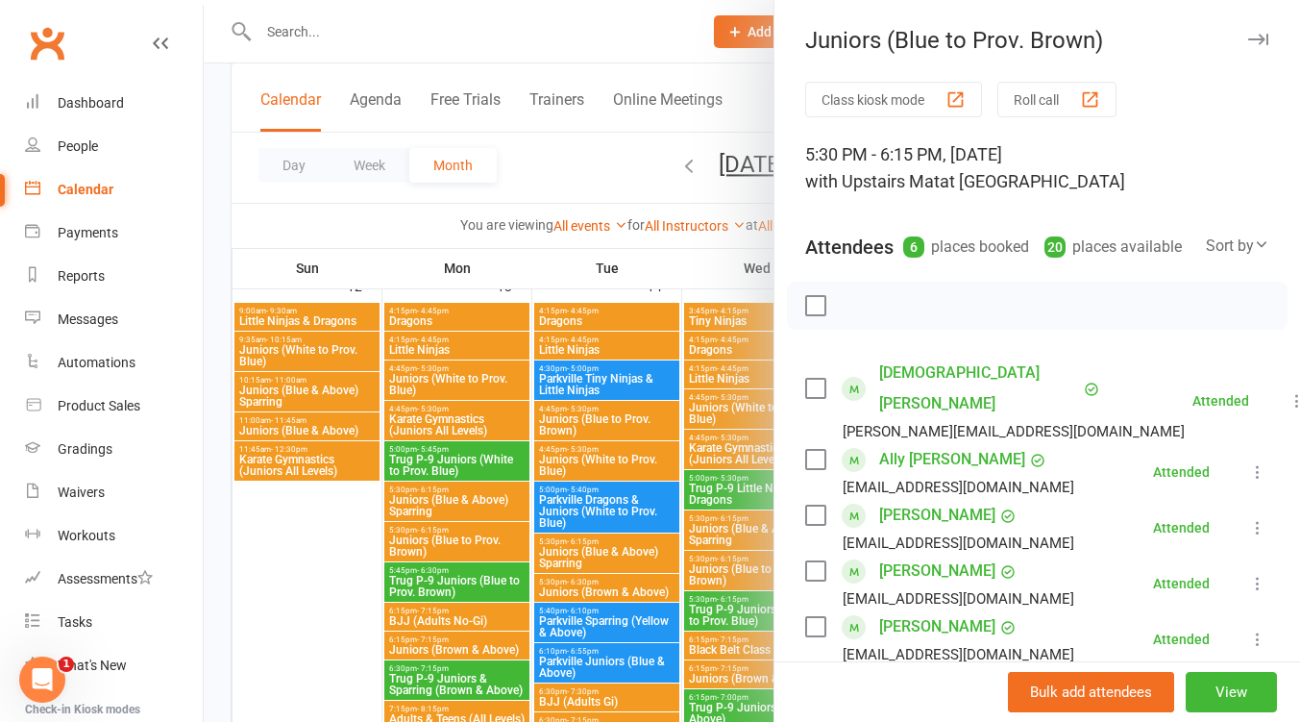
click at [457, 534] on div at bounding box center [752, 361] width 1097 height 722
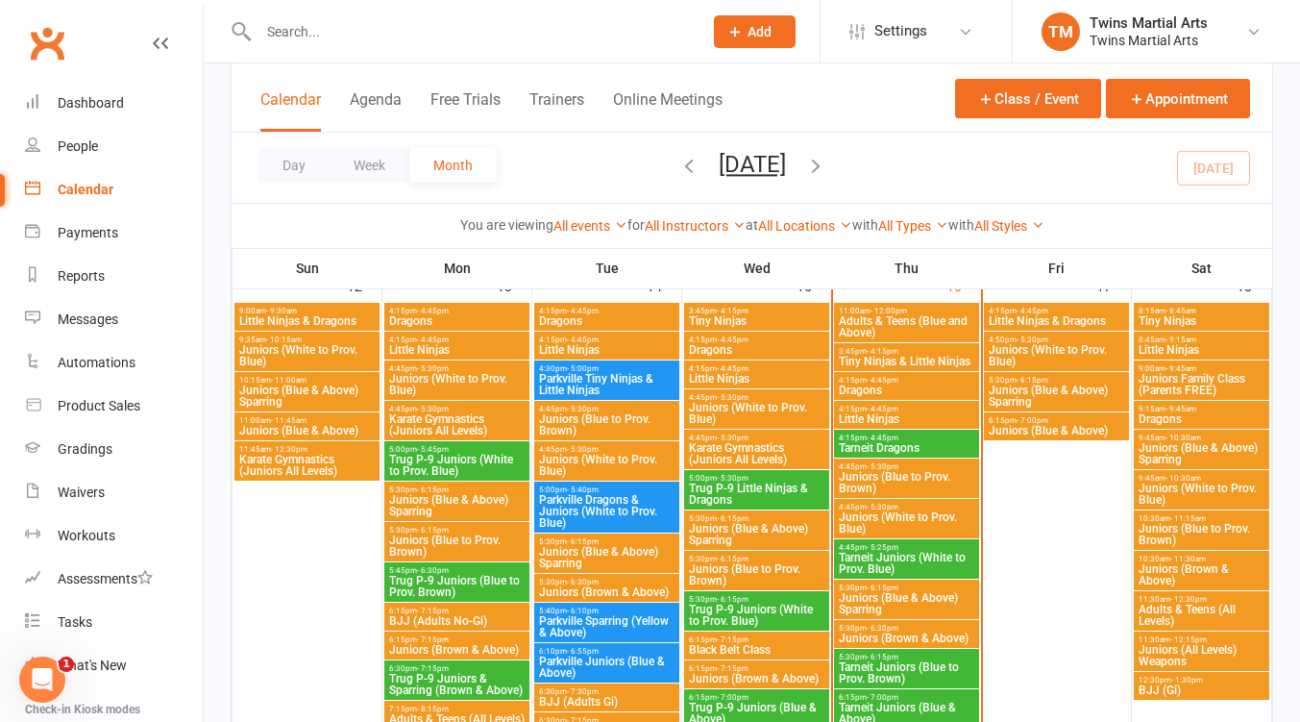
click at [451, 608] on span "6:15pm - 7:15pm" at bounding box center [456, 610] width 137 height 9
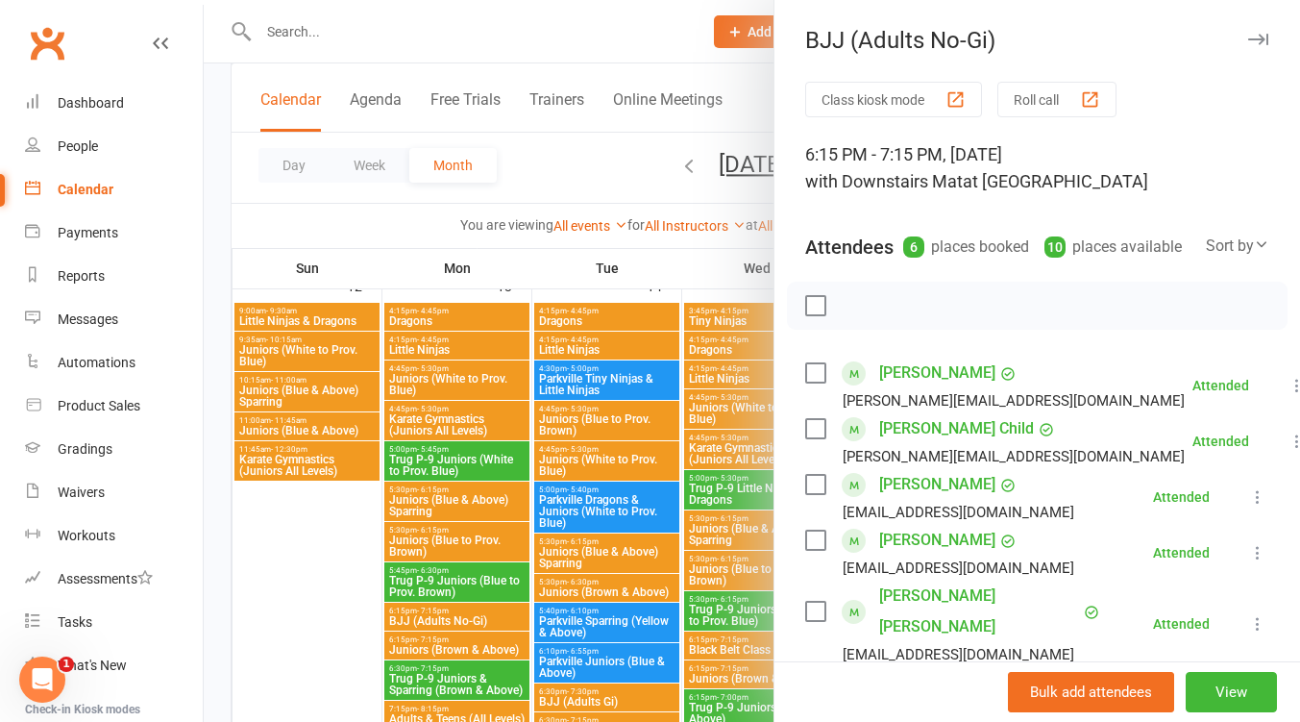
click at [453, 608] on div at bounding box center [752, 361] width 1097 height 722
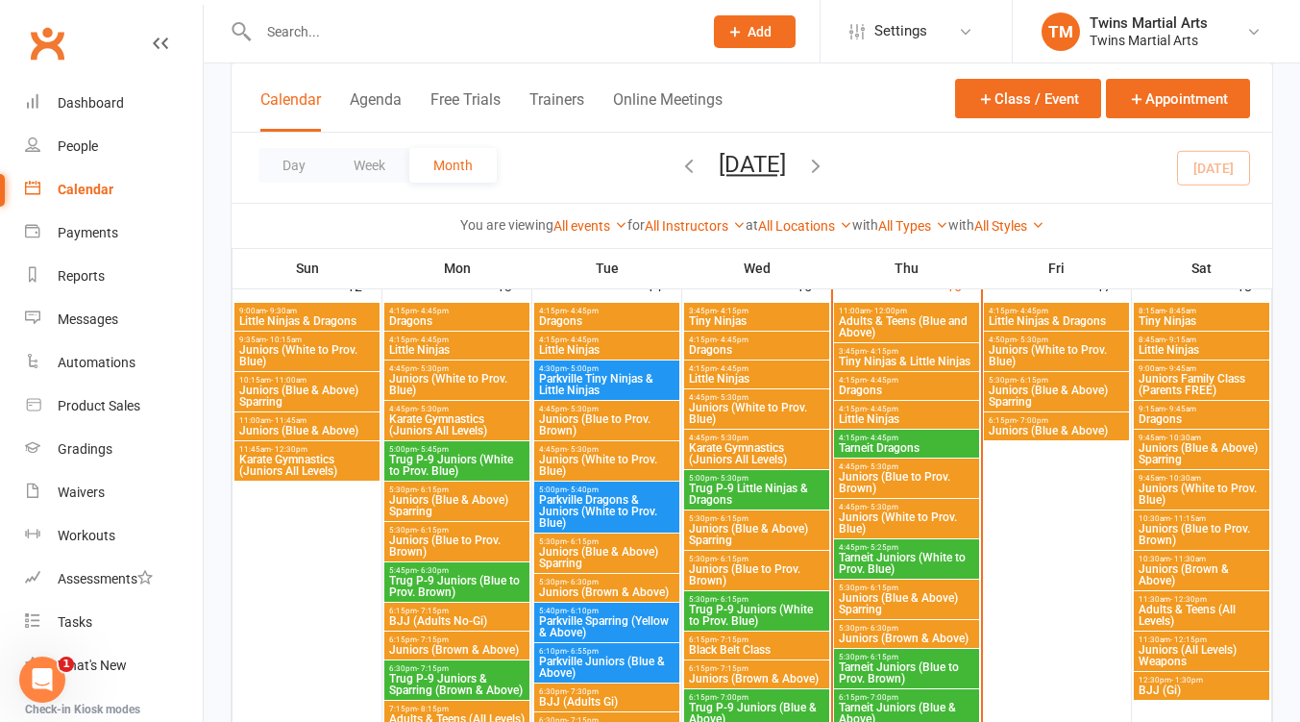
click at [648, 413] on span "Juniors (Blue to Prov. Brown)" at bounding box center [606, 424] width 137 height 23
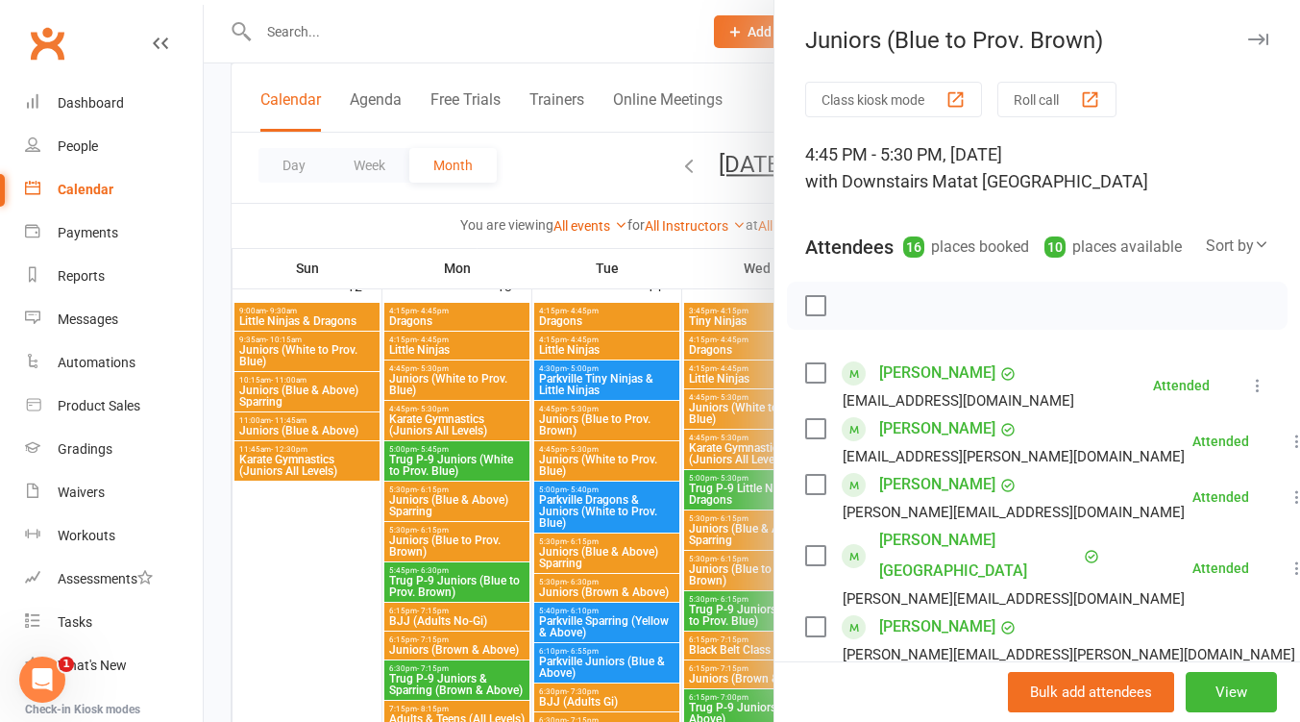
click at [642, 424] on div at bounding box center [752, 361] width 1097 height 722
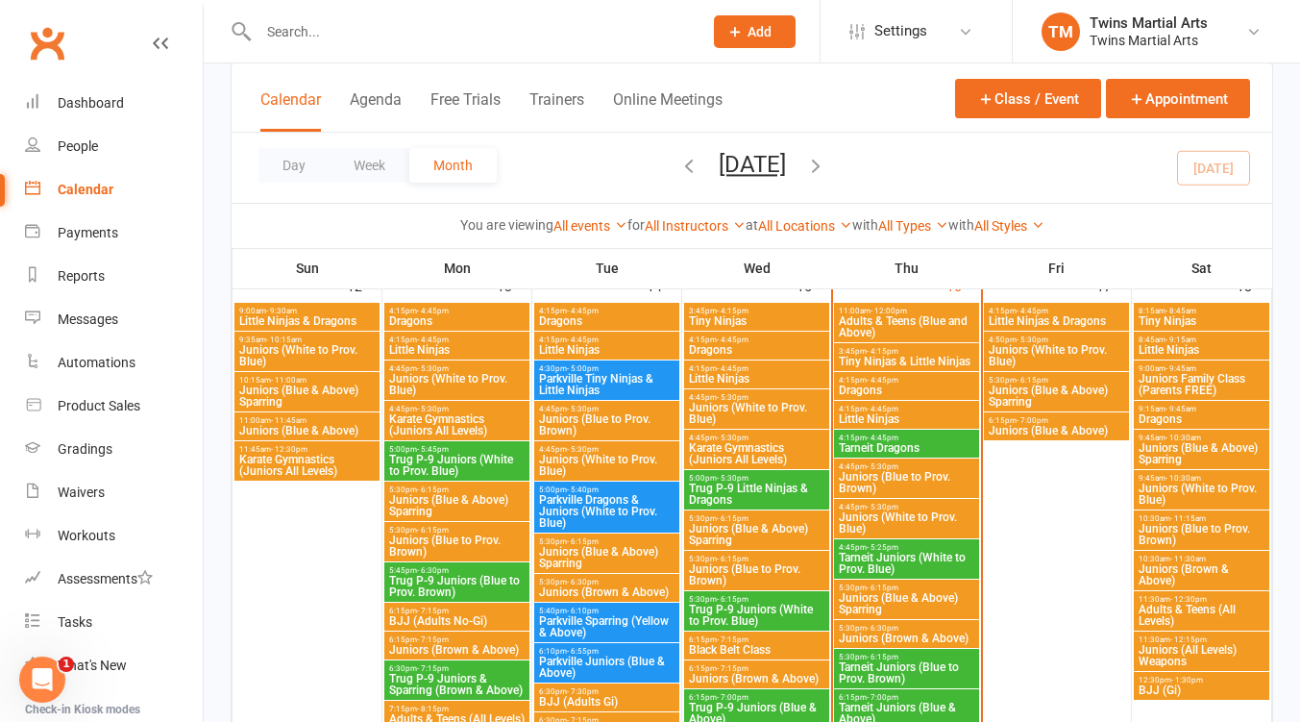
click at [638, 456] on span "Juniors (White to Prov. Blue)" at bounding box center [606, 465] width 137 height 23
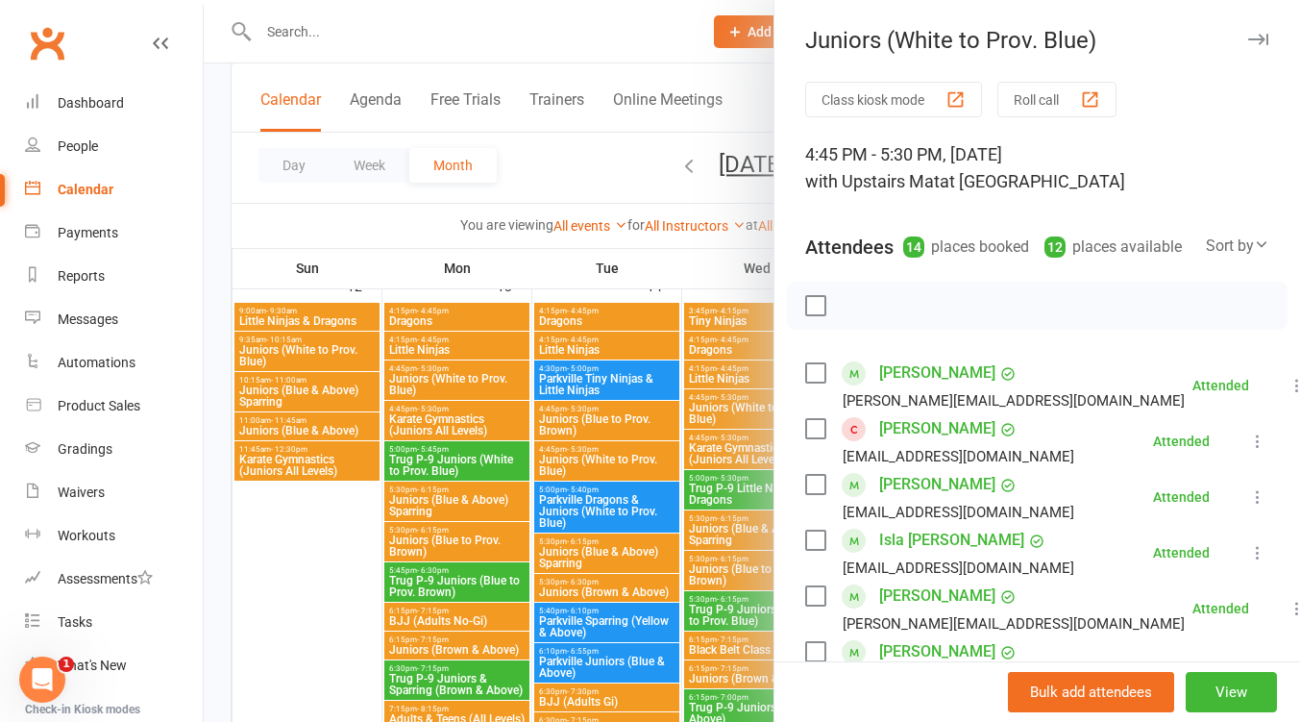
click at [618, 461] on div at bounding box center [752, 361] width 1097 height 722
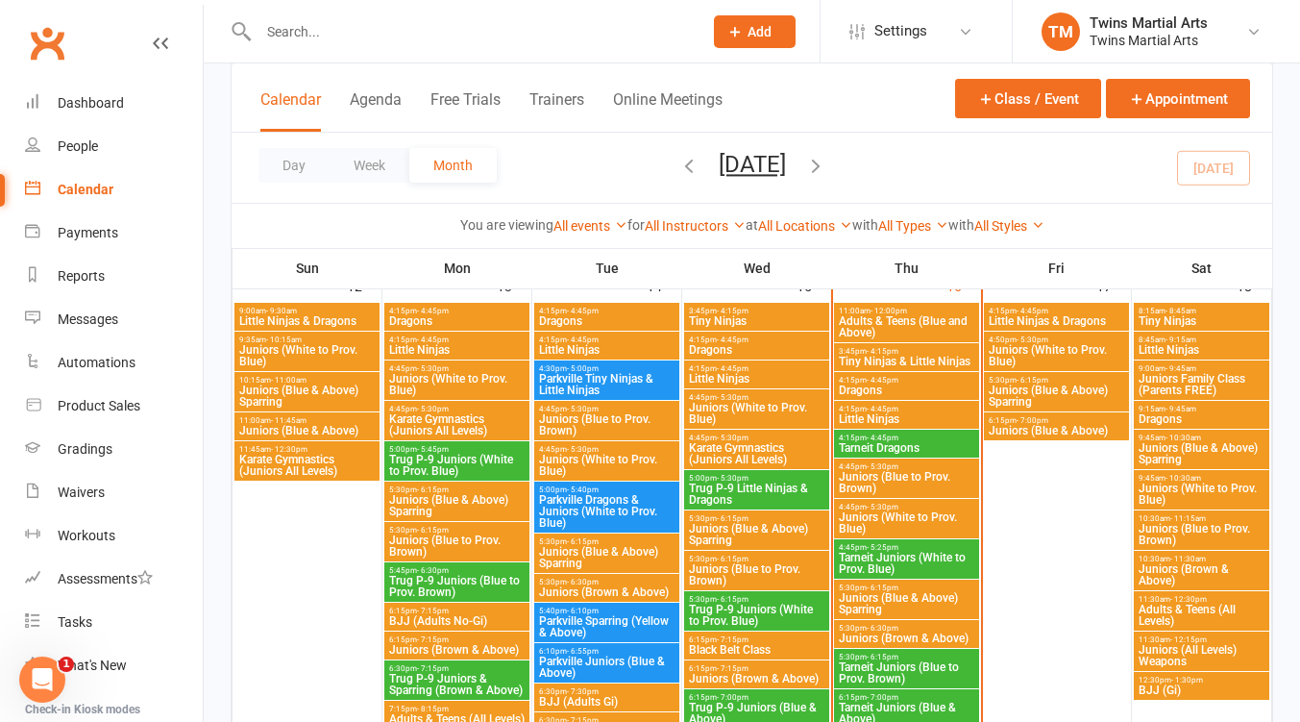
click at [743, 399] on div "4:45pm - 5:30pm Juniors (White to Prov. Blue)" at bounding box center [756, 408] width 145 height 39
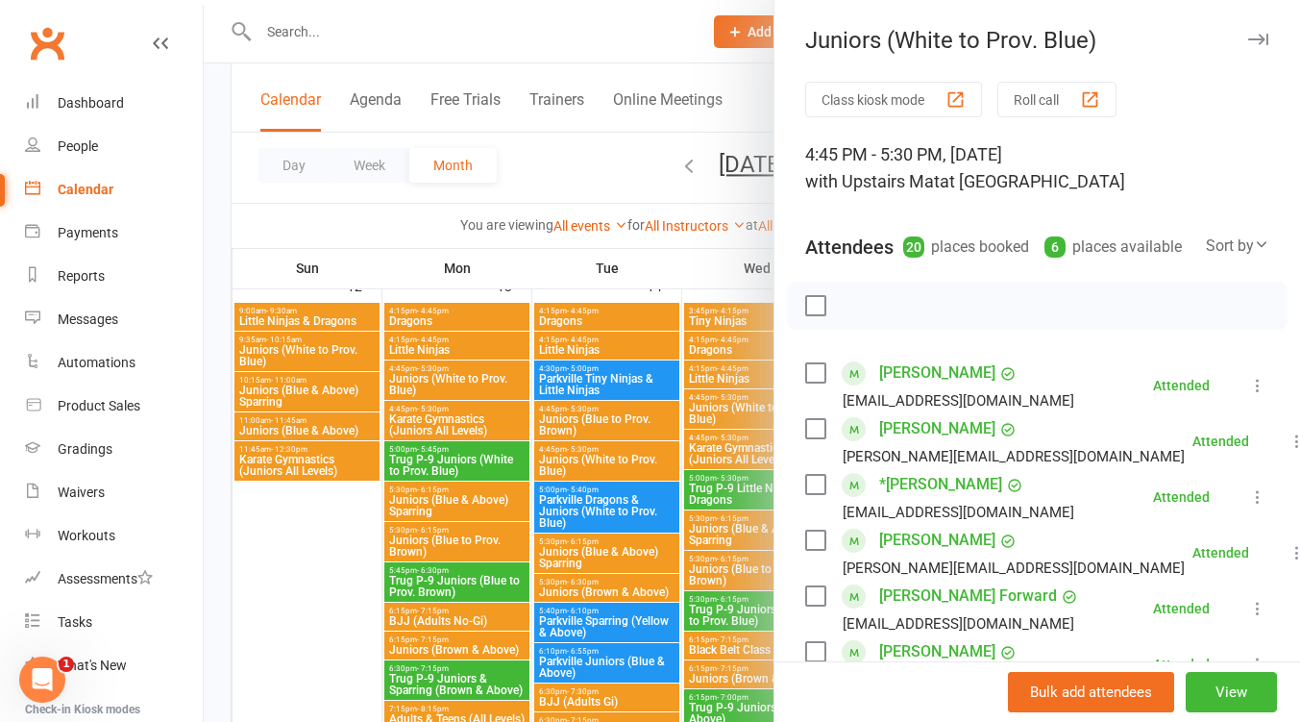
click at [734, 398] on div at bounding box center [752, 361] width 1097 height 722
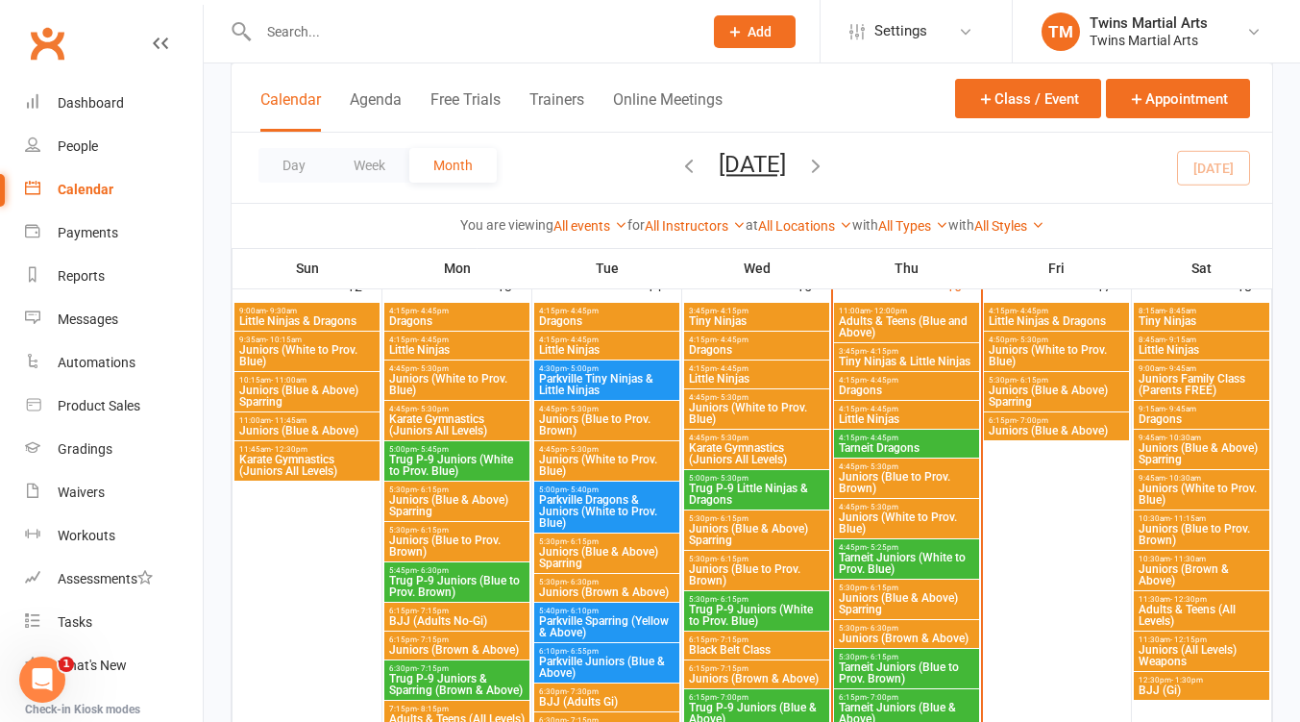
click at [735, 449] on span "Karate Gymnastics (Juniors All Levels)" at bounding box center [756, 453] width 137 height 23
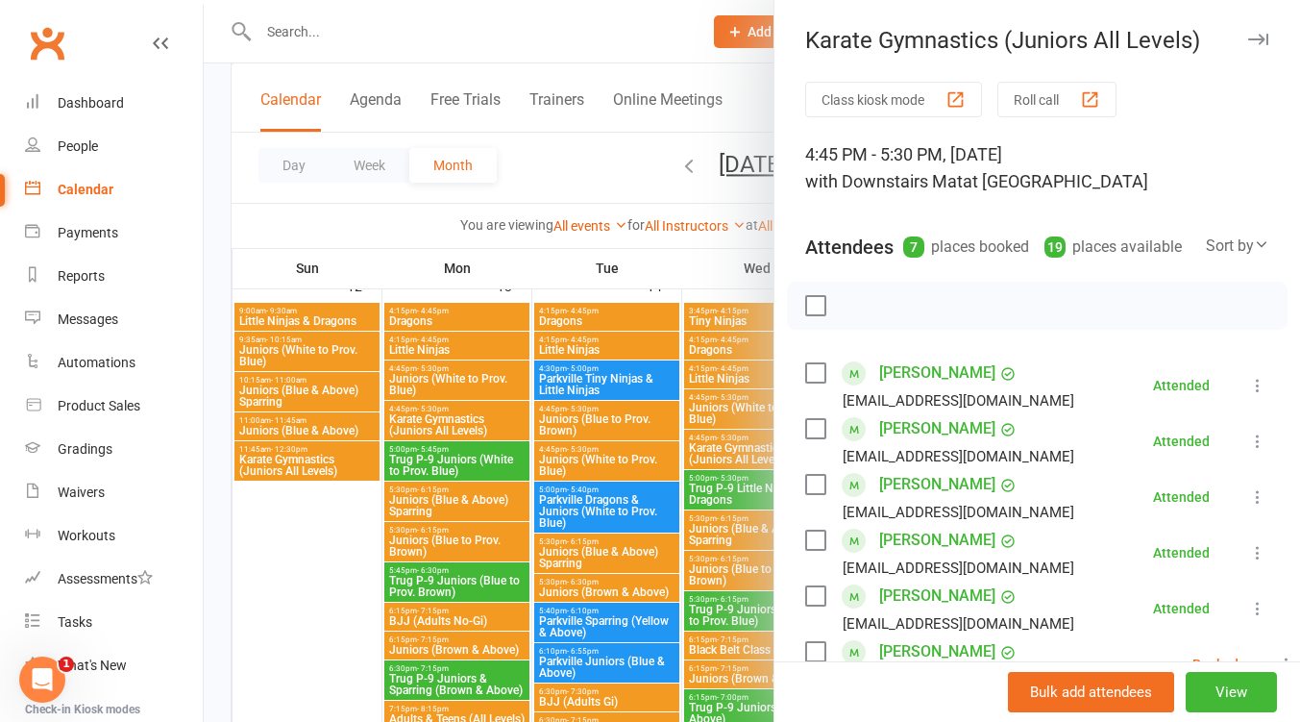
click at [737, 450] on div at bounding box center [752, 361] width 1097 height 722
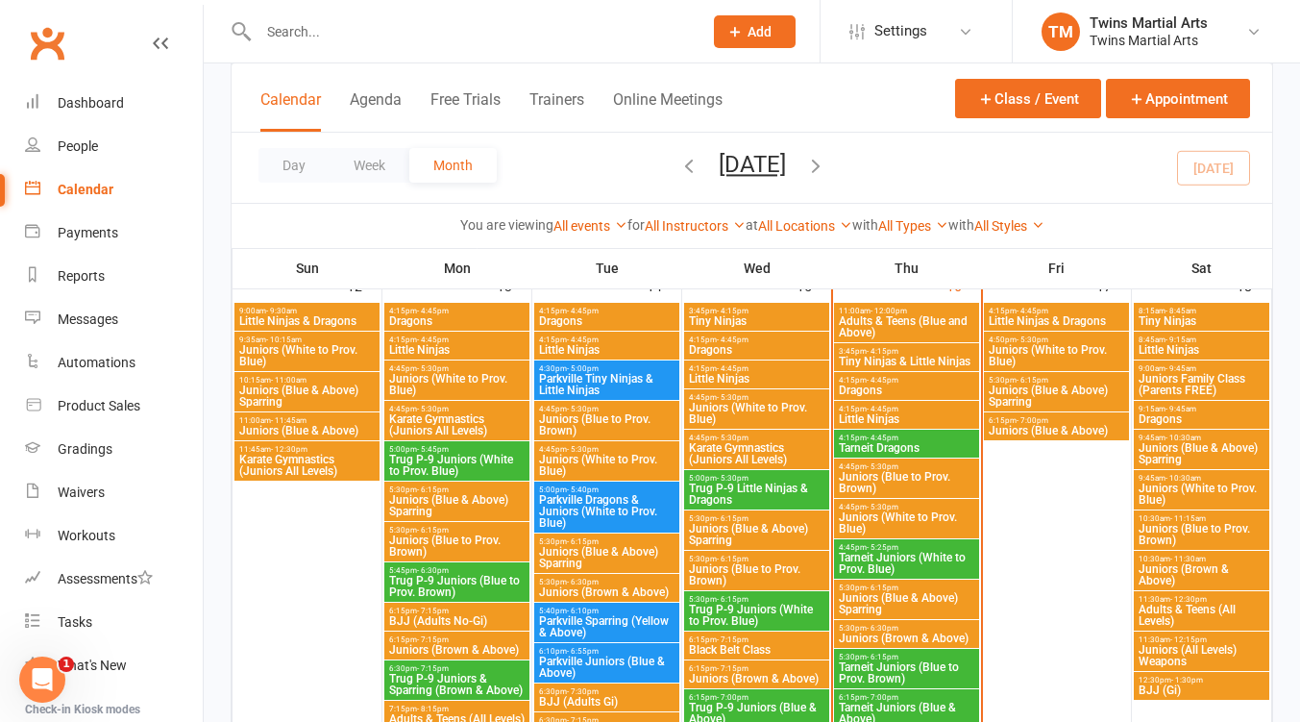
click at [761, 531] on span "Juniors (Blue & Above) Sparring" at bounding box center [756, 534] width 137 height 23
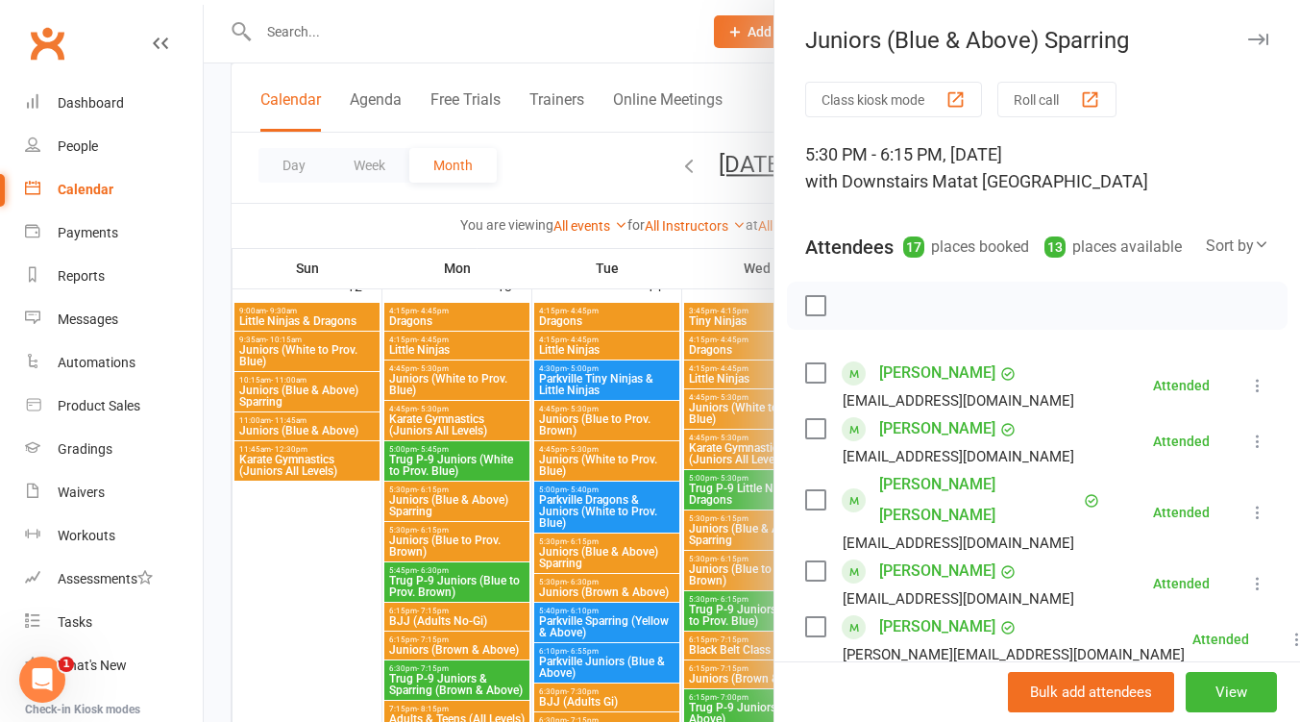
click at [731, 581] on div at bounding box center [752, 361] width 1097 height 722
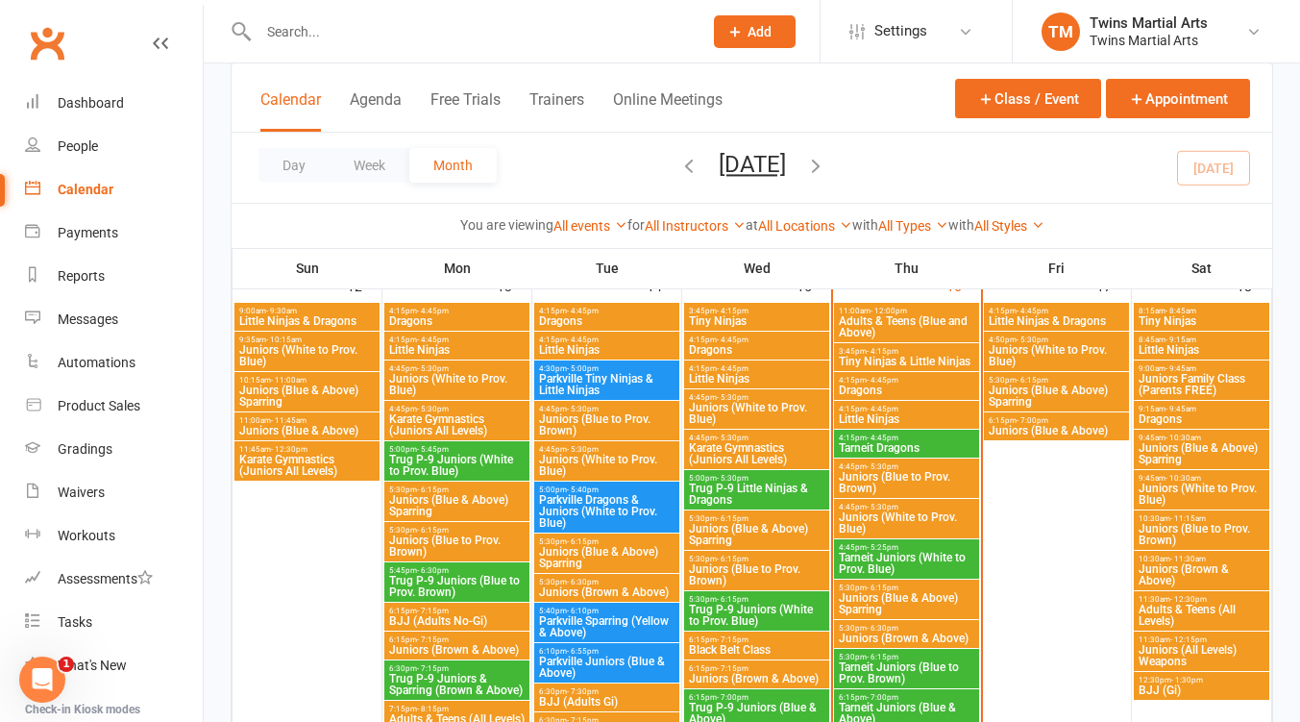
click at [731, 565] on span "Juniors (Blue to Prov. Brown)" at bounding box center [756, 574] width 137 height 23
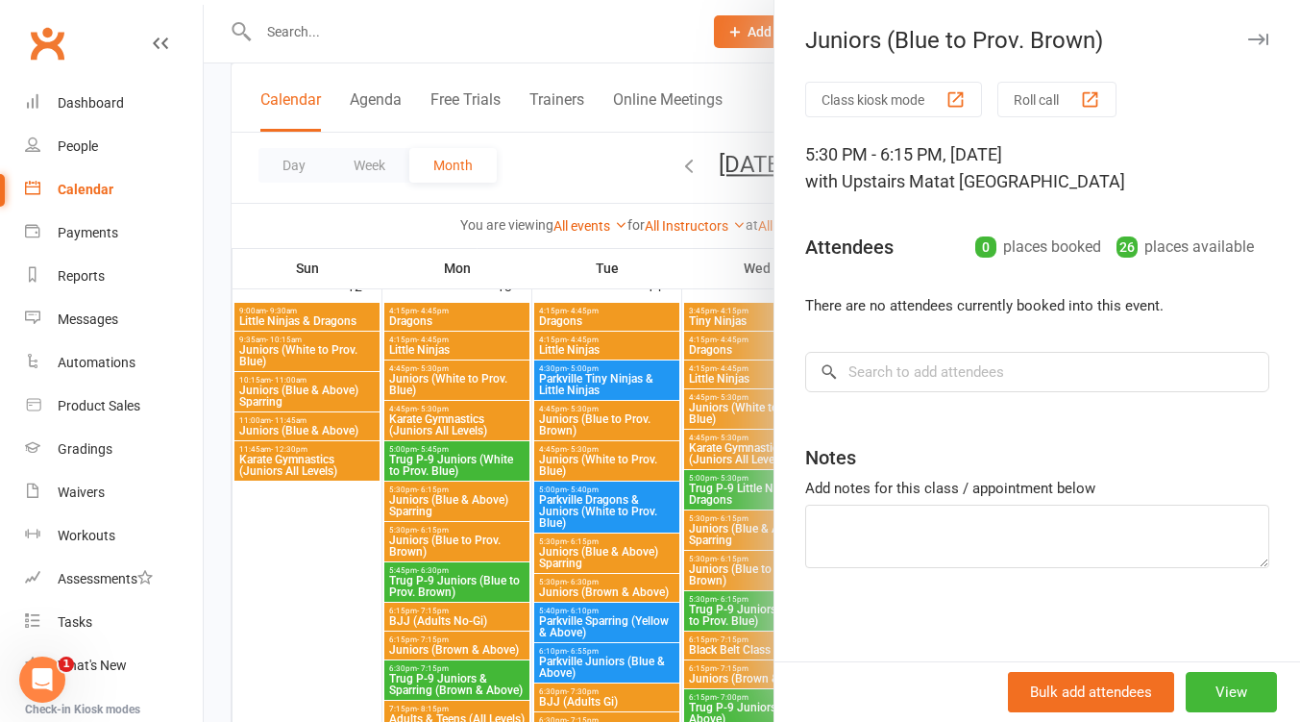
click at [726, 574] on div at bounding box center [752, 361] width 1097 height 722
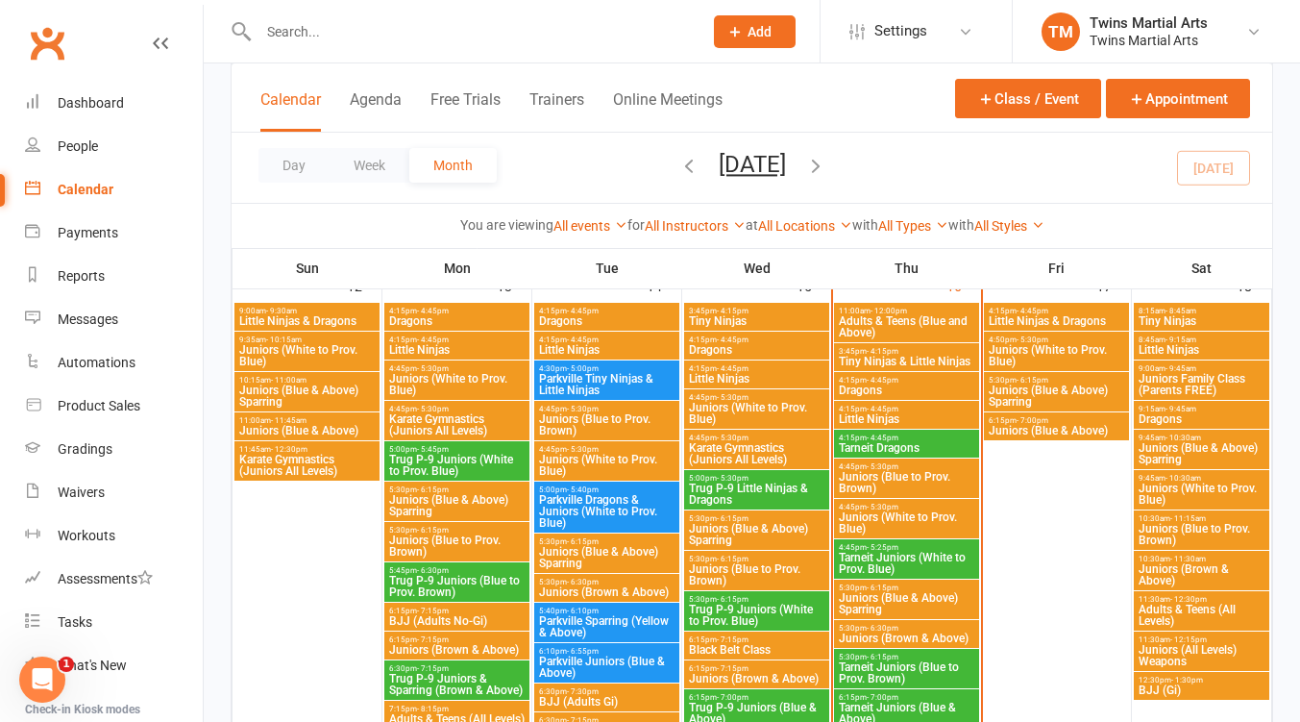
scroll to position [769, 0]
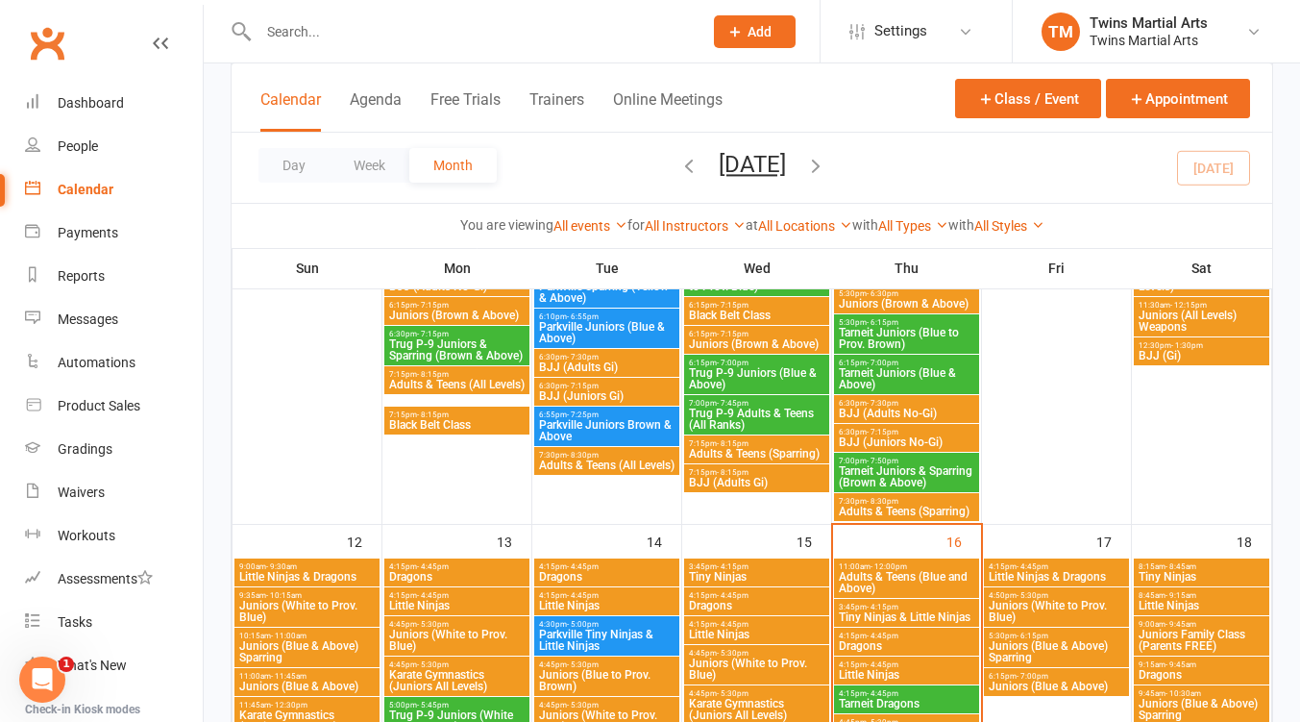
click at [915, 616] on span "Tiny Ninjas & Little Ninjas" at bounding box center [906, 617] width 137 height 12
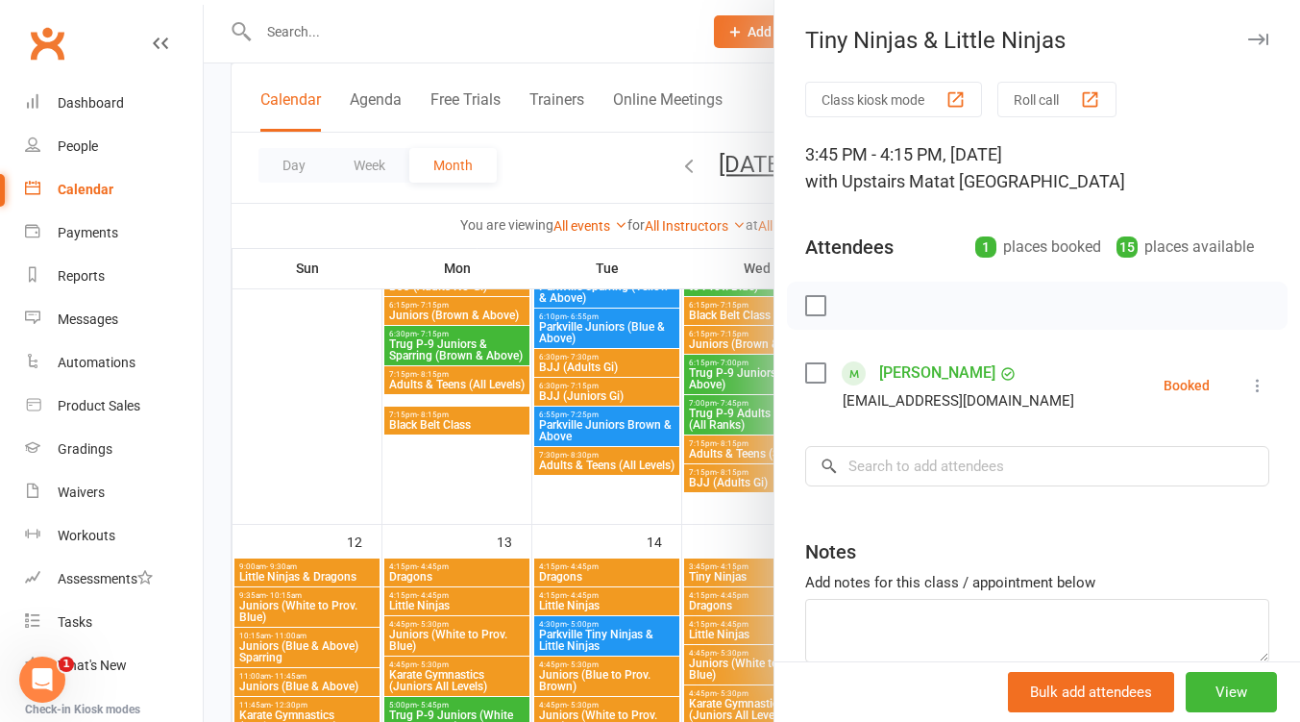
click at [1248, 40] on icon "button" at bounding box center [1258, 40] width 20 height 12
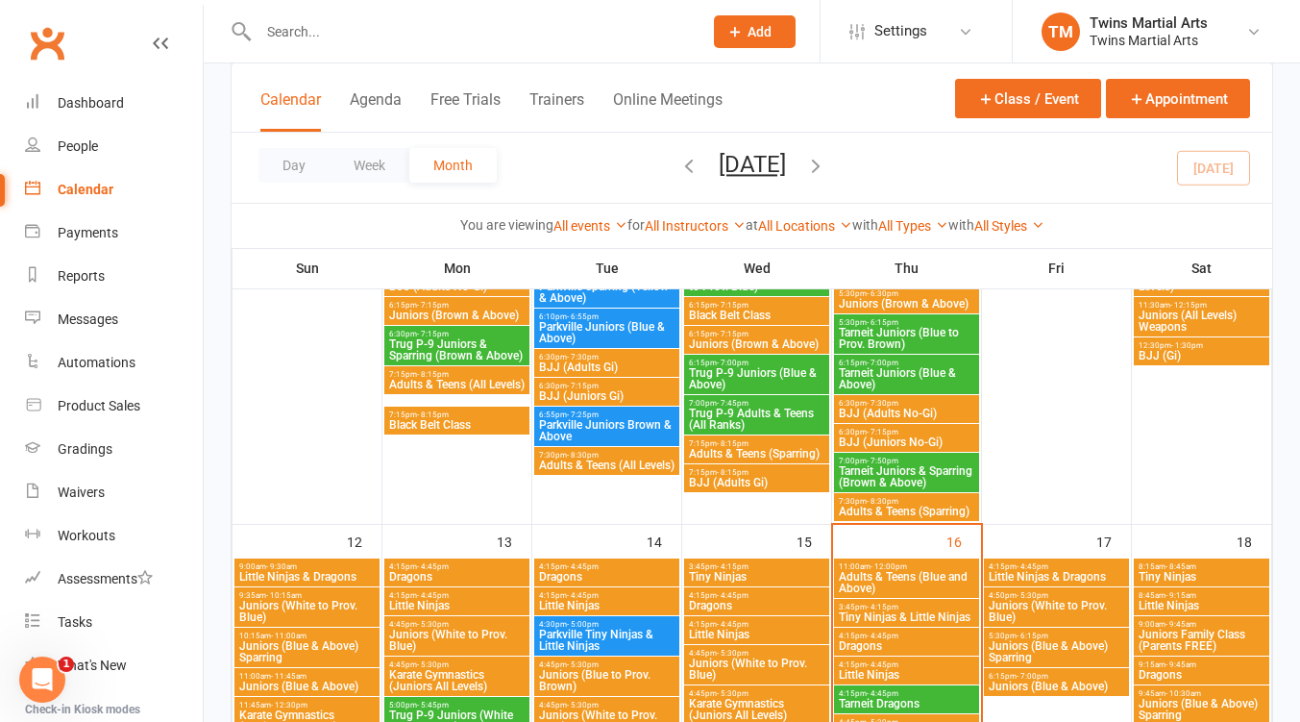
click at [908, 638] on span "4:15pm - 4:45pm" at bounding box center [906, 635] width 137 height 9
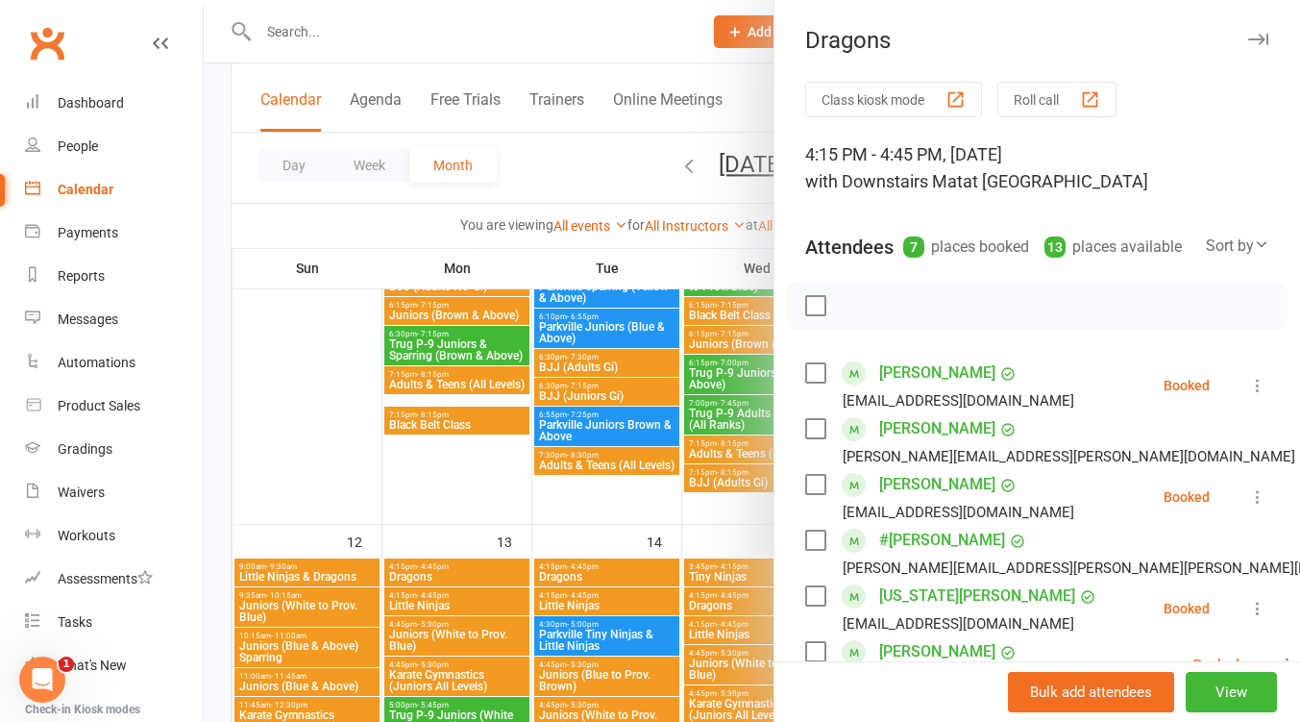
drag, startPoint x: 1228, startPoint y: 33, endPoint x: 1001, endPoint y: 240, distance: 308.2
click at [1247, 35] on button "button" at bounding box center [1258, 39] width 23 height 23
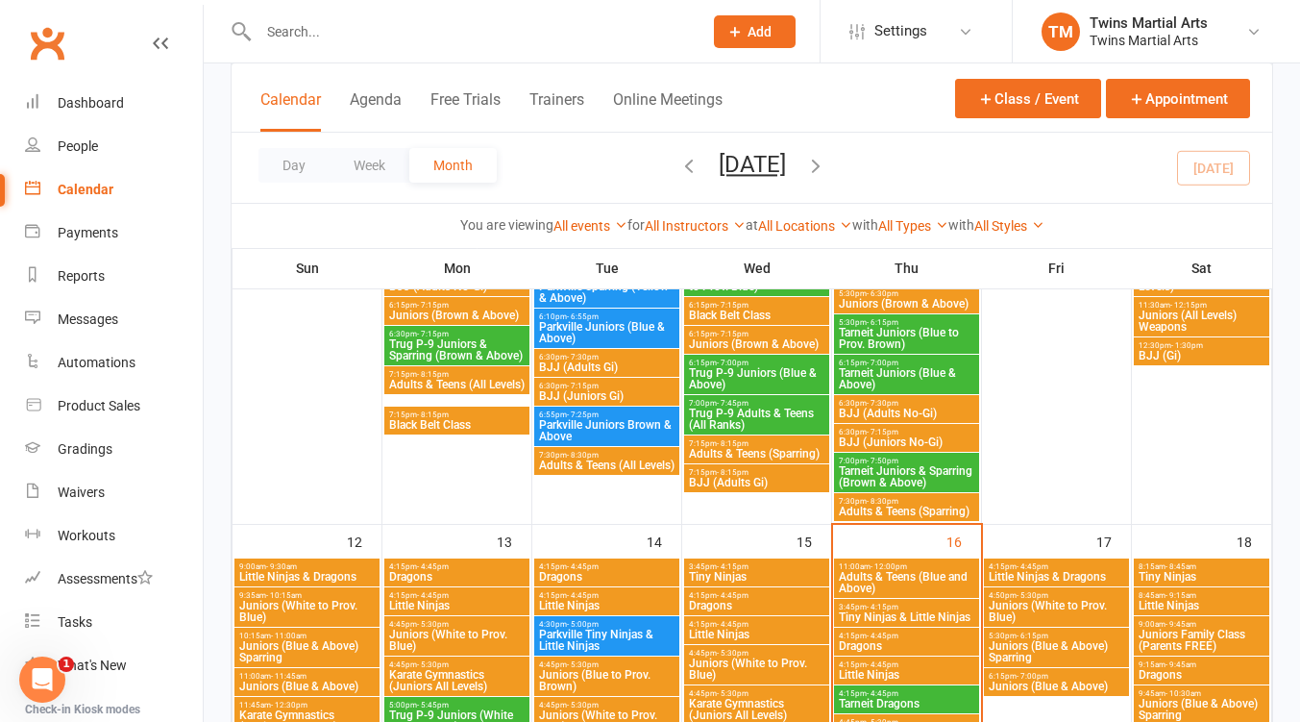
click at [902, 673] on span "Little Ninjas" at bounding box center [906, 675] width 137 height 12
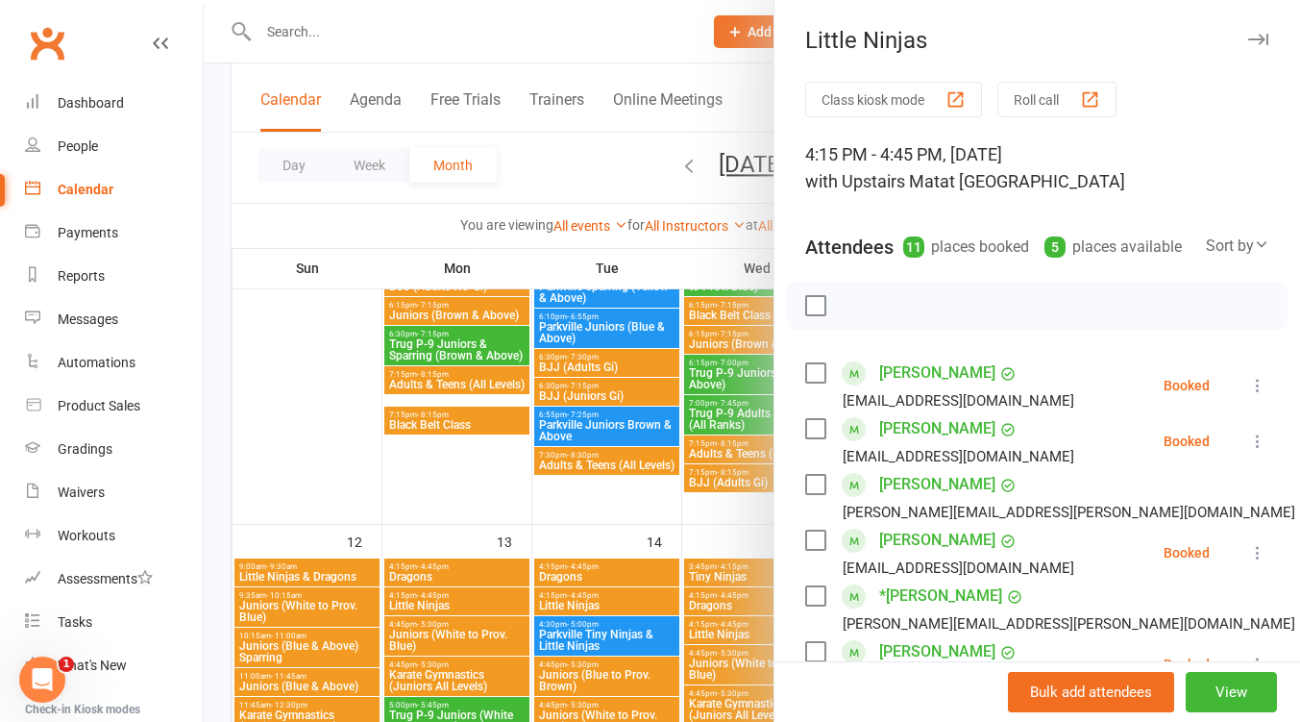
click at [1248, 40] on icon "button" at bounding box center [1258, 40] width 20 height 12
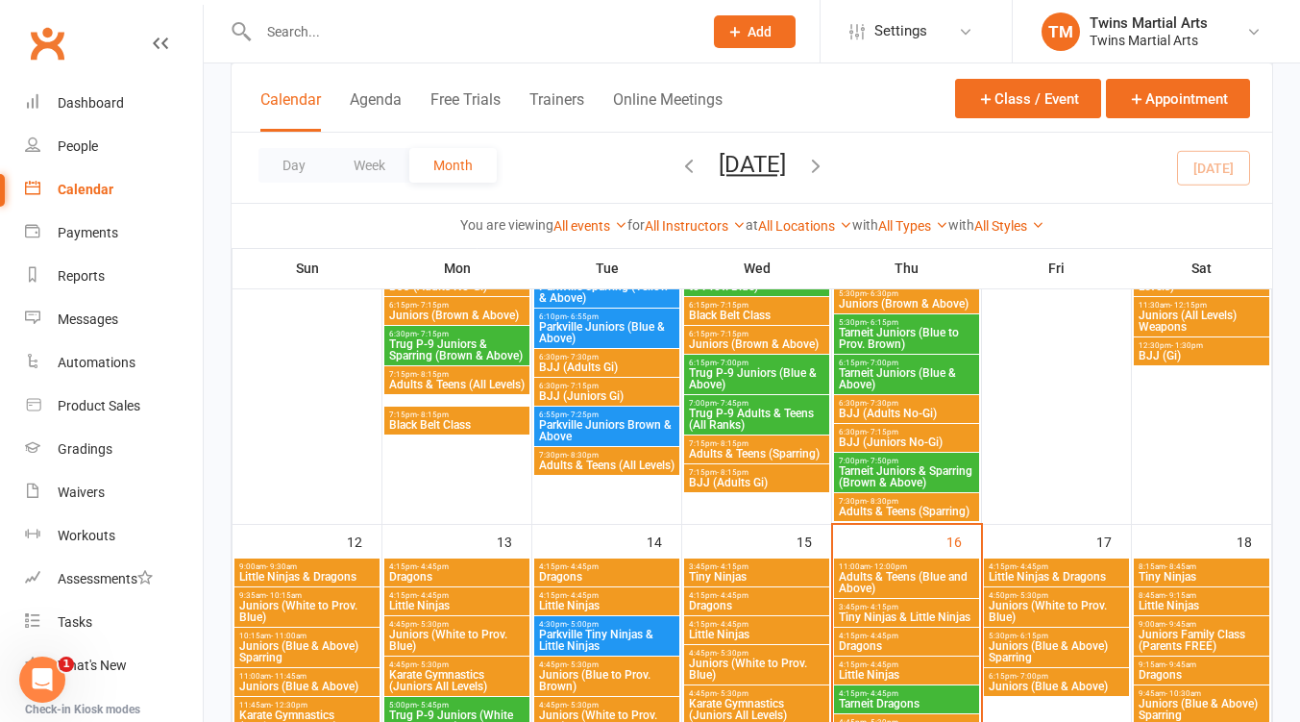
click at [914, 611] on span "Tiny Ninjas & Little Ninjas" at bounding box center [906, 617] width 137 height 12
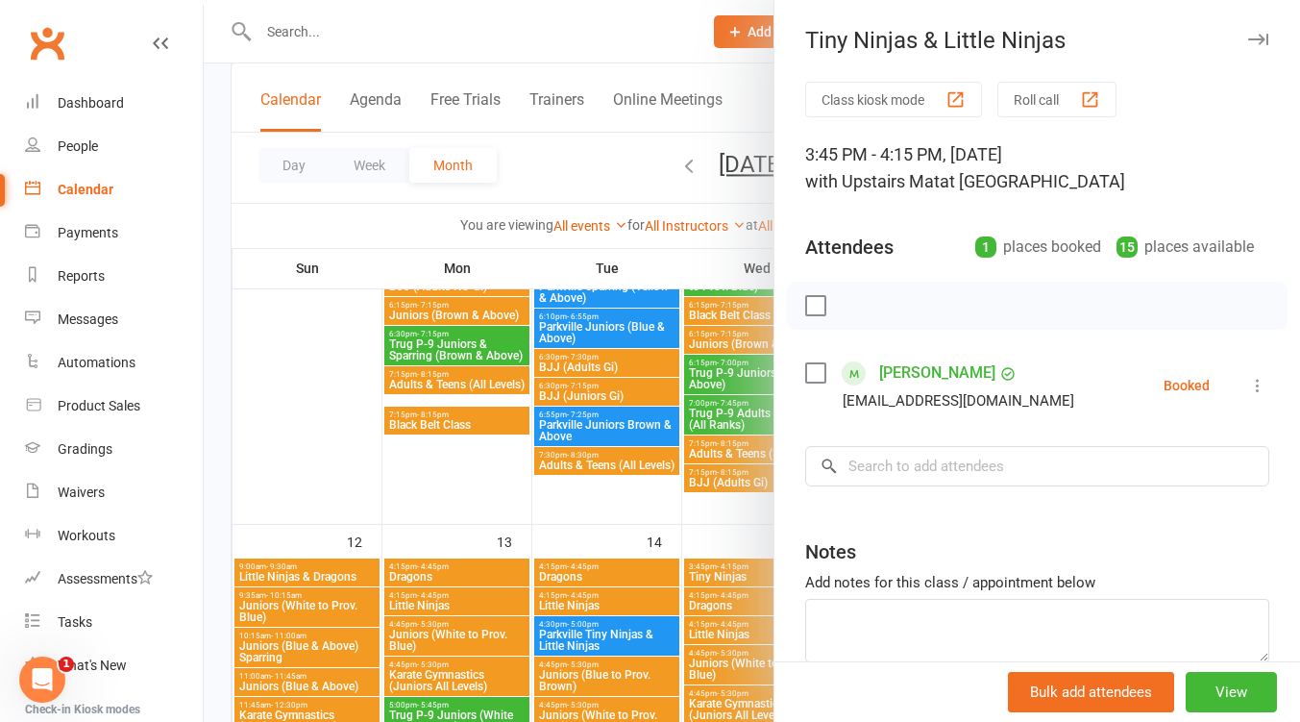
click at [1248, 40] on icon "button" at bounding box center [1258, 40] width 20 height 12
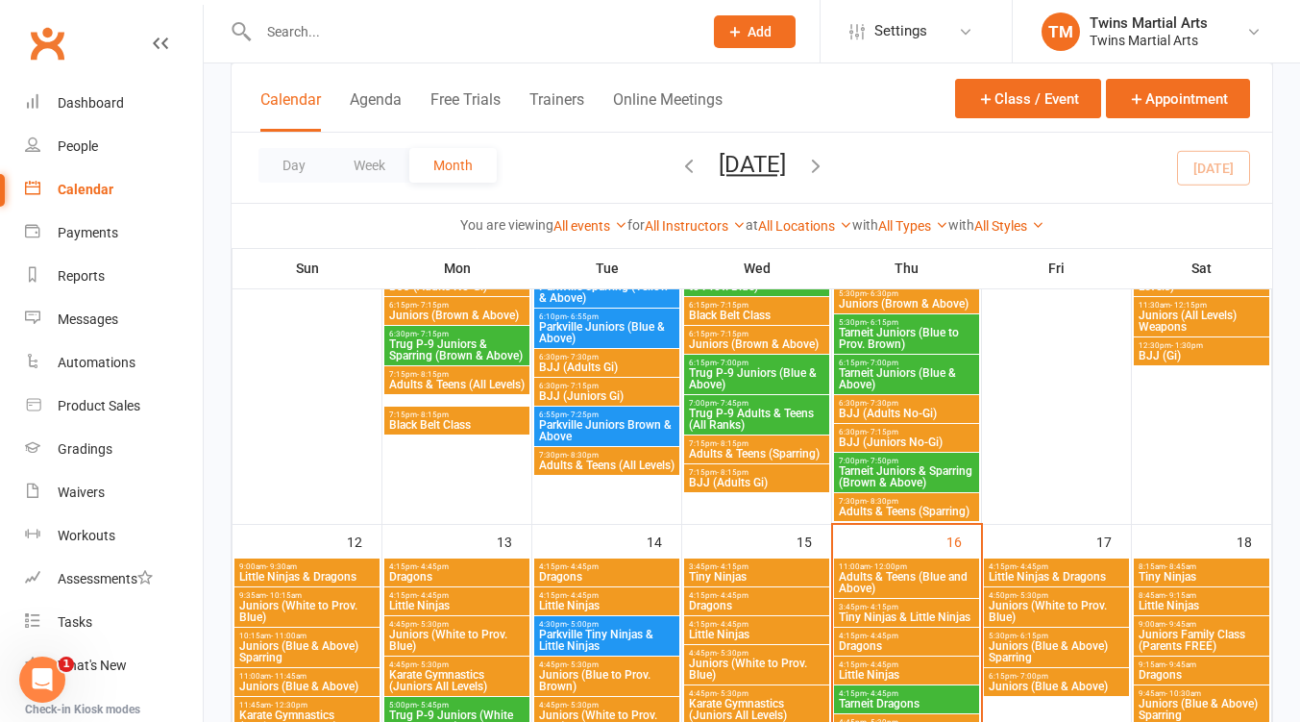
click at [747, 605] on span "Dragons" at bounding box center [756, 606] width 137 height 12
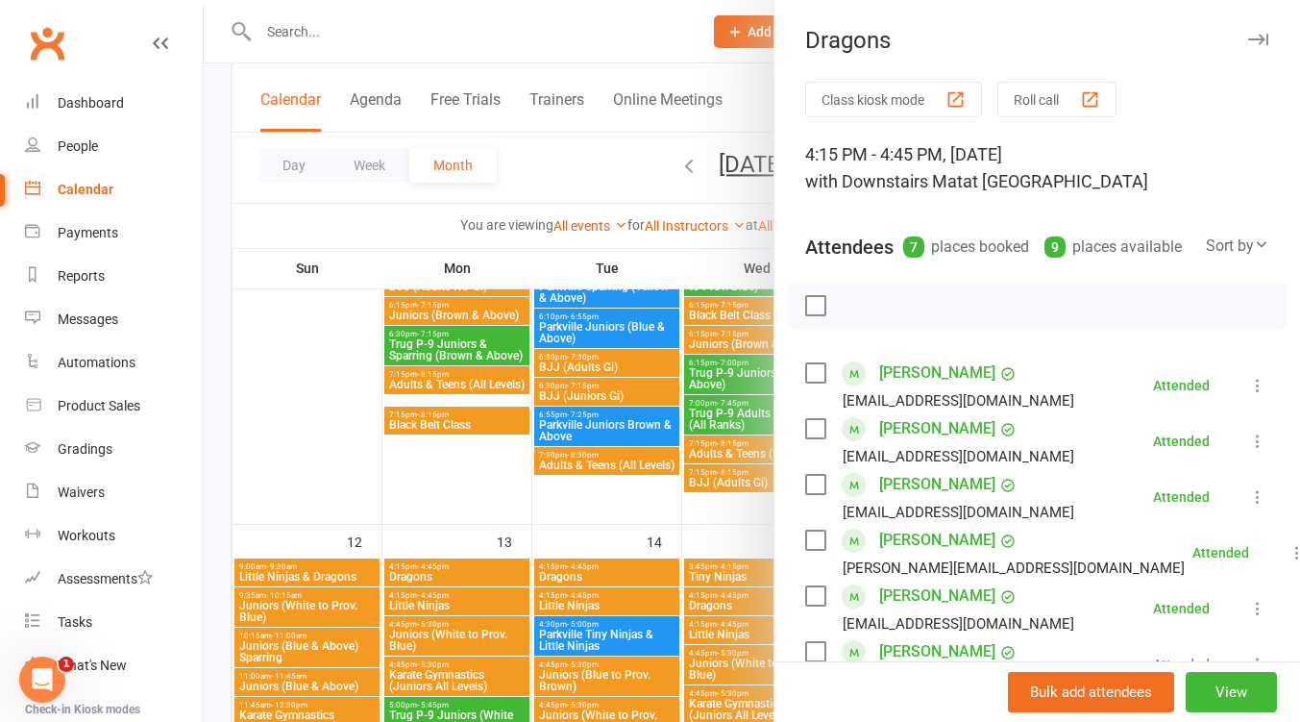
click at [735, 625] on div at bounding box center [752, 361] width 1097 height 722
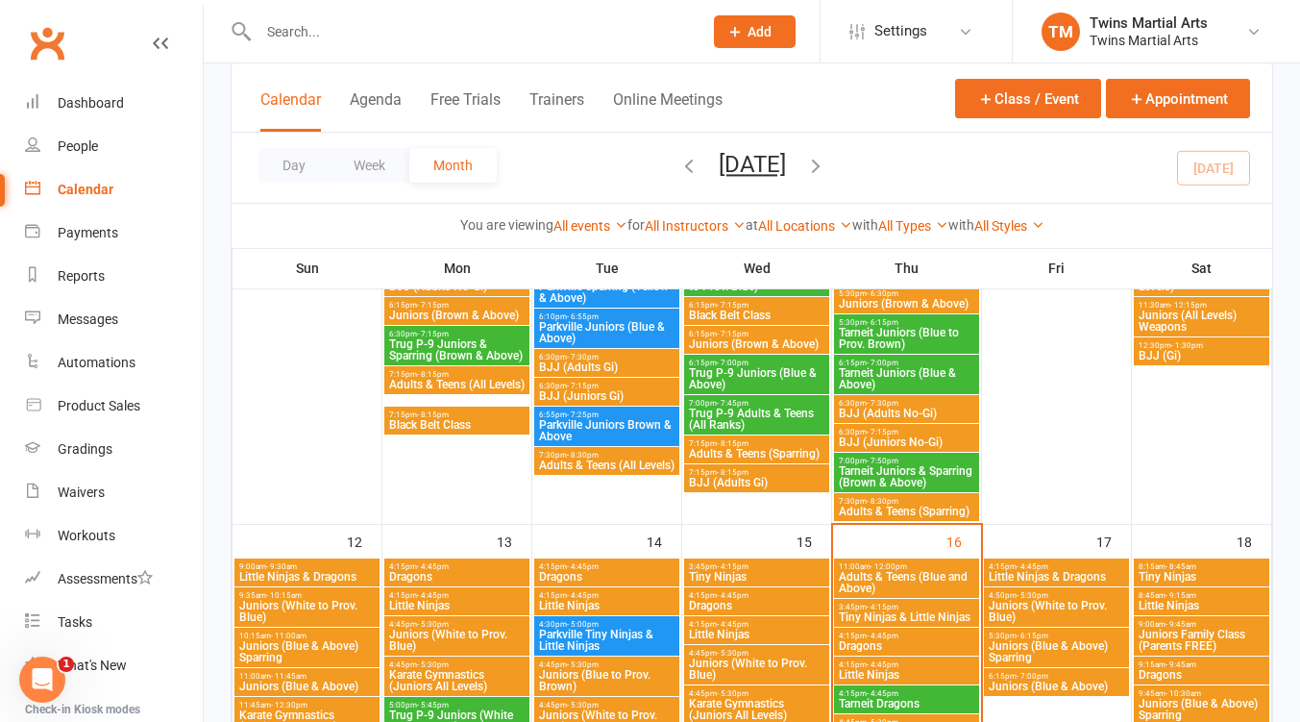
click at [735, 629] on span "Little Ninjas" at bounding box center [756, 635] width 137 height 12
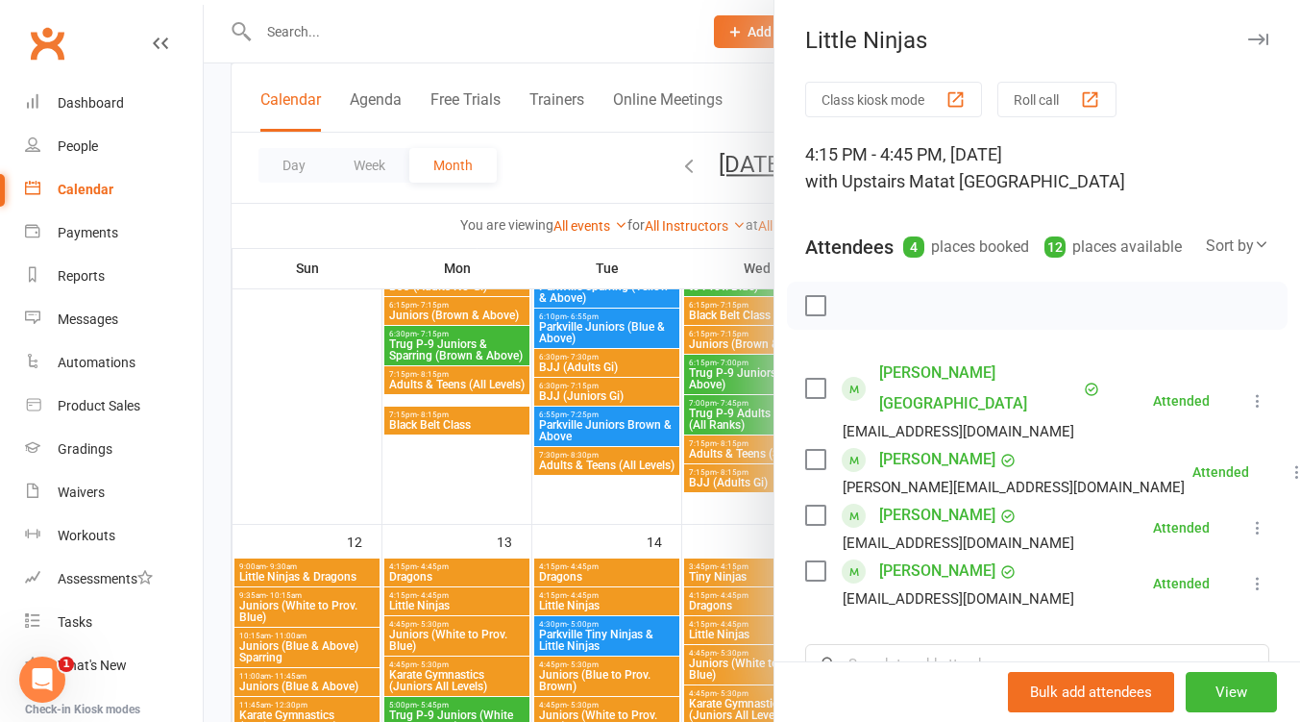
click at [724, 624] on div at bounding box center [752, 361] width 1097 height 722
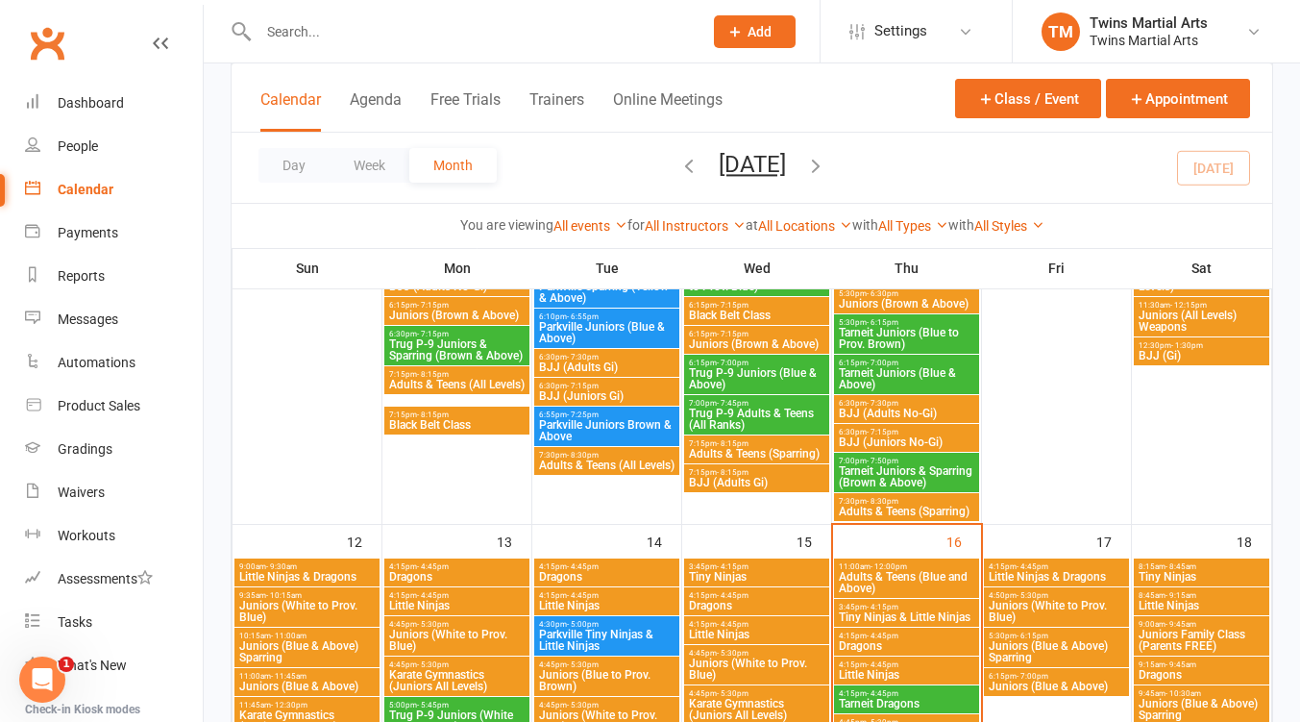
click at [731, 629] on span "Little Ninjas" at bounding box center [756, 635] width 137 height 12
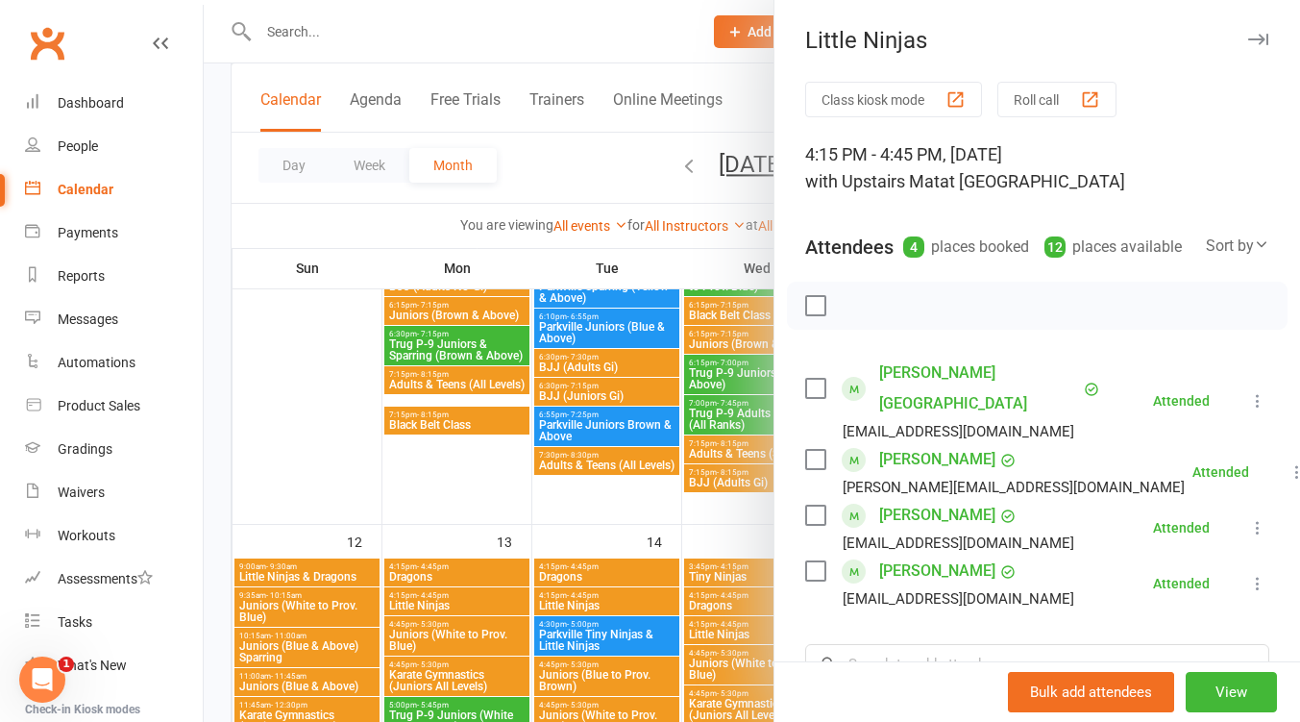
click at [727, 630] on div at bounding box center [752, 361] width 1097 height 722
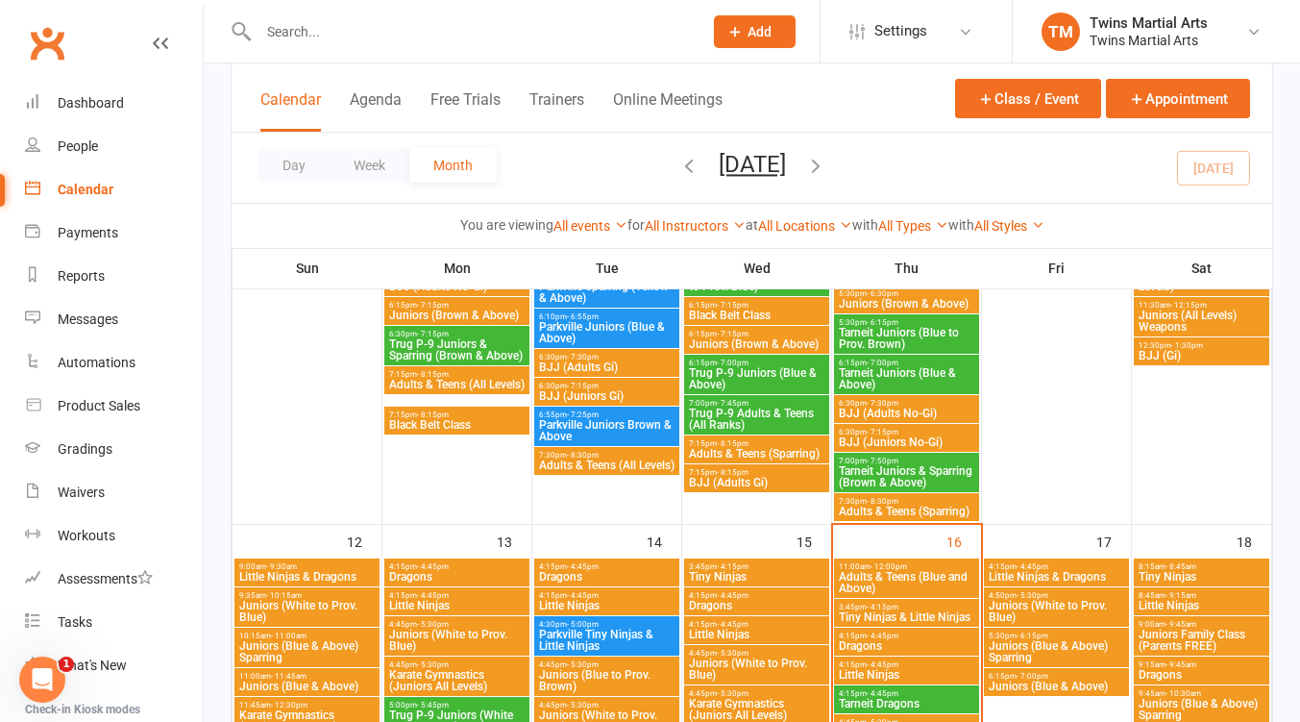
click at [721, 597] on span "- 4:45pm" at bounding box center [733, 595] width 32 height 9
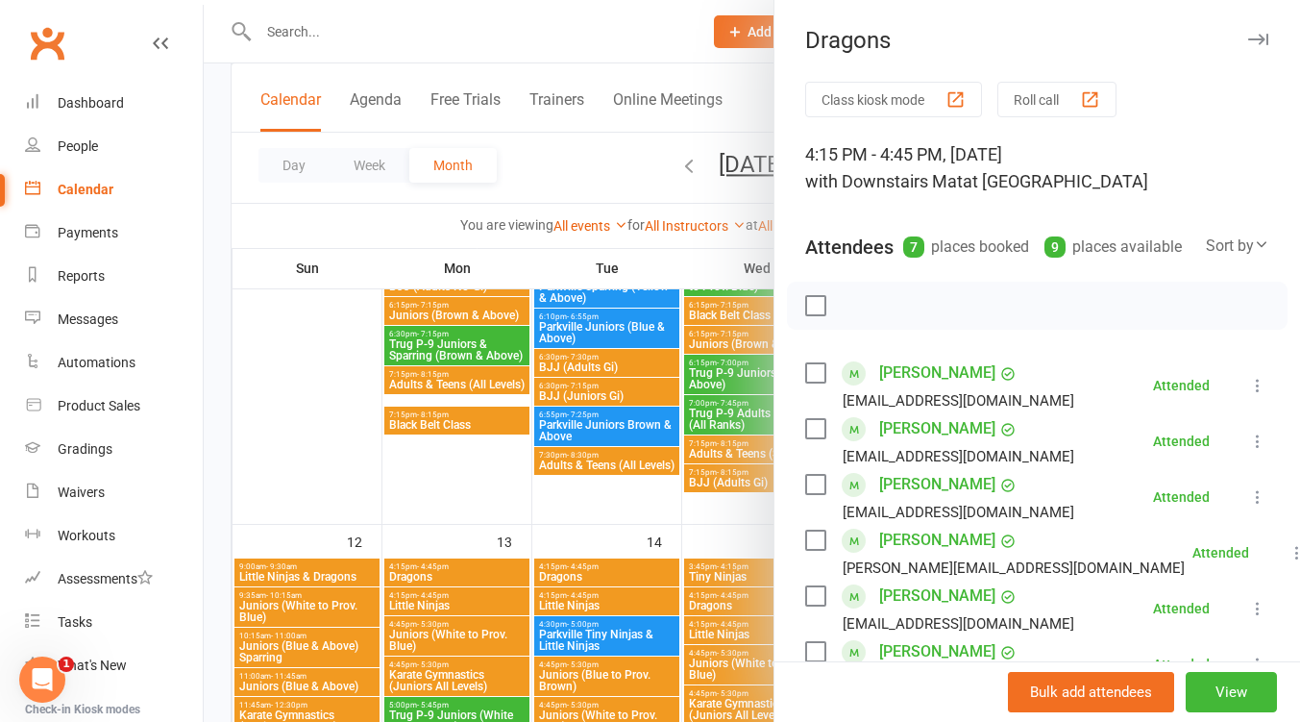
click at [720, 595] on div at bounding box center [752, 361] width 1097 height 722
